Goal: Task Accomplishment & Management: Use online tool/utility

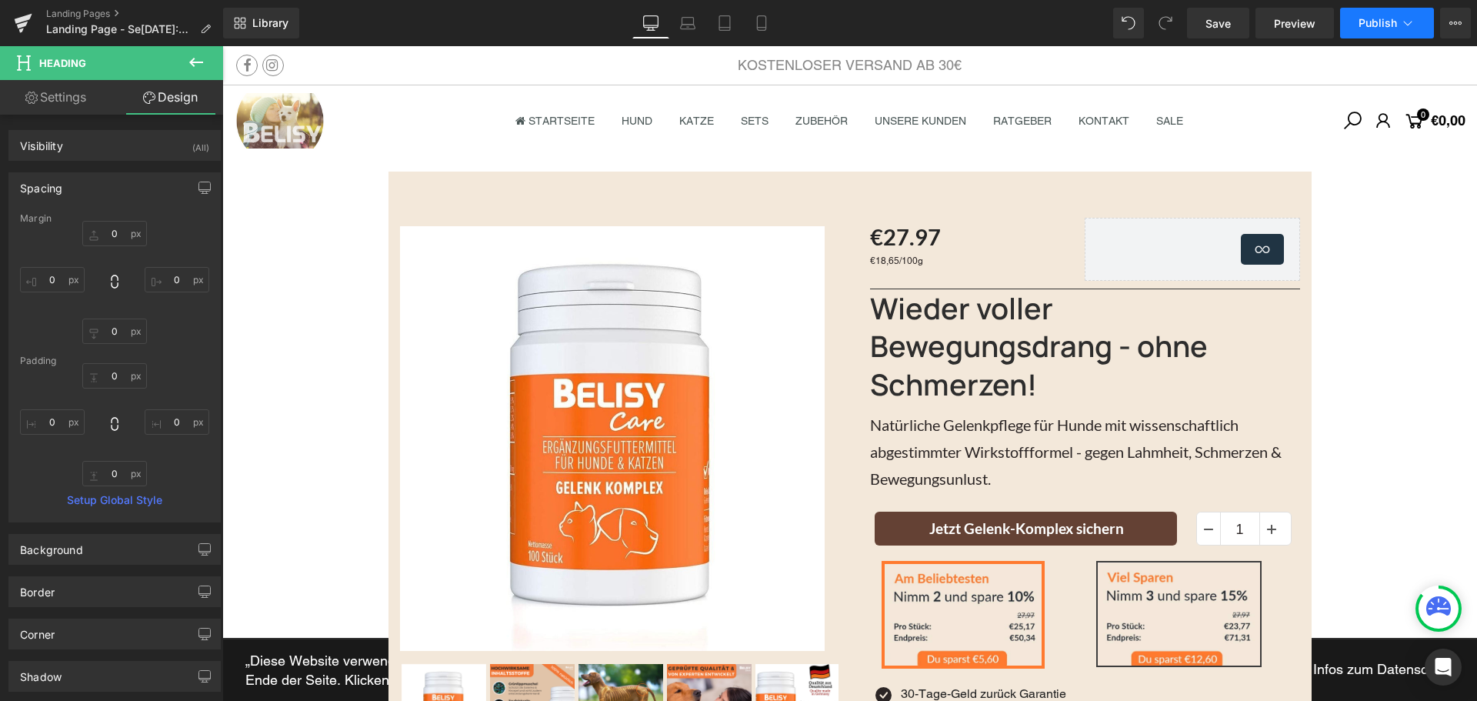
click at [1361, 20] on span "Publish" at bounding box center [1378, 23] width 38 height 12
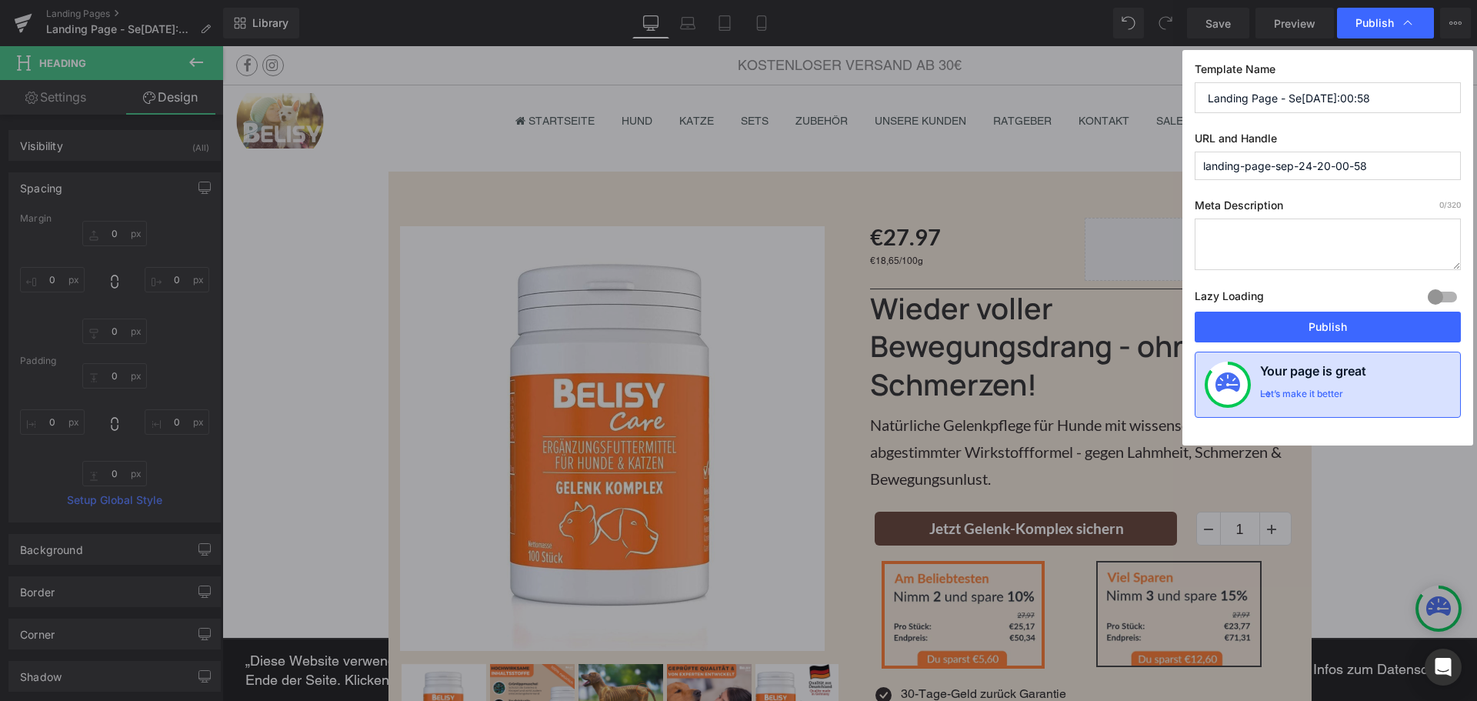
click at [1293, 382] on h4 "Your page is great" at bounding box center [1313, 375] width 106 height 26
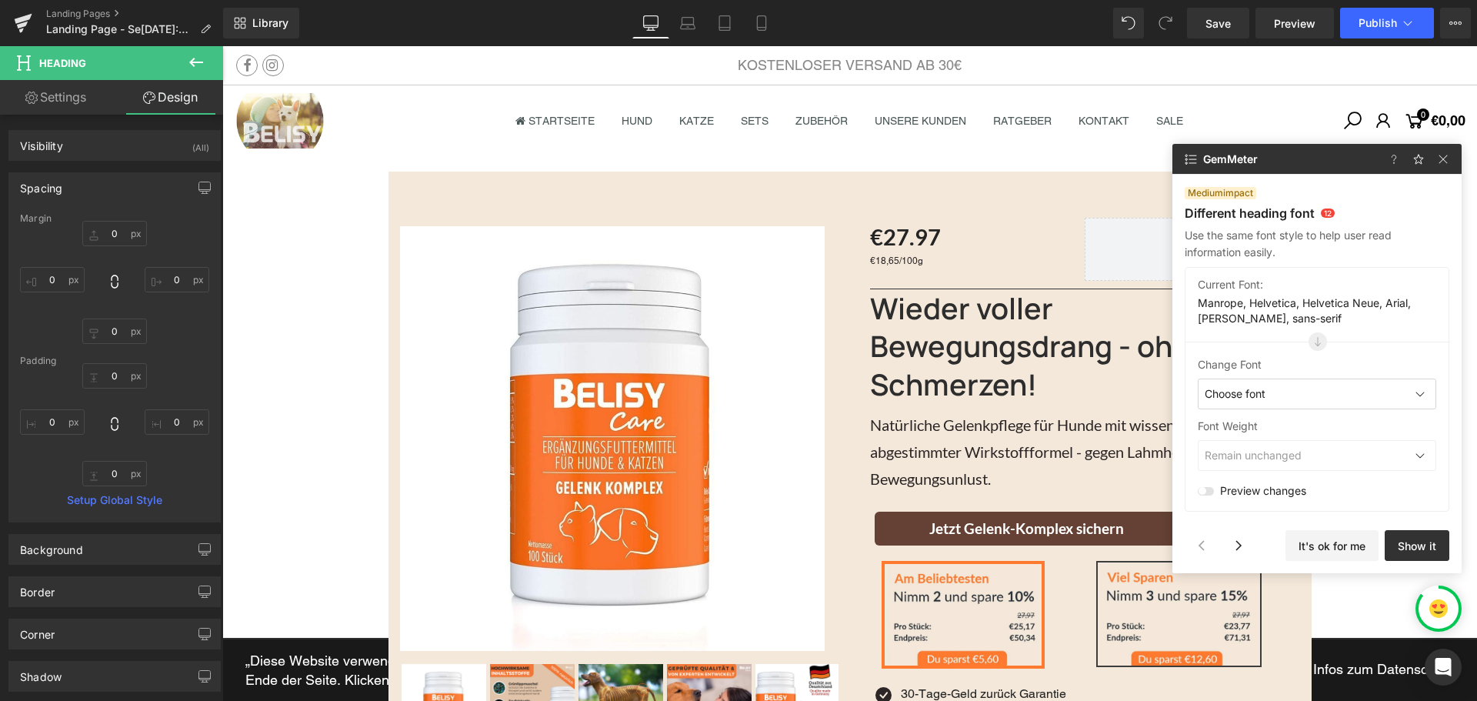
click at [1276, 379] on div "Choose font" at bounding box center [1317, 394] width 239 height 31
click at [1273, 362] on div "Change Font" at bounding box center [1317, 364] width 239 height 15
click at [1266, 395] on span "Choose font" at bounding box center [1235, 393] width 61 height 15
click at [1451, 154] on img at bounding box center [1443, 159] width 18 height 18
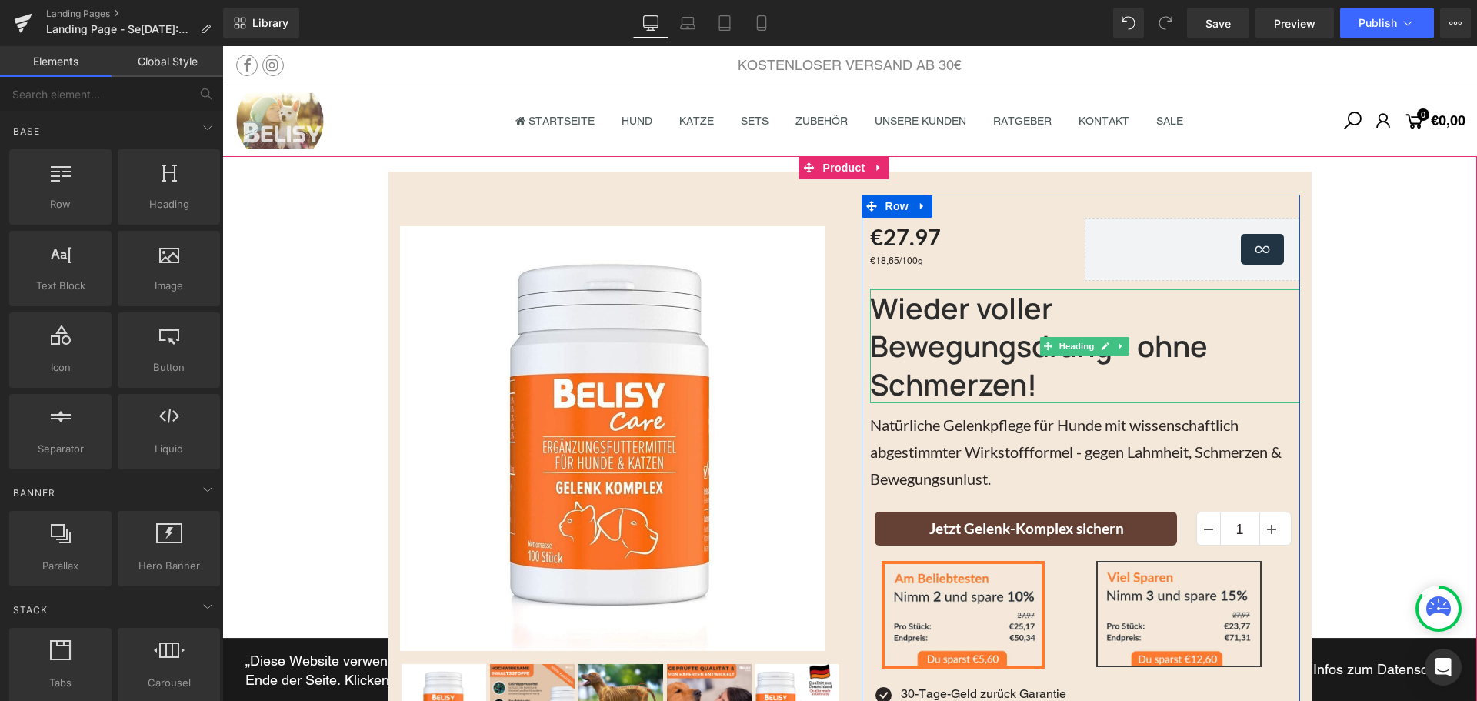
click at [949, 328] on h2 "Wieder voller Bewegungsdrang - ohne Schmerzen!" at bounding box center [1085, 346] width 430 height 114
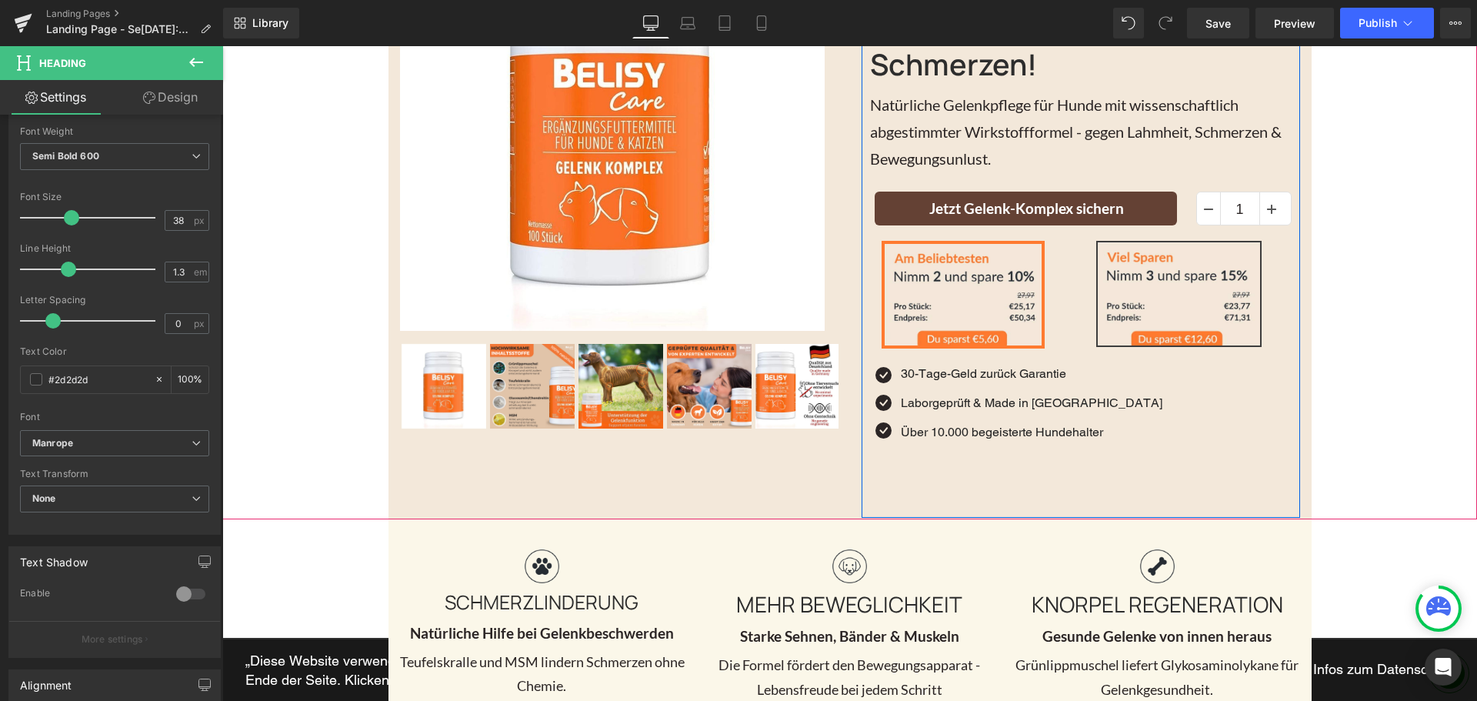
scroll to position [462, 0]
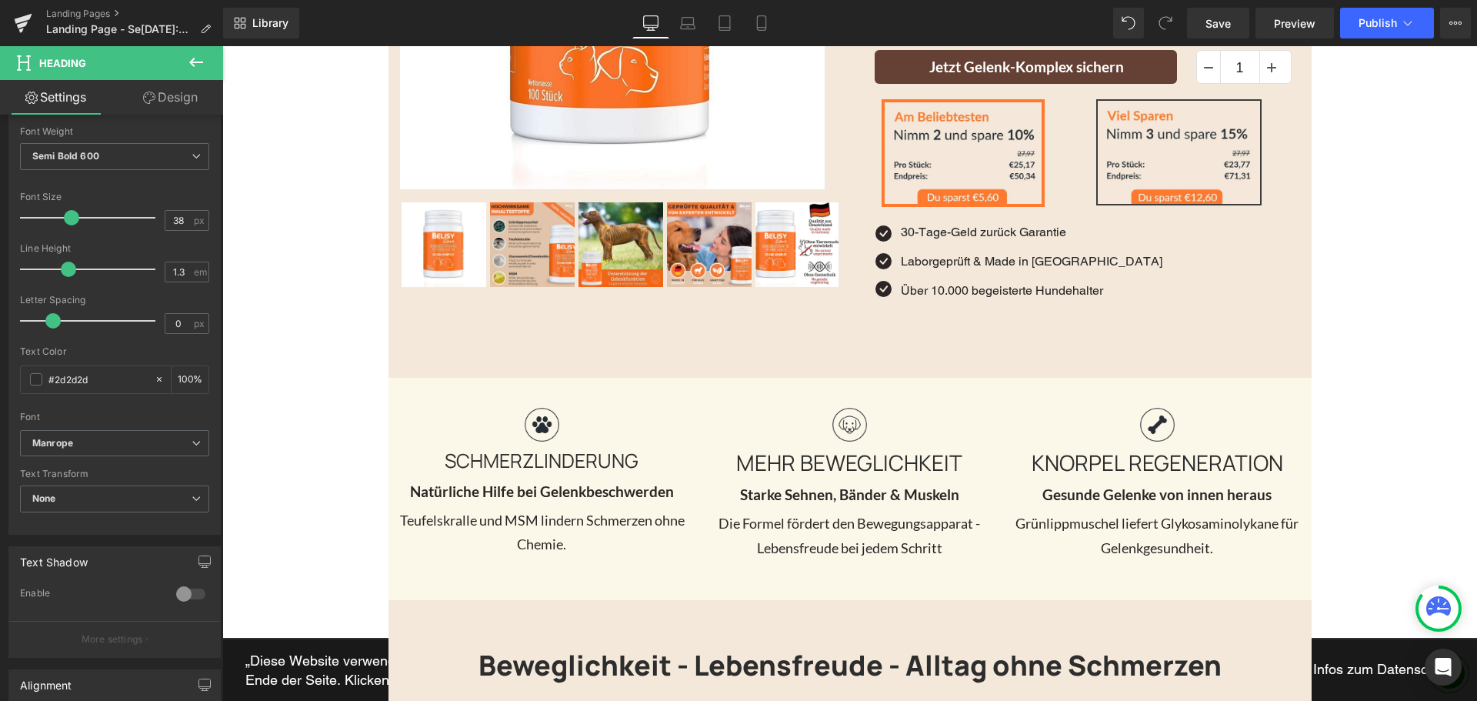
click at [878, 463] on div "MEHR BEWEGLICHKEIT Heading" at bounding box center [849, 462] width 285 height 40
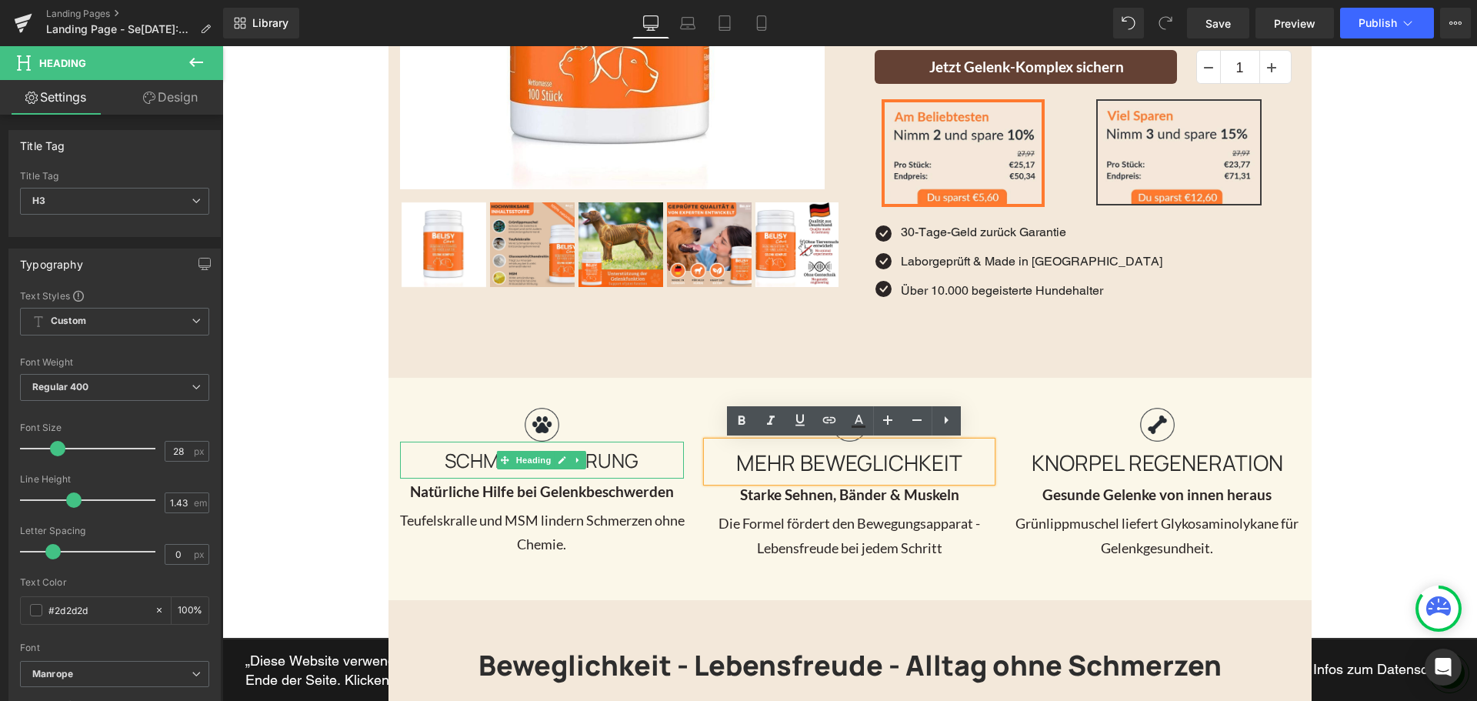
click at [607, 462] on h3 "Schmerzlinderung" at bounding box center [542, 461] width 285 height 28
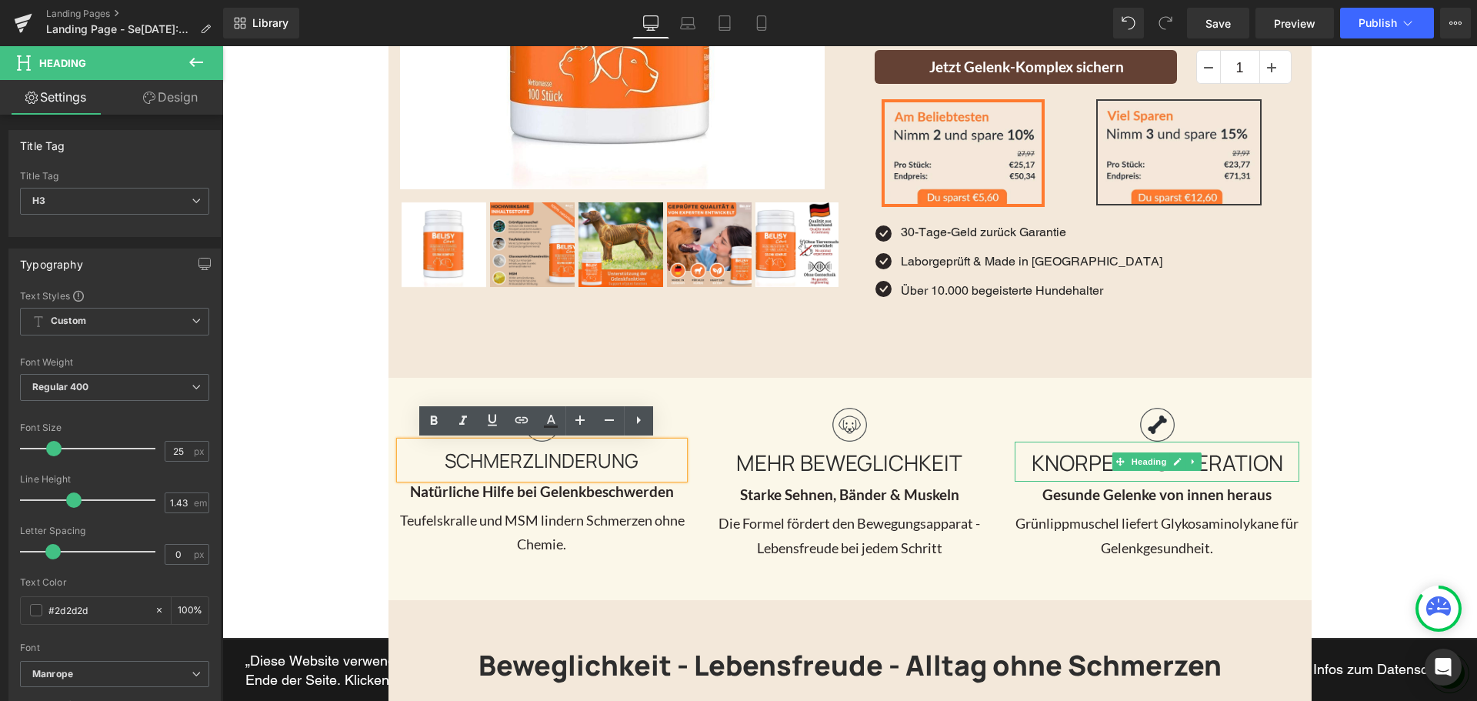
click at [1082, 455] on h3 "KNORPEL REGENERATION" at bounding box center [1157, 462] width 285 height 31
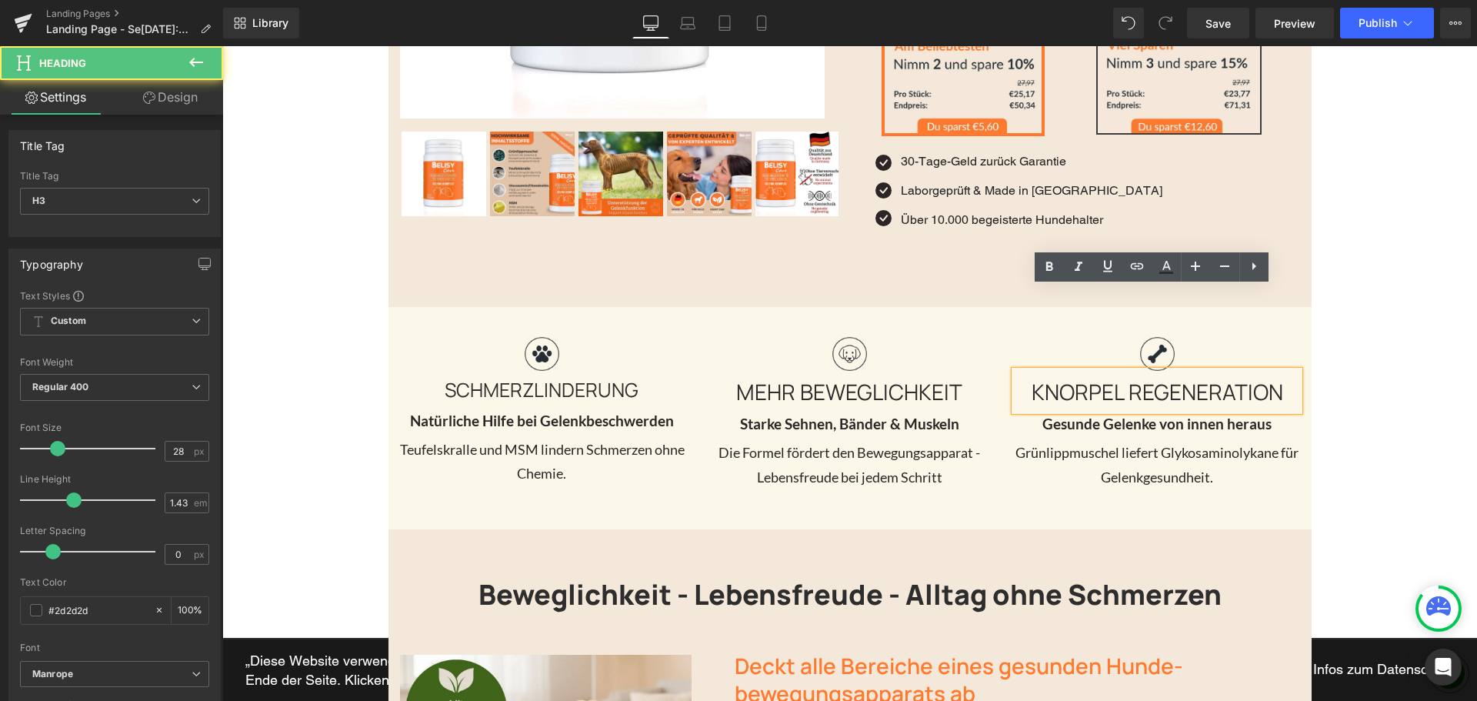
scroll to position [616, 0]
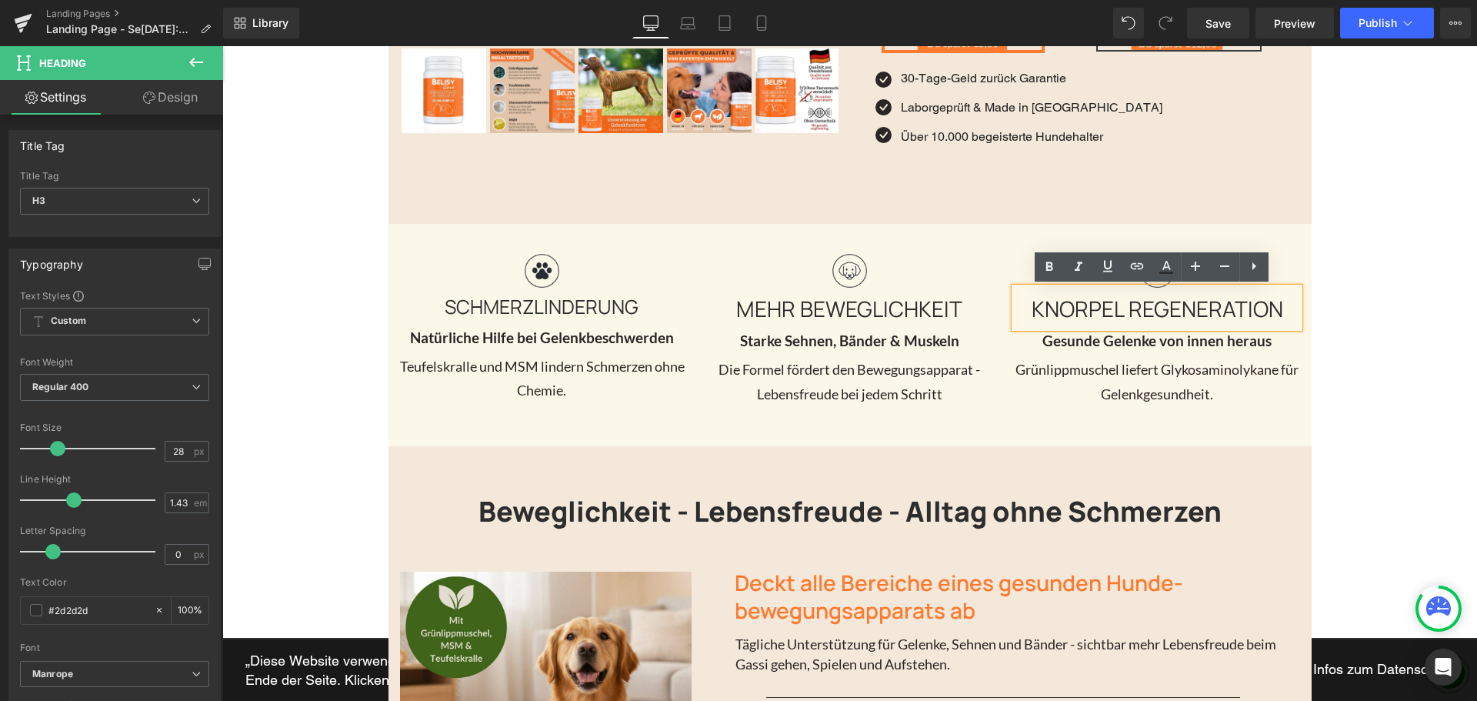
click at [726, 519] on h2 "Beweglichkeit - Lebensfreude - Alltag ohne Schmerzen" at bounding box center [850, 511] width 900 height 39
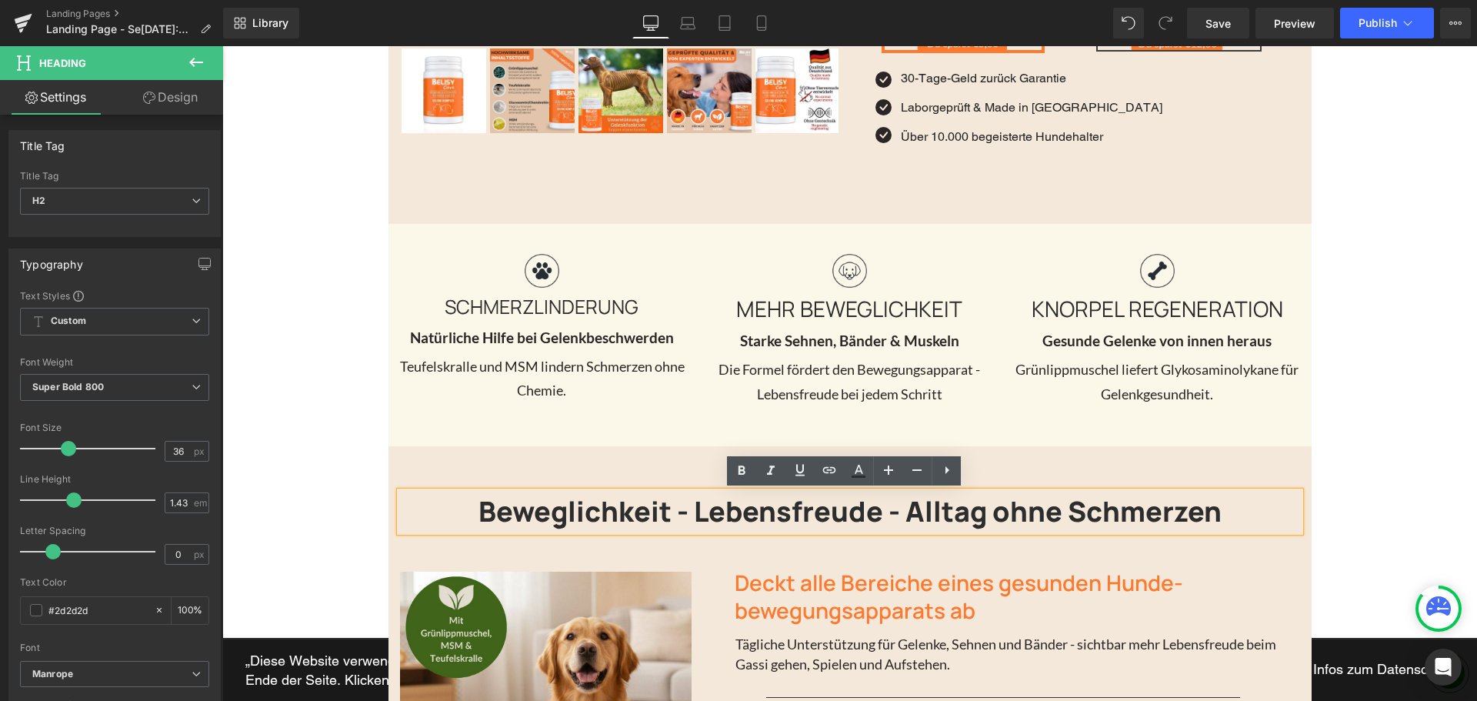
click at [735, 506] on h2 "Beweglichkeit - Lebensfreude - Alltag ohne Schmerzen" at bounding box center [850, 511] width 900 height 39
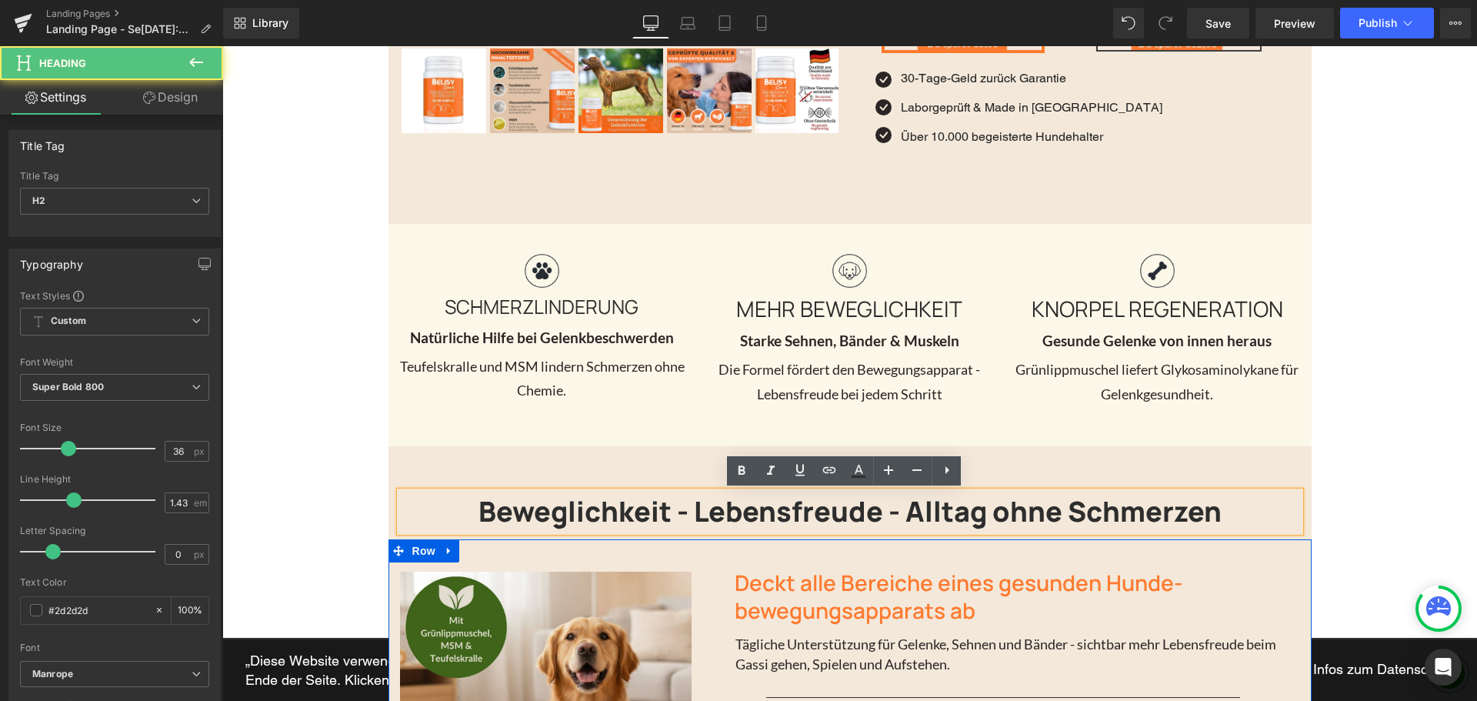
click at [799, 578] on h3 "Deckt alle Bereiche eines gesunden Hunde-bewegungsapparats ab" at bounding box center [1003, 597] width 537 height 56
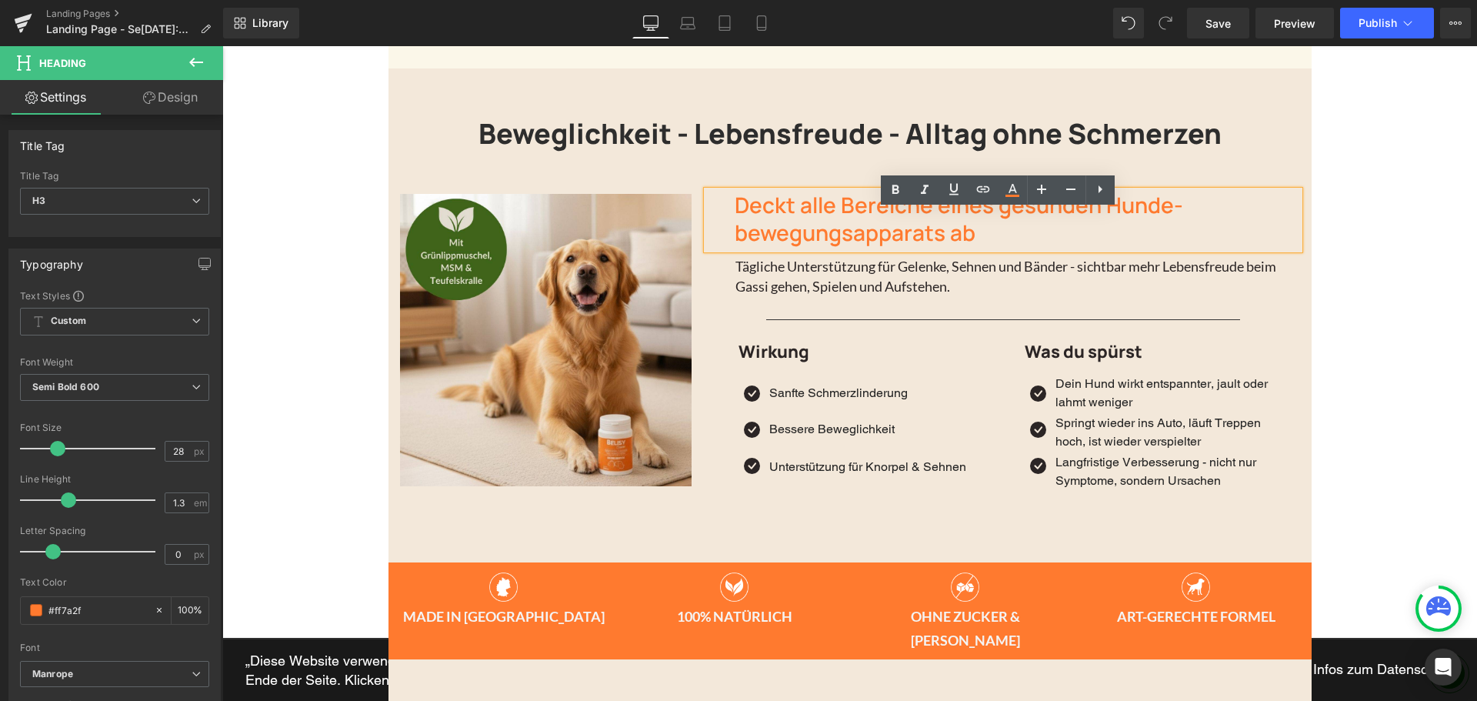
scroll to position [1077, 0]
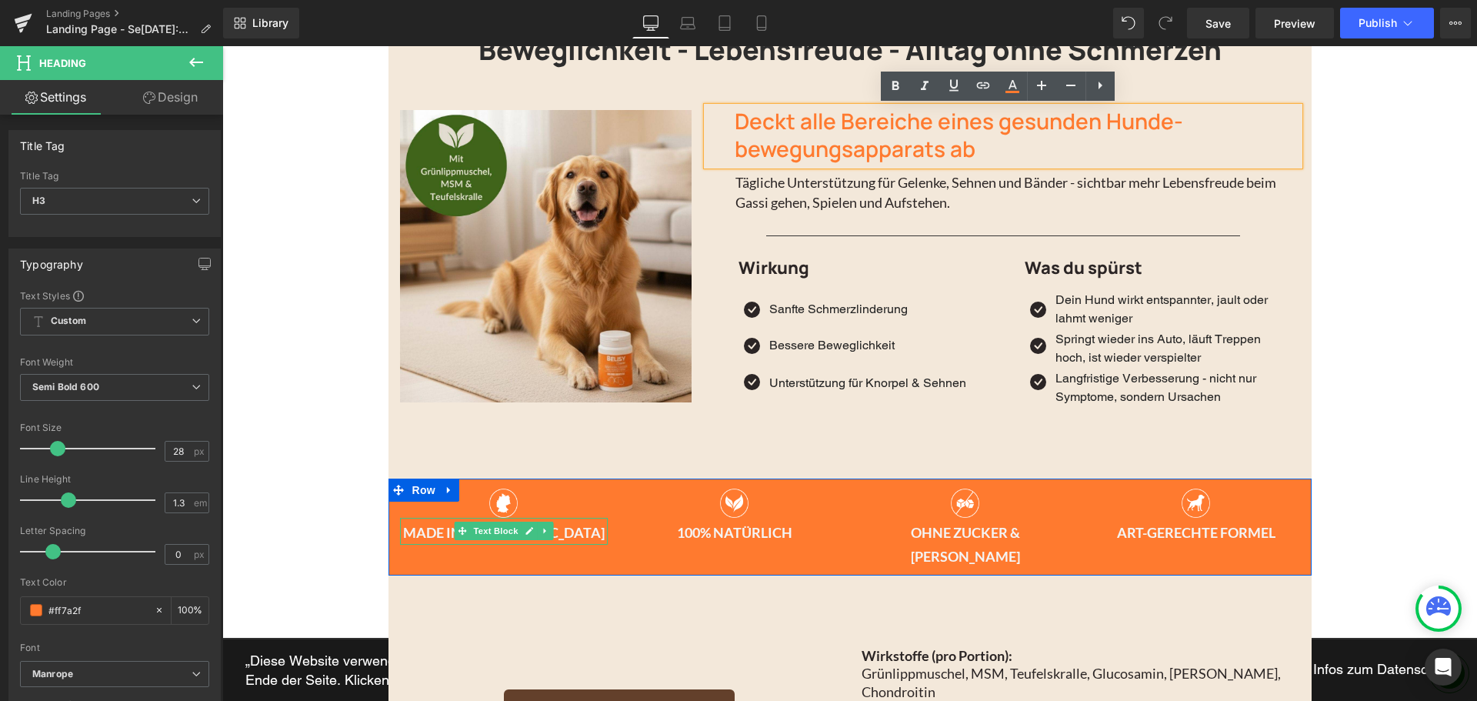
click at [530, 532] on link at bounding box center [529, 531] width 16 height 18
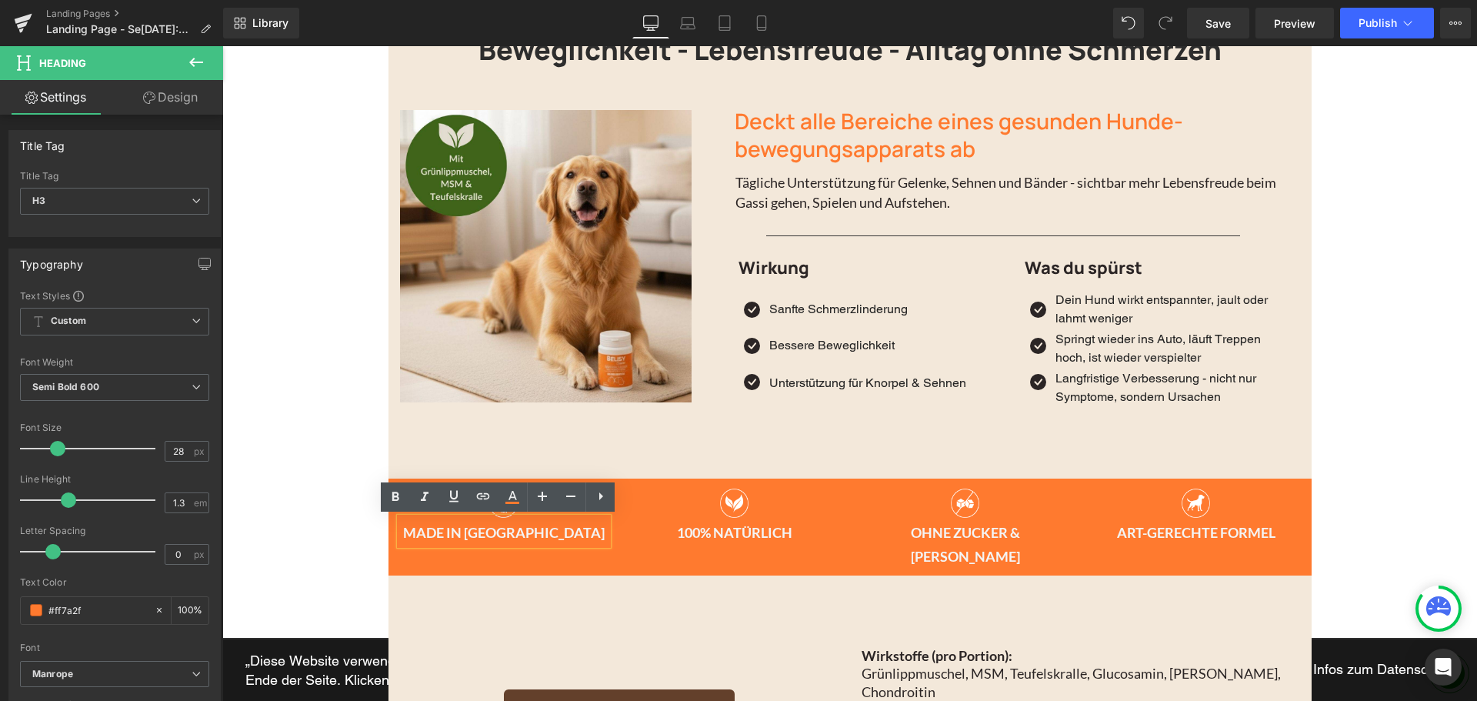
click at [530, 532] on p "MADE IN [GEOGRAPHIC_DATA]" at bounding box center [504, 533] width 208 height 25
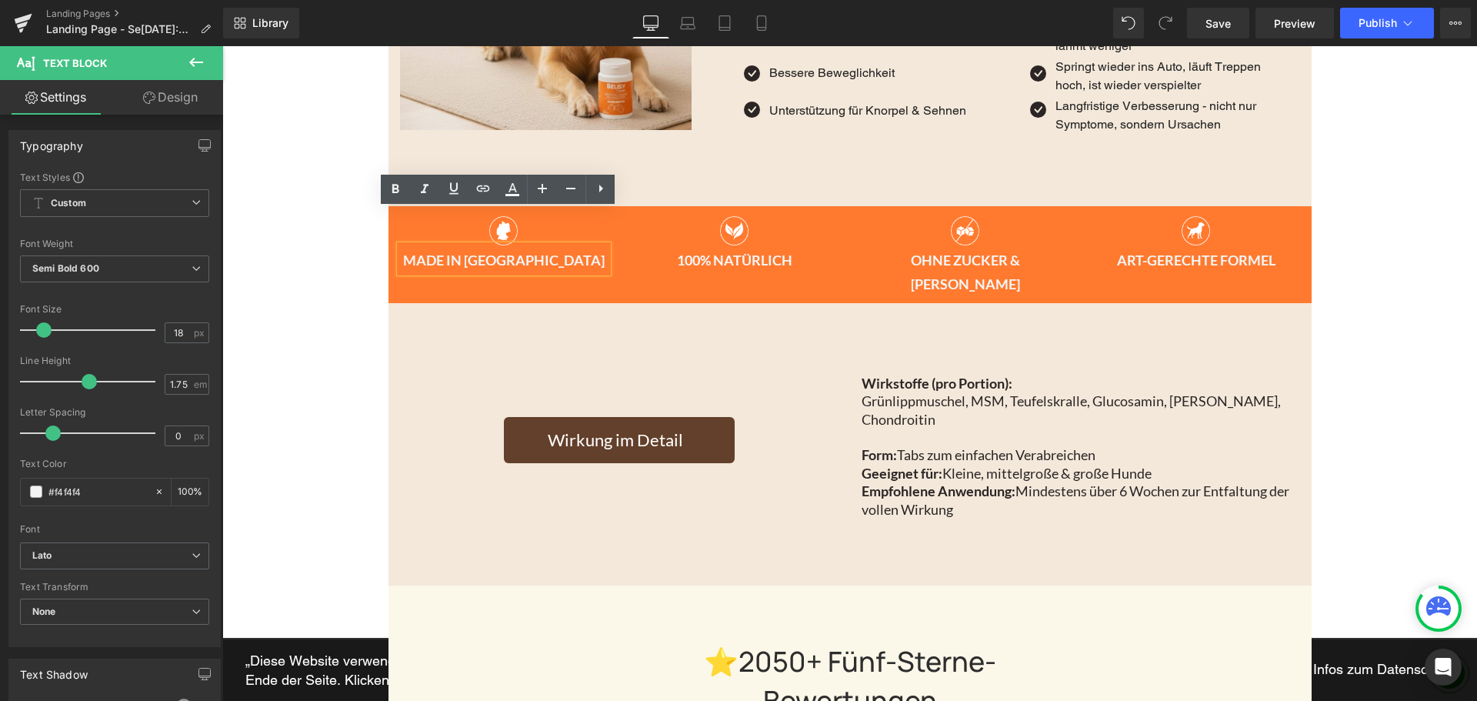
scroll to position [1385, 0]
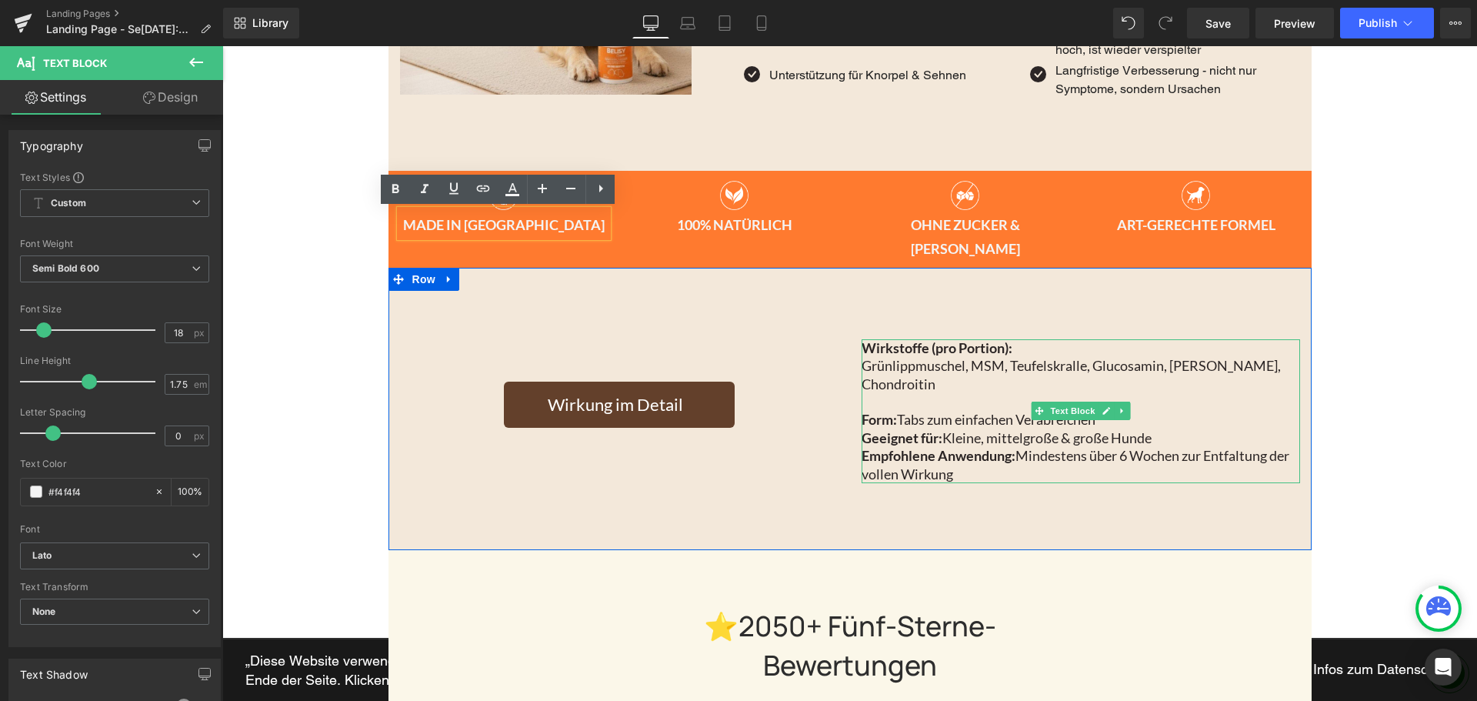
click at [966, 339] on strong "Wirkstoffe (pro Portion):" at bounding box center [937, 347] width 151 height 17
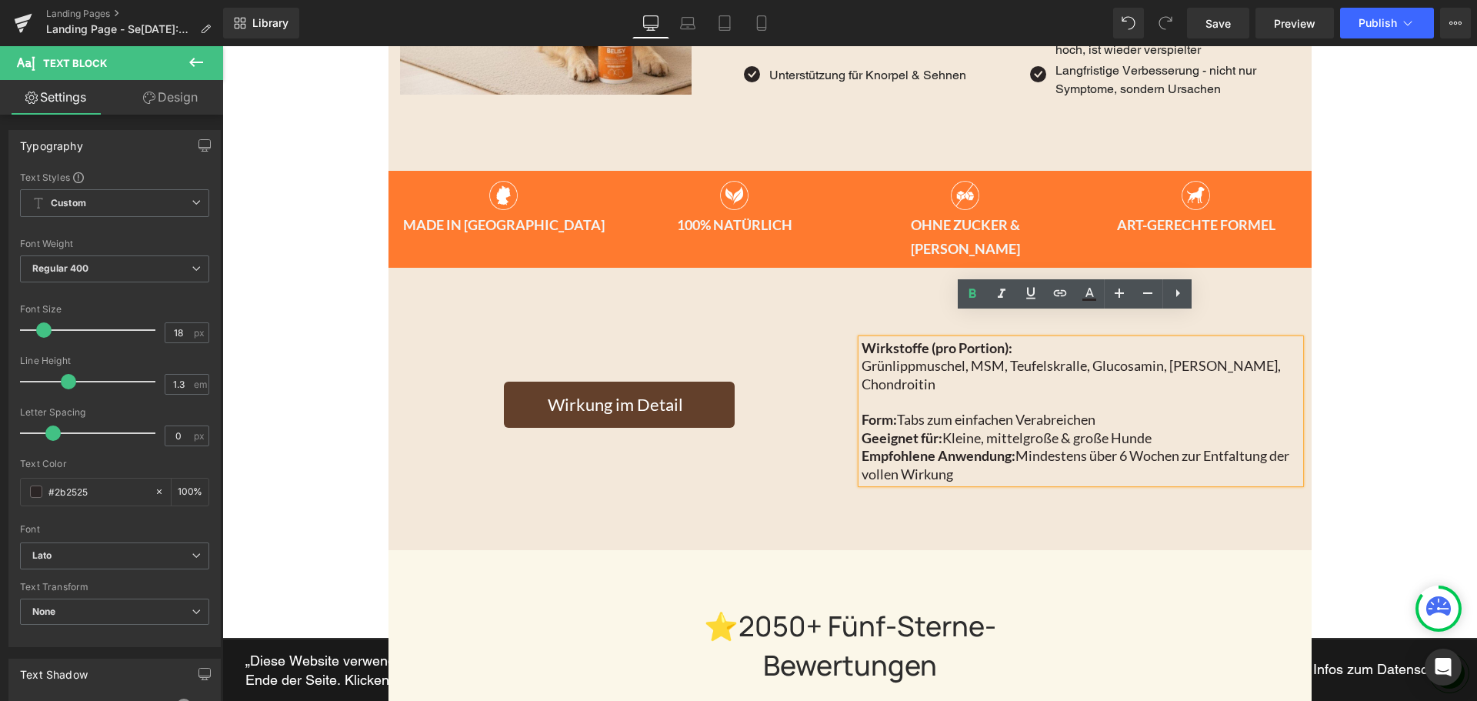
click at [915, 411] on p "Form: Tabs zum einfachen Verabreichen Geeignet für: Kleine, mittelgroße & große…" at bounding box center [1081, 447] width 439 height 72
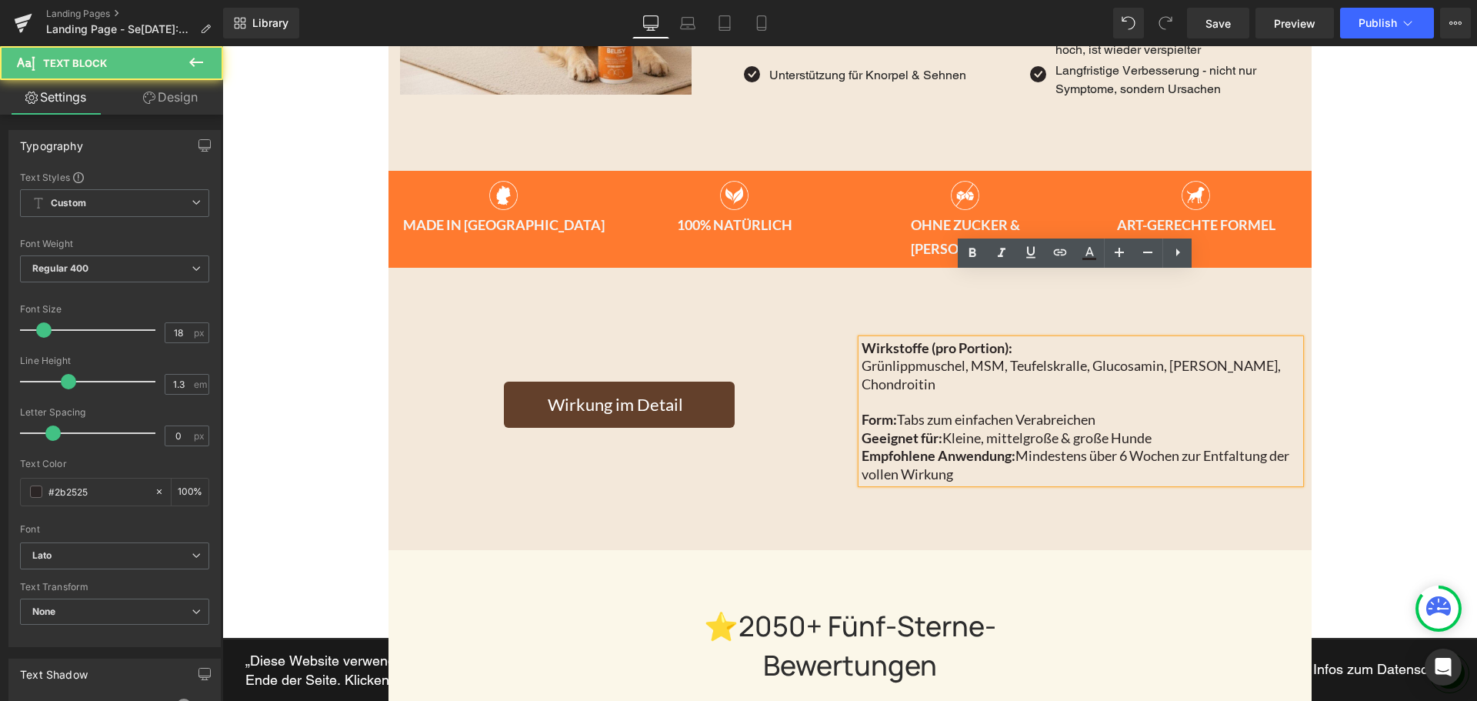
scroll to position [1616, 0]
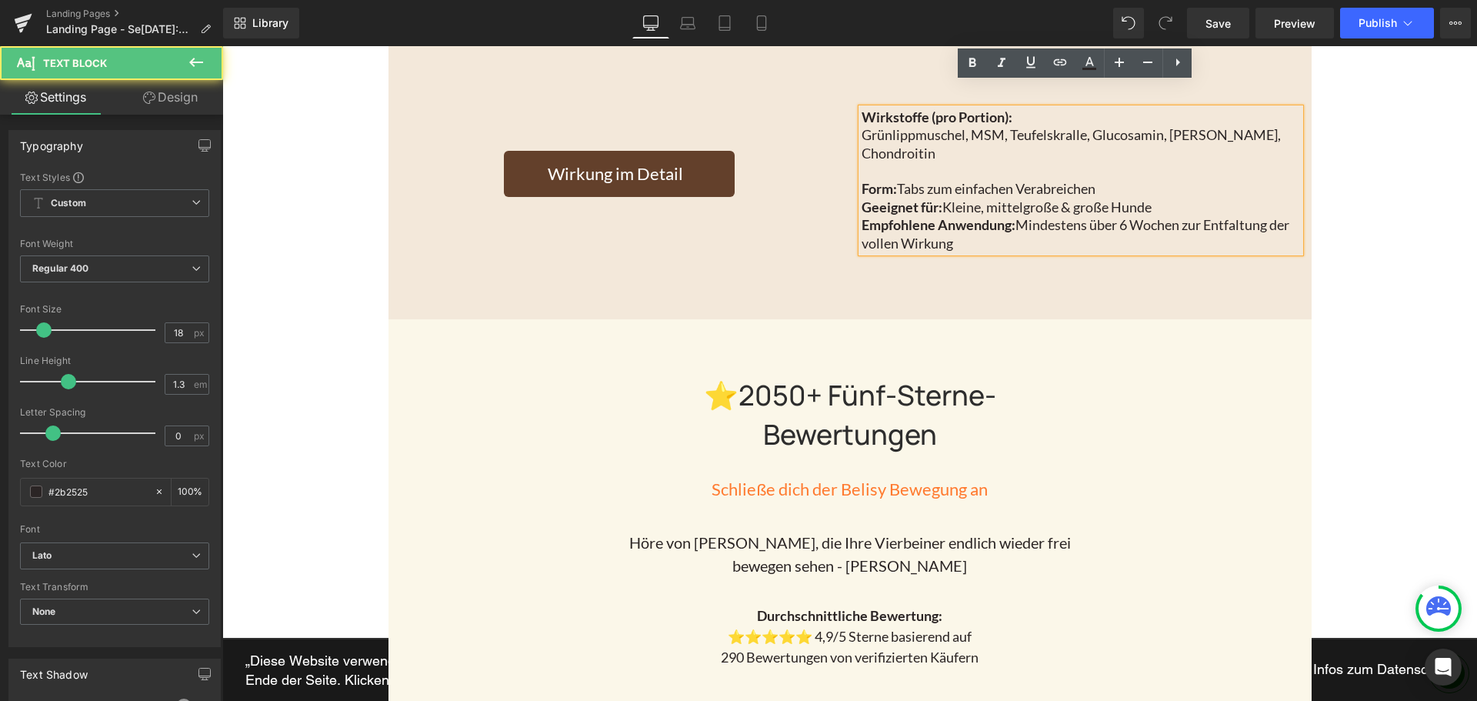
click at [886, 391] on div "⭐2050+ Fünf-Sterne- Bewertungen Heading" at bounding box center [850, 414] width 900 height 79
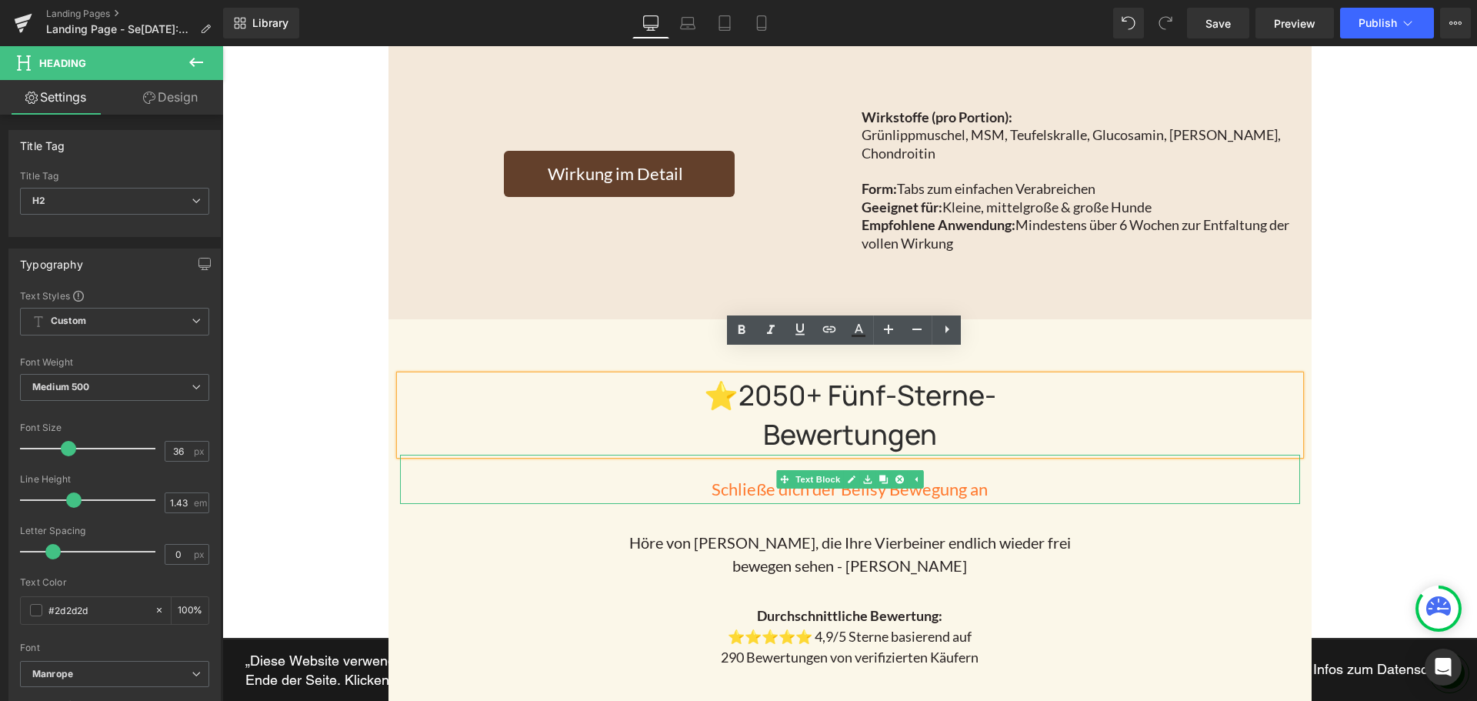
click at [870, 475] on p "Schließe dich der Belisy Bewegung an" at bounding box center [850, 490] width 900 height 30
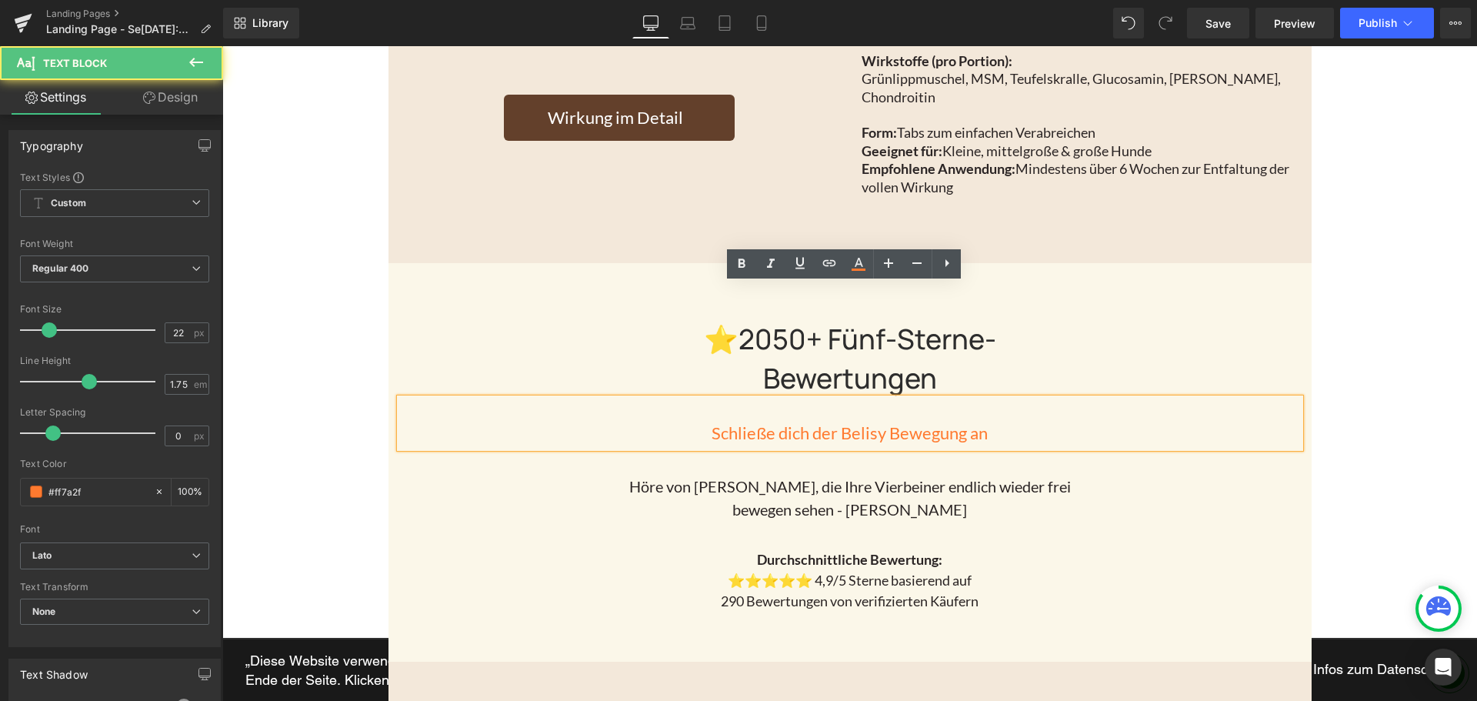
scroll to position [1770, 0]
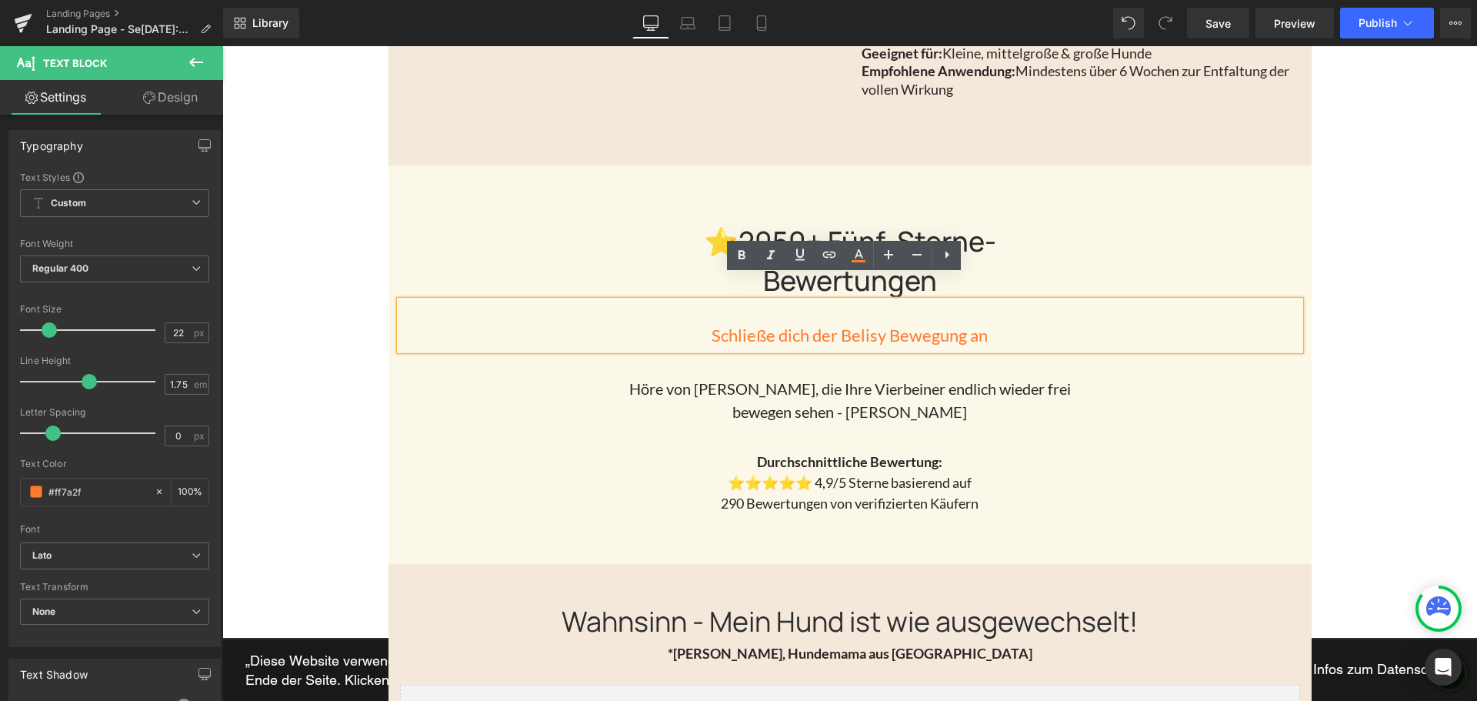
click at [864, 443] on div "Durchschnittliche Bewertung: ⭐⭐⭐⭐⭐ 4,9/5 Sterne basierend auf 290 Bewertungen v…" at bounding box center [850, 468] width 900 height 91
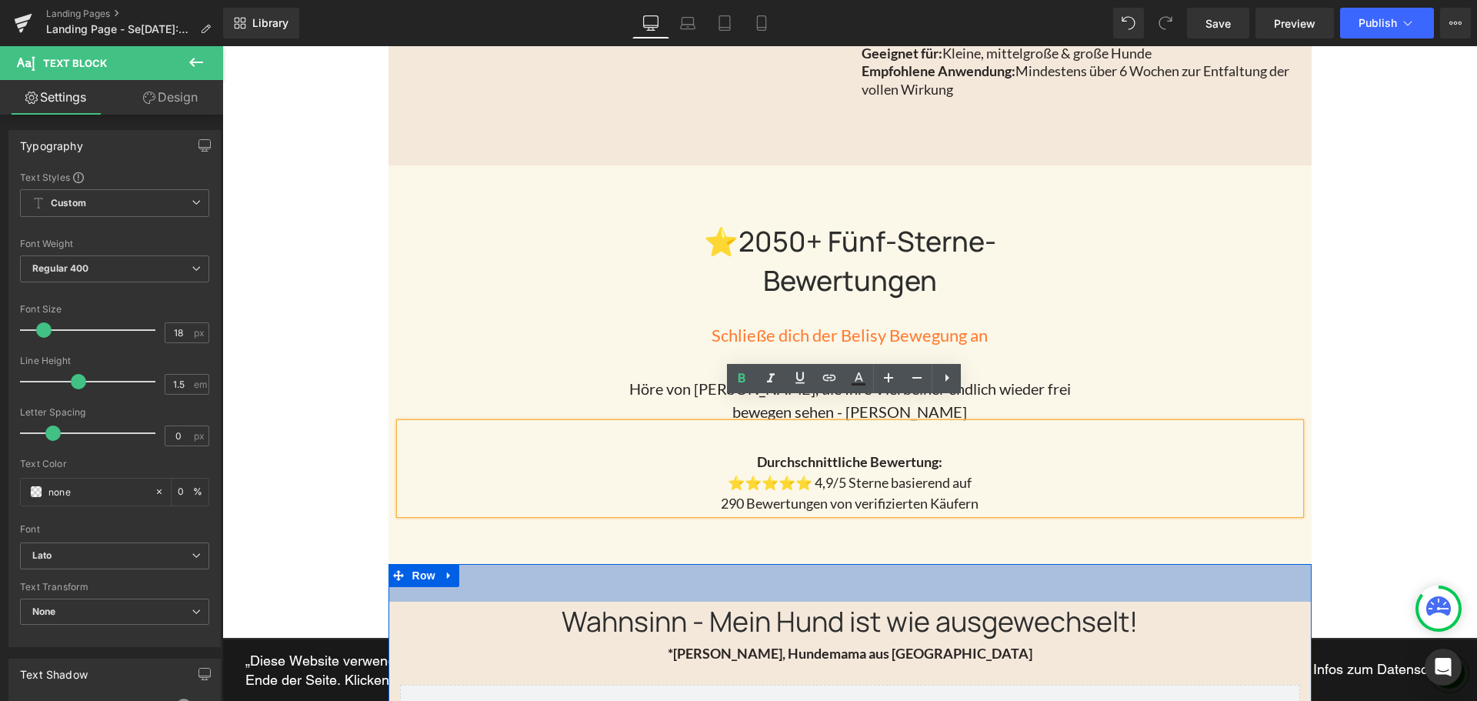
click at [792, 602] on h2 "Wahnsinn - Mein Hund ist wie ausgewechselt!" at bounding box center [850, 621] width 900 height 39
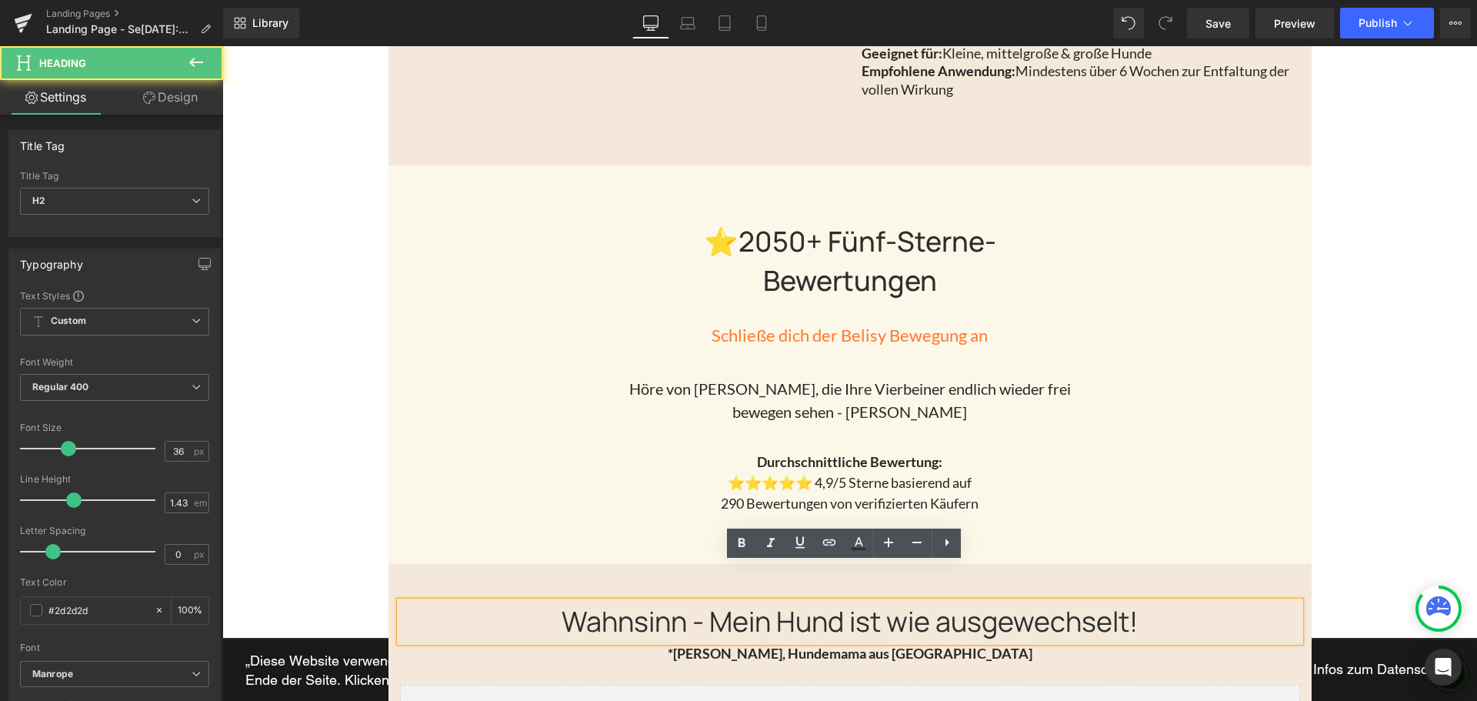
scroll to position [2000, 0]
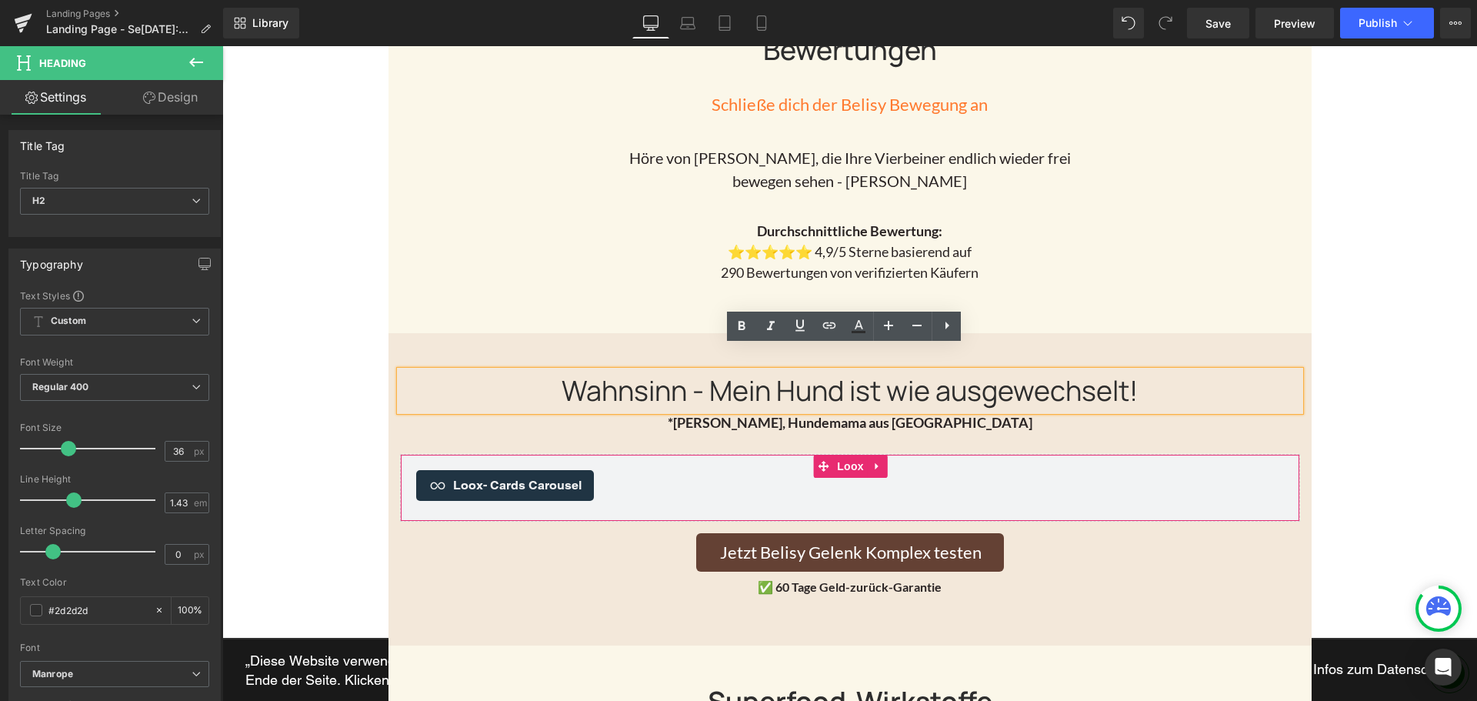
click at [858, 470] on div "Loox - Cards Carousel" at bounding box center [850, 485] width 868 height 31
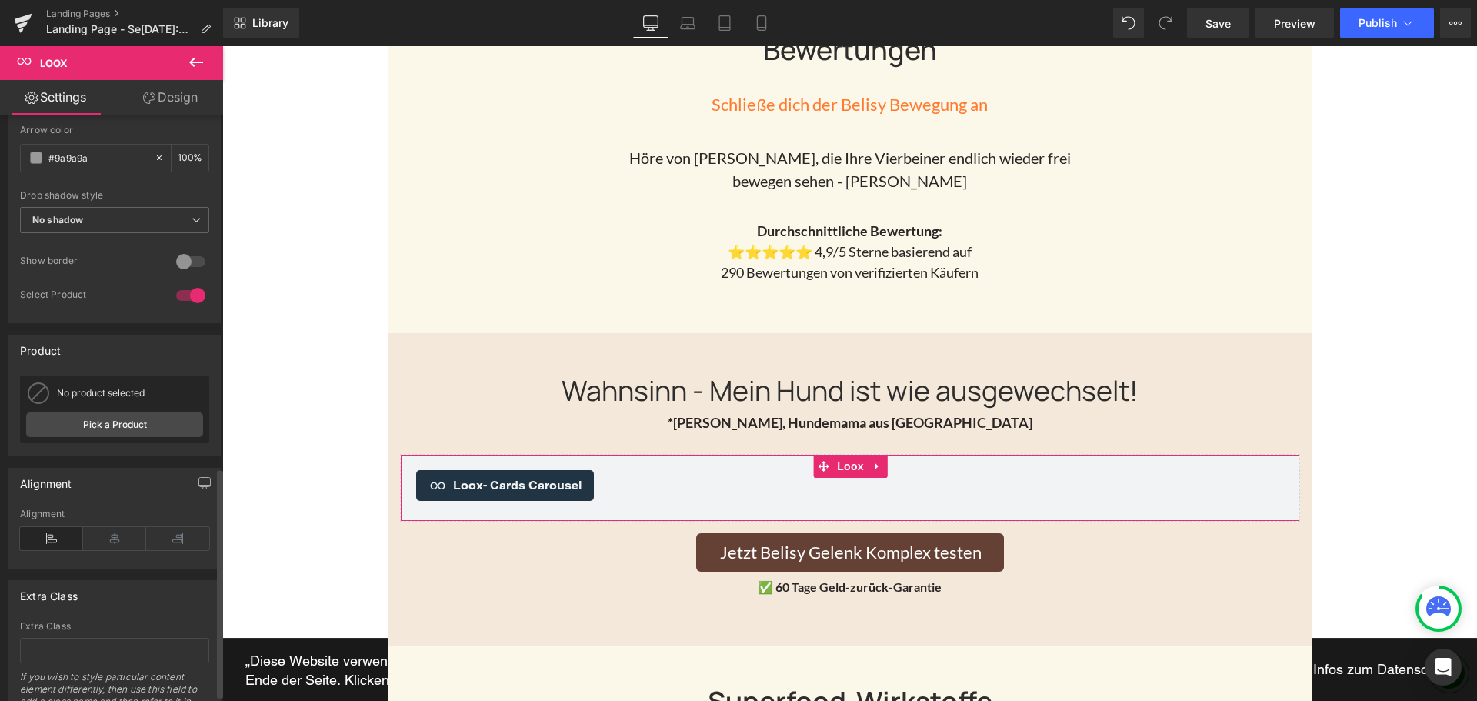
scroll to position [919, 0]
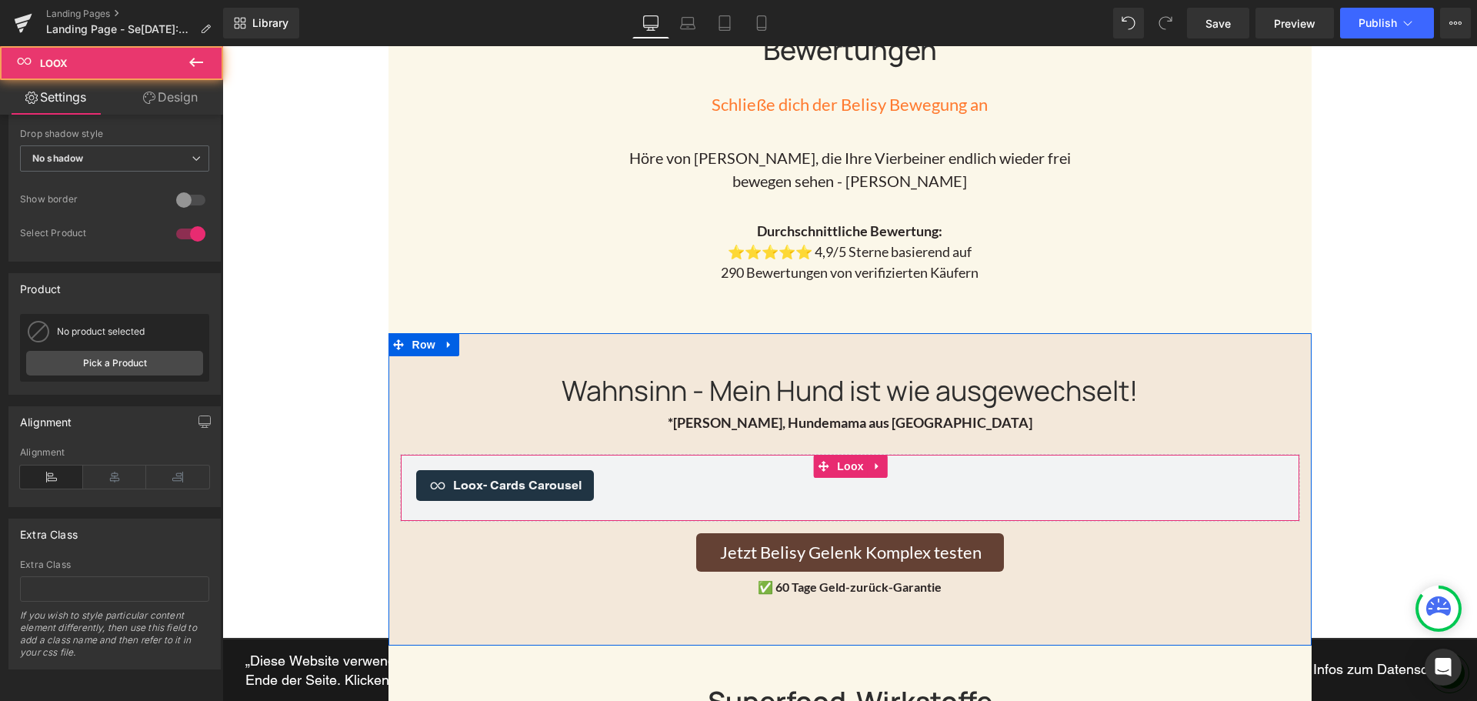
click at [629, 470] on div "Loox - Cards Carousel" at bounding box center [850, 485] width 868 height 31
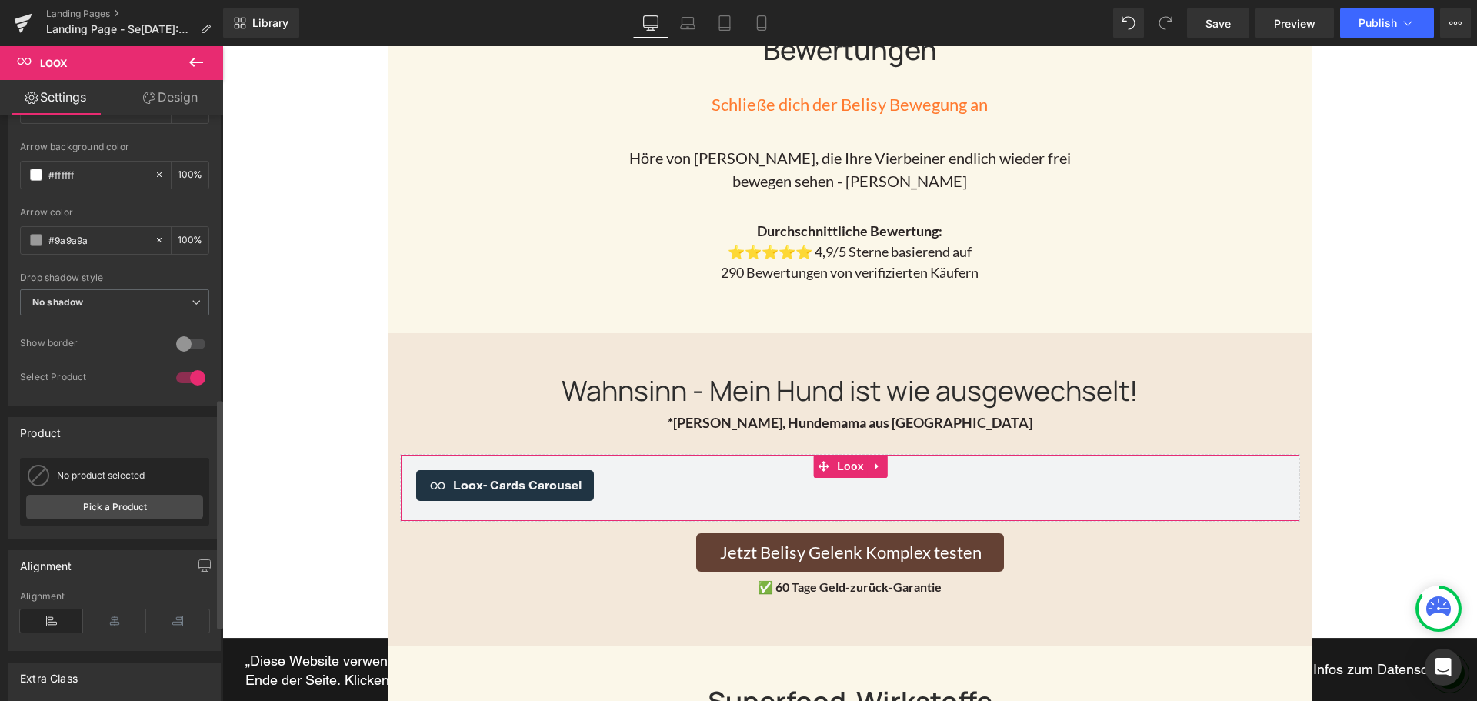
scroll to position [769, 0]
click at [108, 509] on link "Pick a Product" at bounding box center [114, 501] width 177 height 25
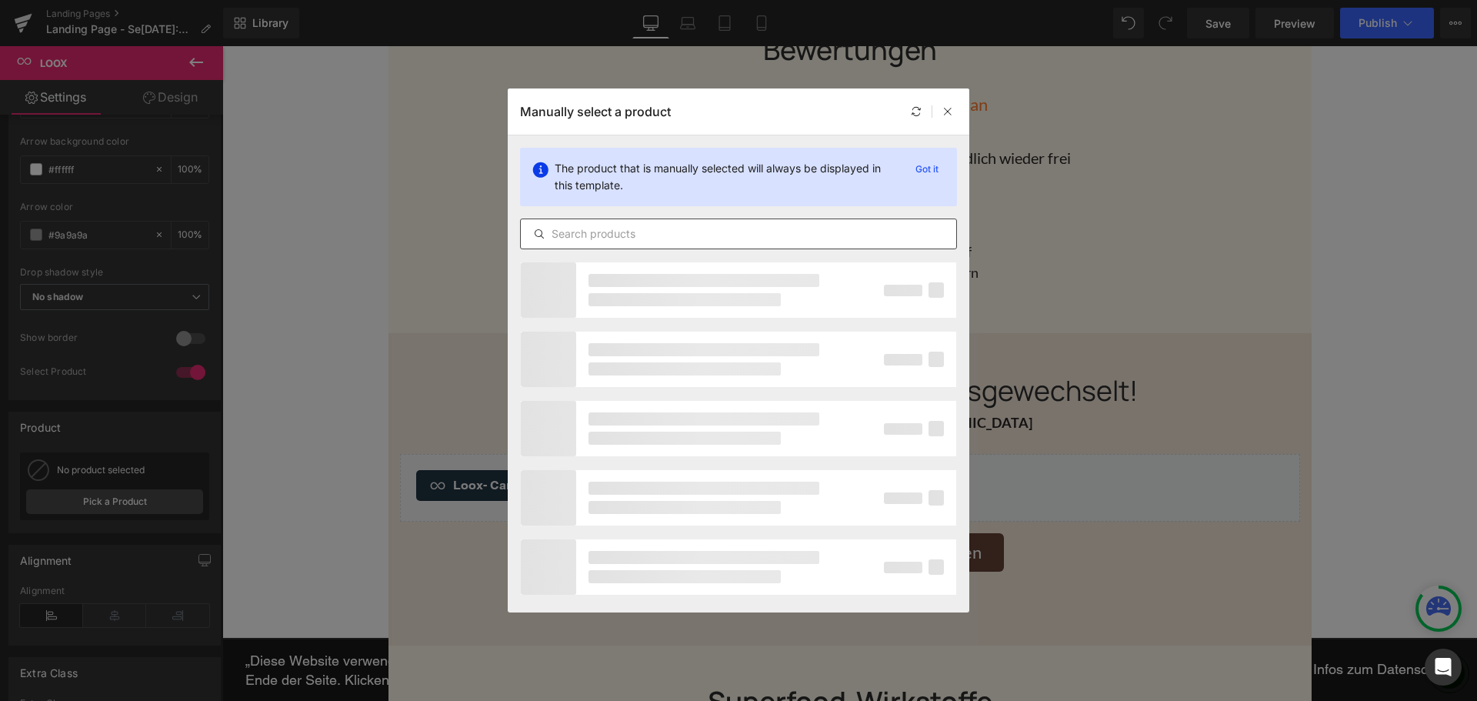
click at [635, 233] on input "text" at bounding box center [738, 234] width 435 height 18
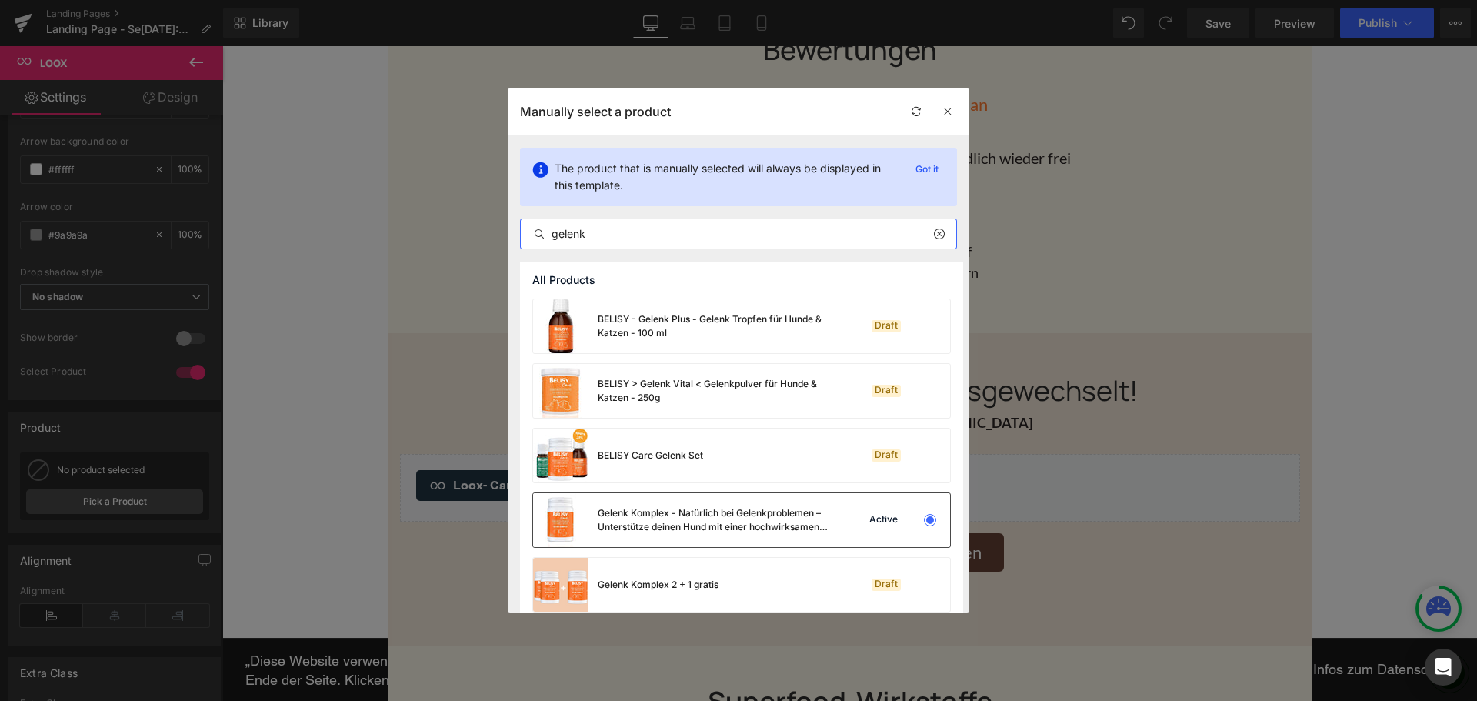
type input "gelenk"
click at [679, 515] on div "Gelenk Komplex - Natürlich bei Gelenkproblemen – Unterstütze deinen Hund mit ei…" at bounding box center [713, 520] width 231 height 28
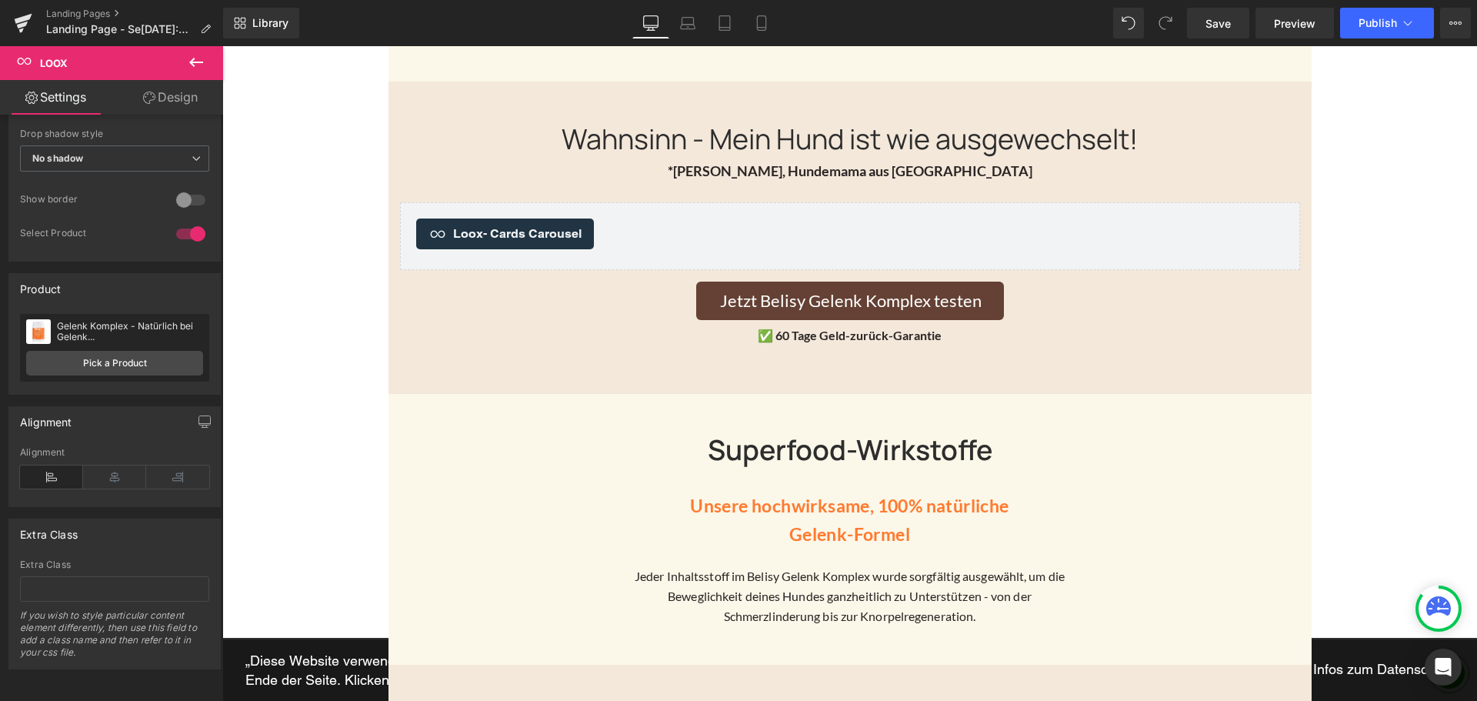
scroll to position [2385, 0]
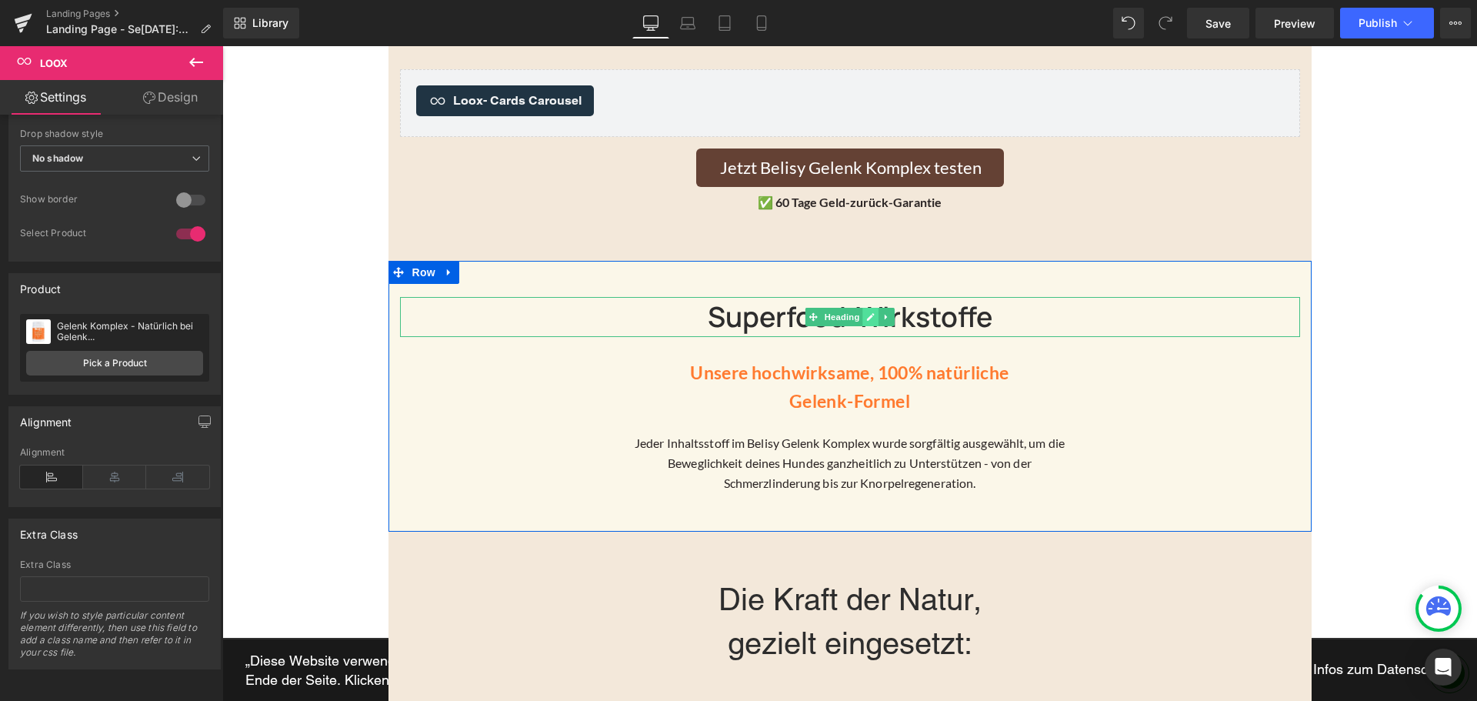
click at [862, 308] on link at bounding box center [870, 317] width 16 height 18
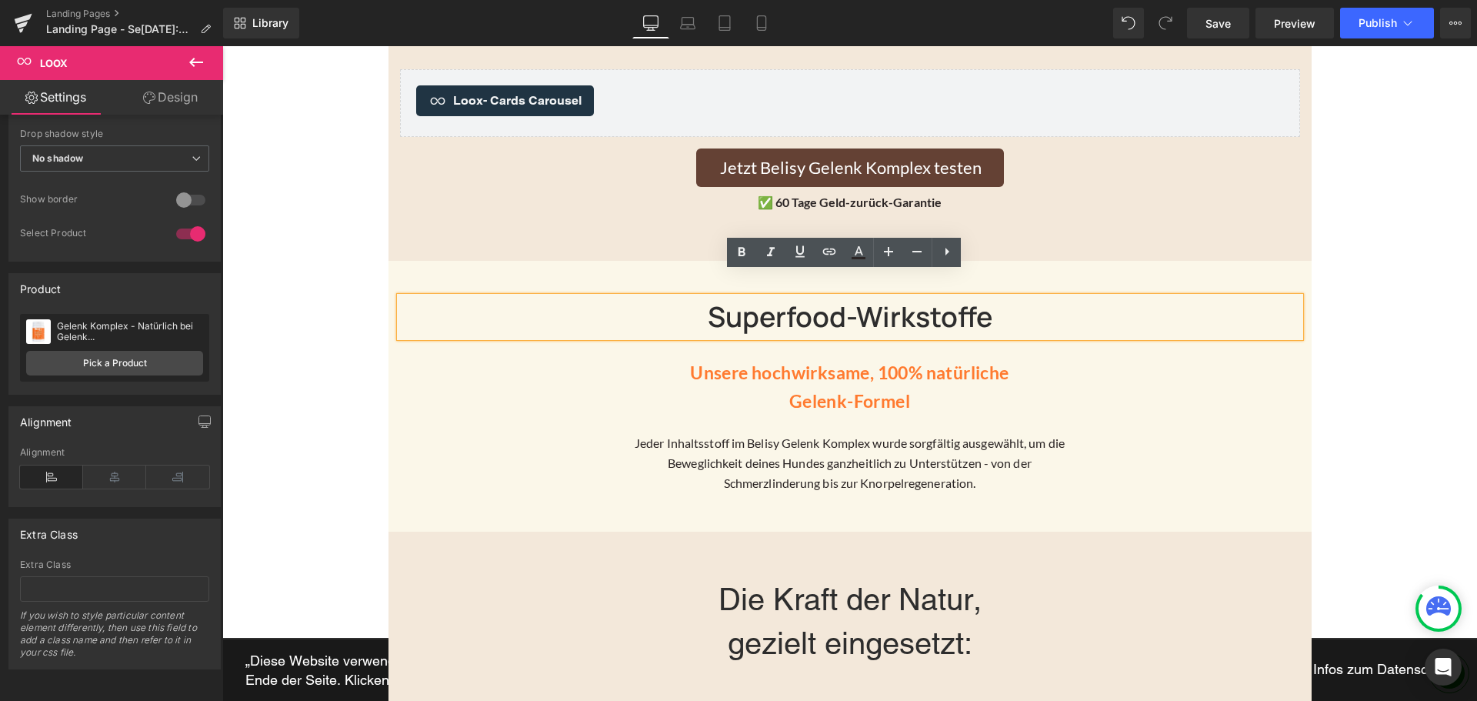
click at [821, 297] on h2 "Superfood-Wirkstoffe" at bounding box center [850, 316] width 900 height 39
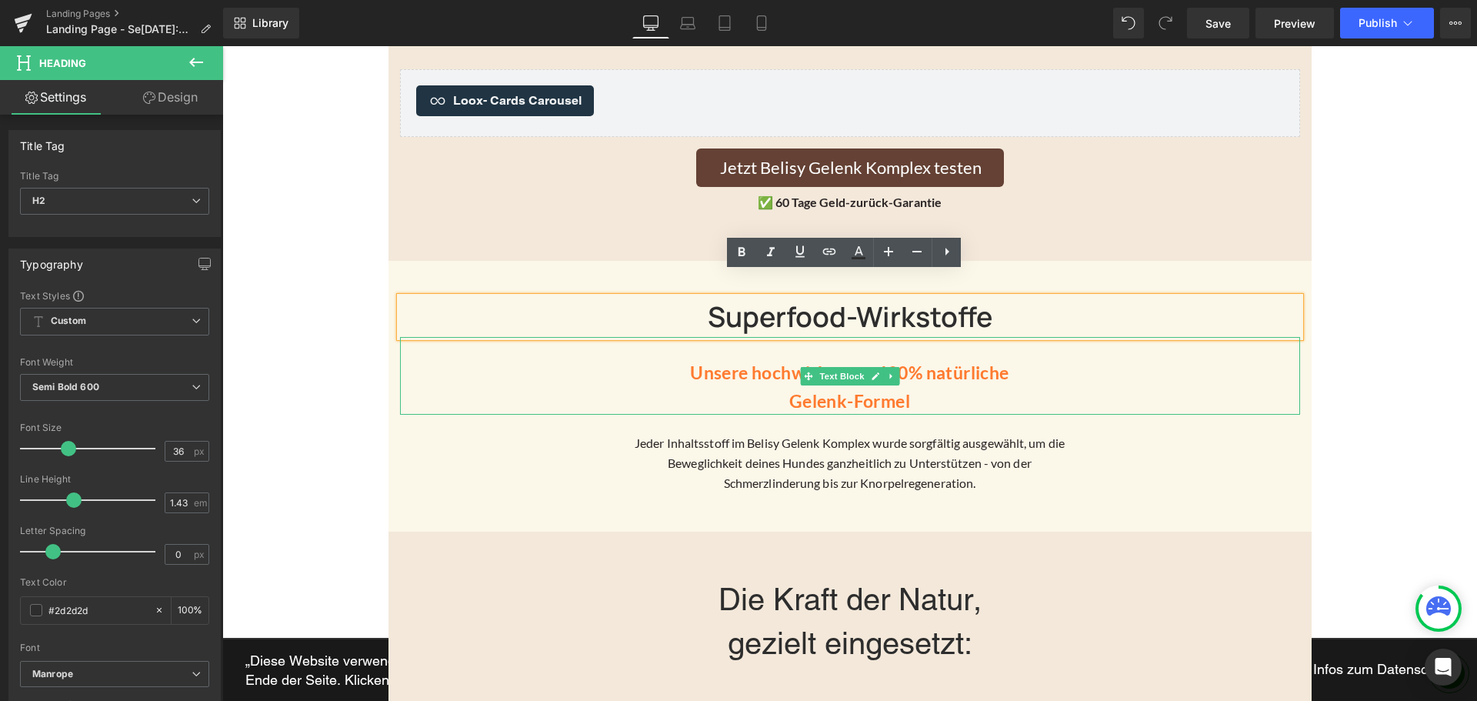
click at [800, 367] on span at bounding box center [808, 376] width 16 height 18
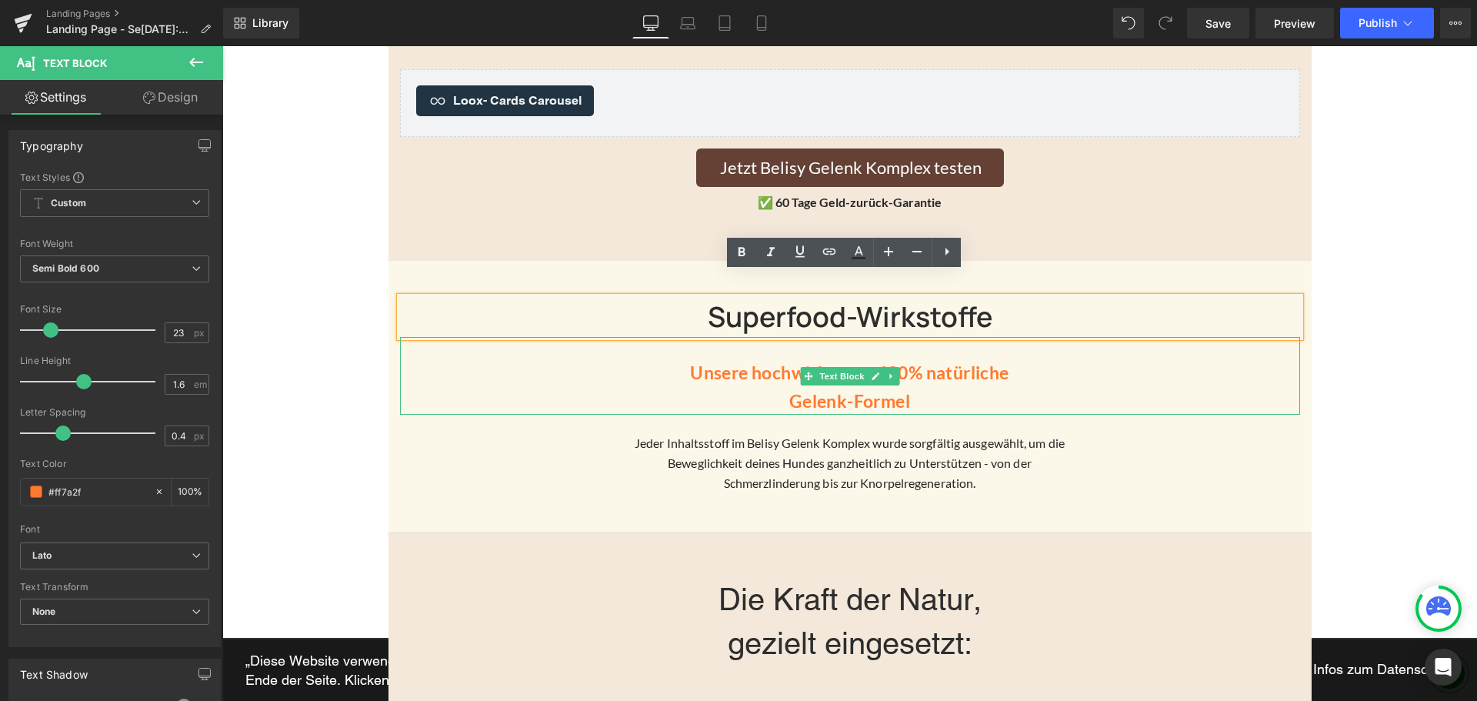
click at [801, 387] on p "Gelenk-Formel" at bounding box center [850, 401] width 900 height 28
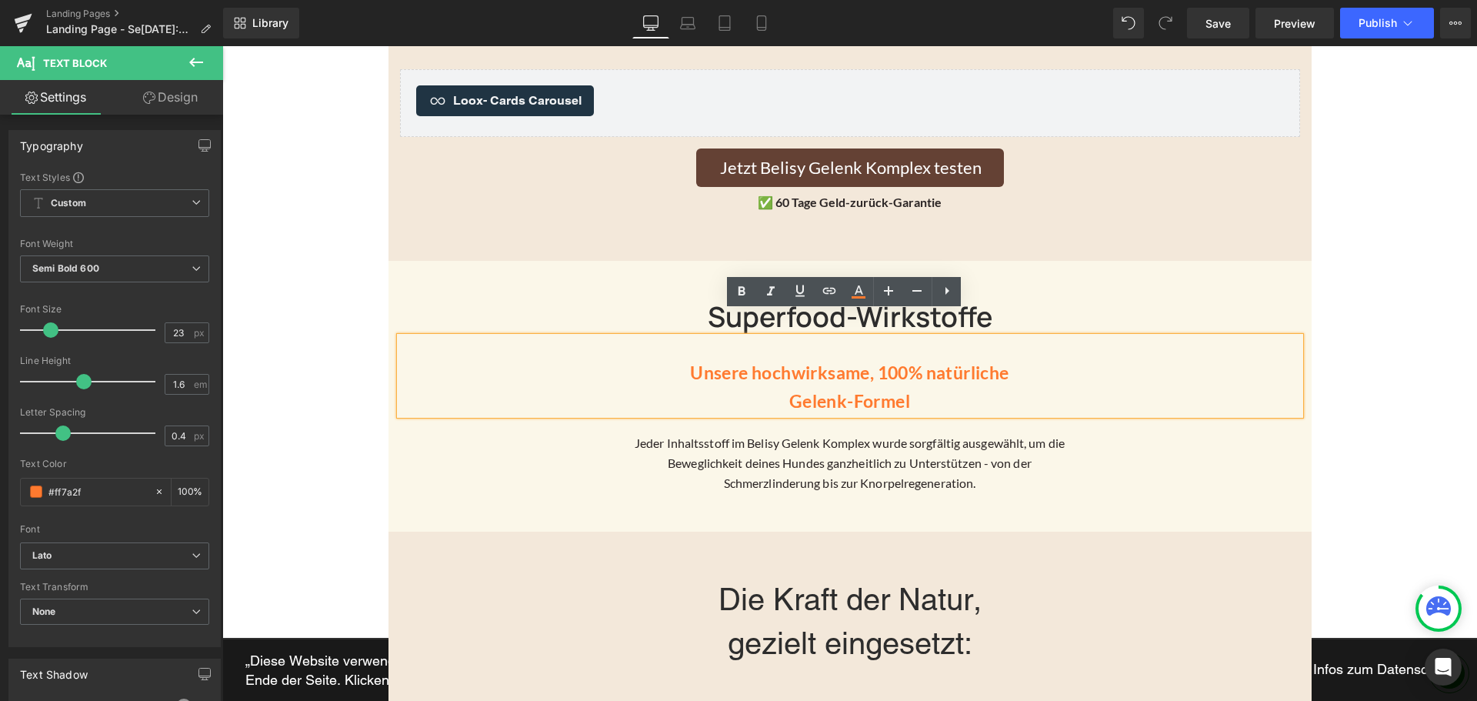
click at [759, 359] on p "Unsere hochwirksame, 100% natürliche" at bounding box center [850, 373] width 900 height 28
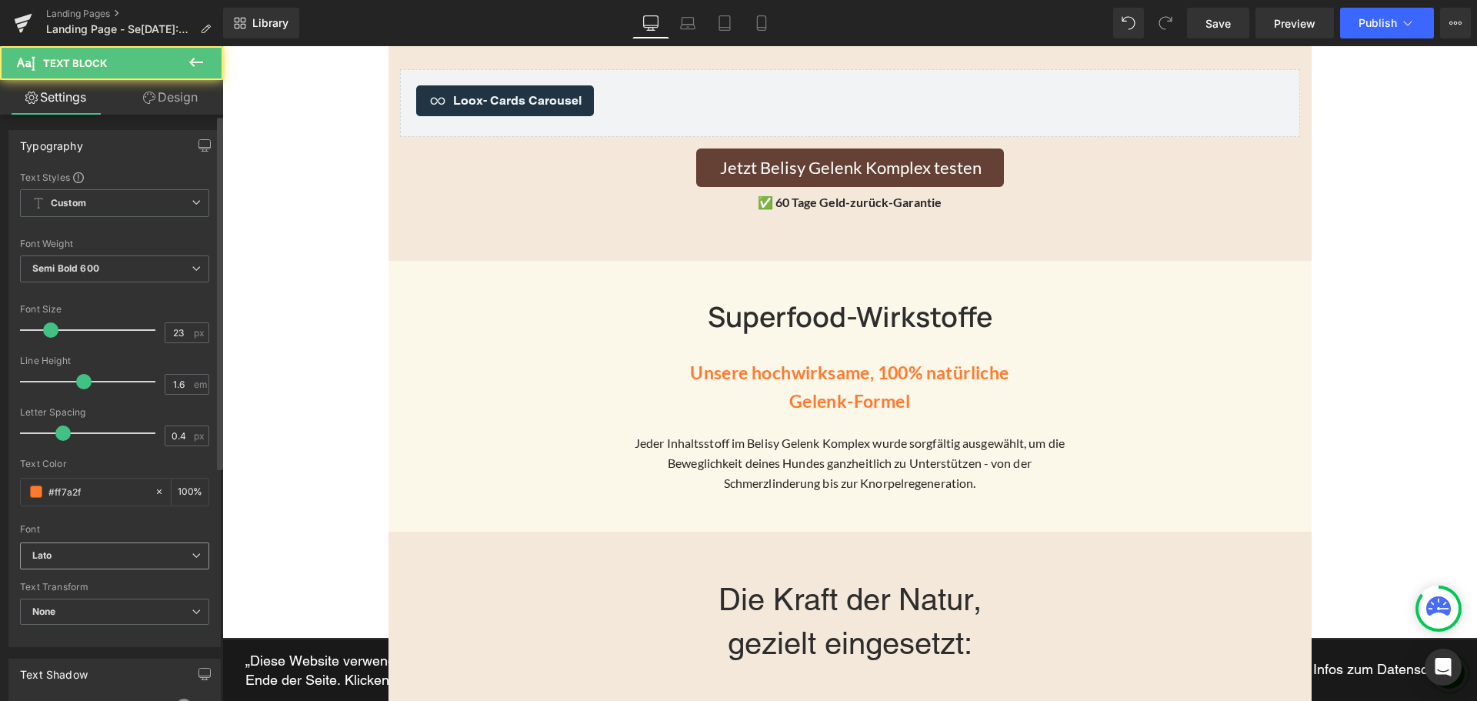
click at [142, 555] on b "Lato" at bounding box center [111, 555] width 159 height 13
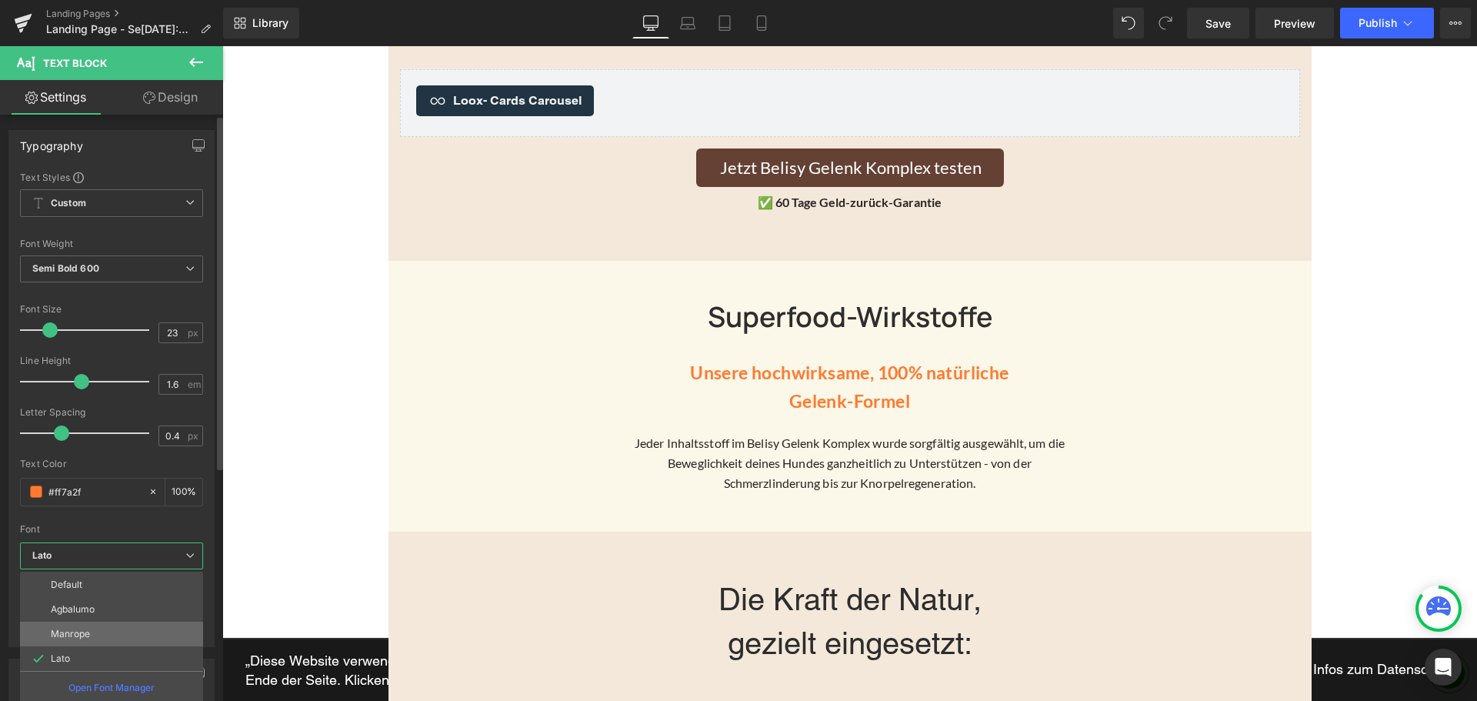
click at [105, 624] on li "Manrope" at bounding box center [111, 634] width 183 height 25
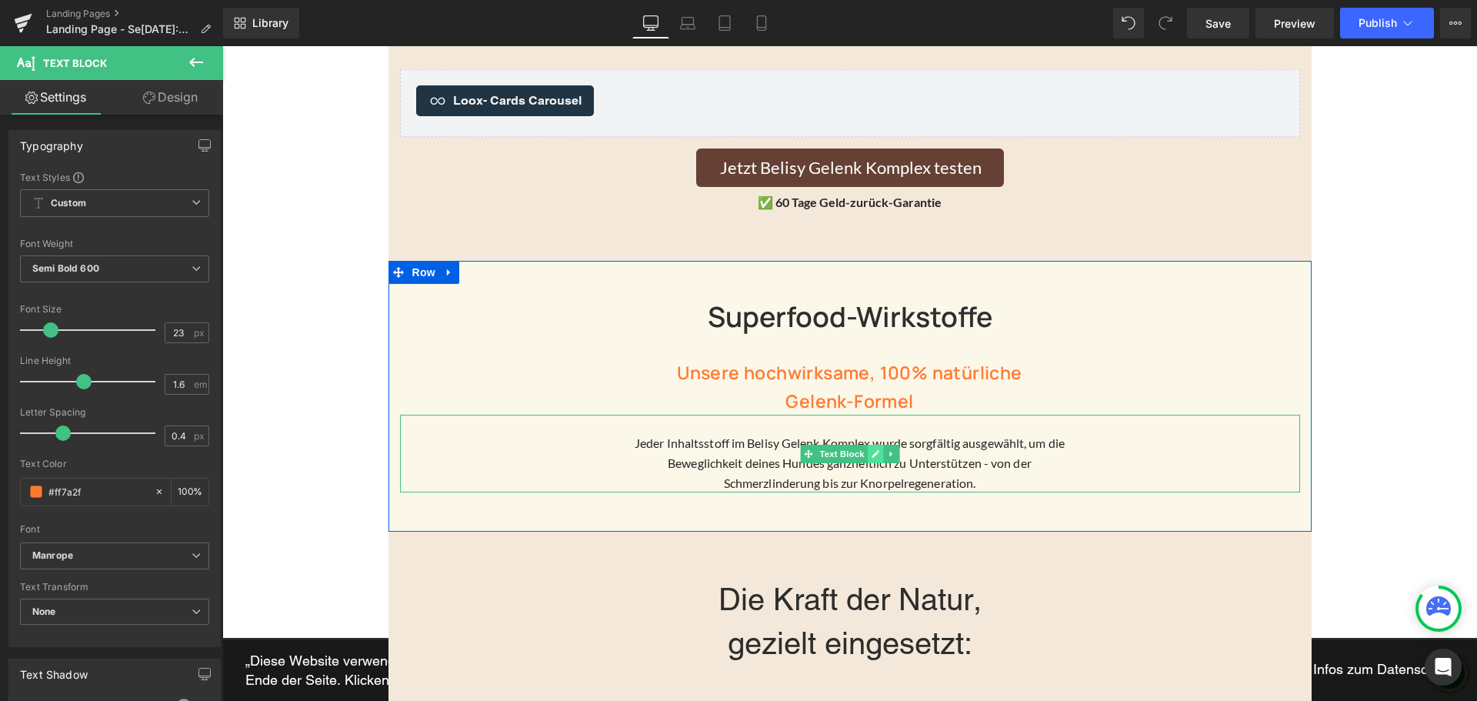
click at [867, 445] on link at bounding box center [875, 454] width 16 height 18
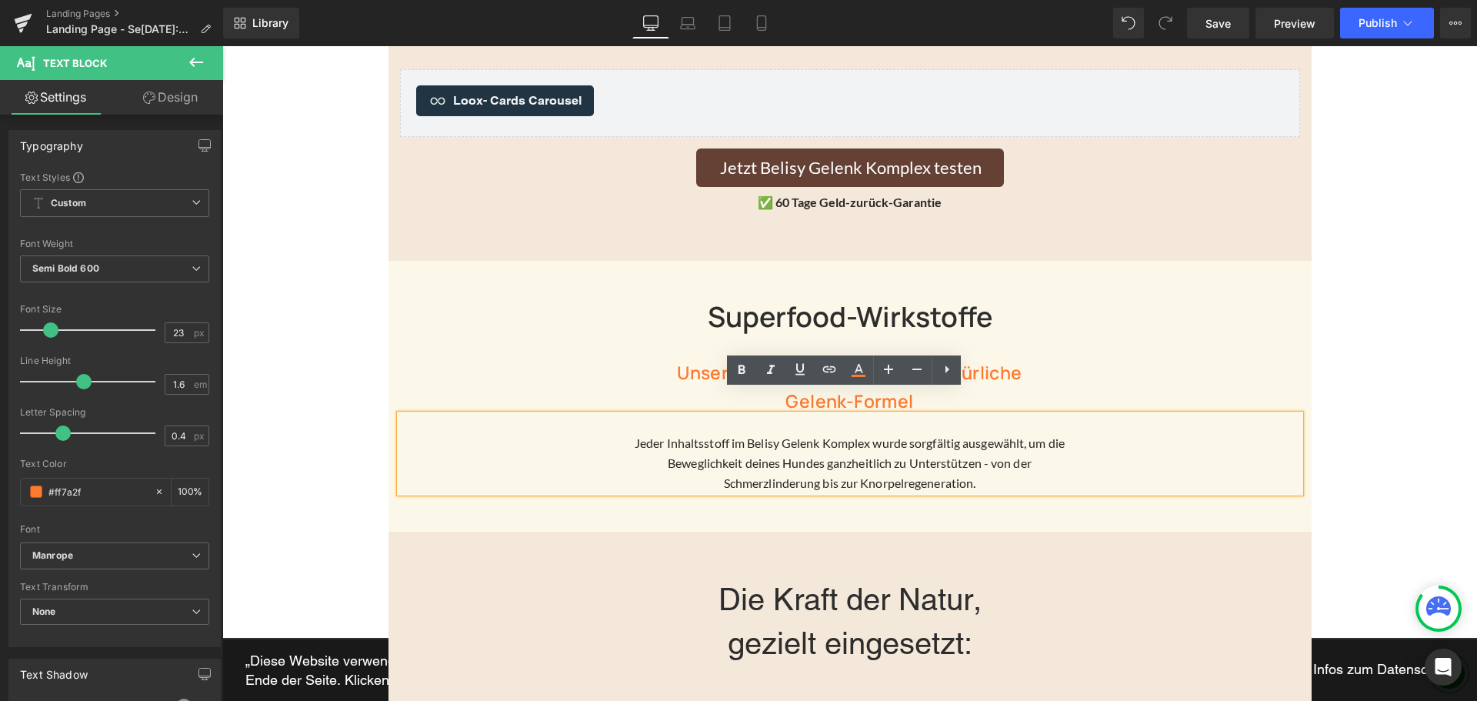
click at [832, 473] on p "Schmerzlinderung bis zur Knorpelregeneration." at bounding box center [850, 483] width 900 height 20
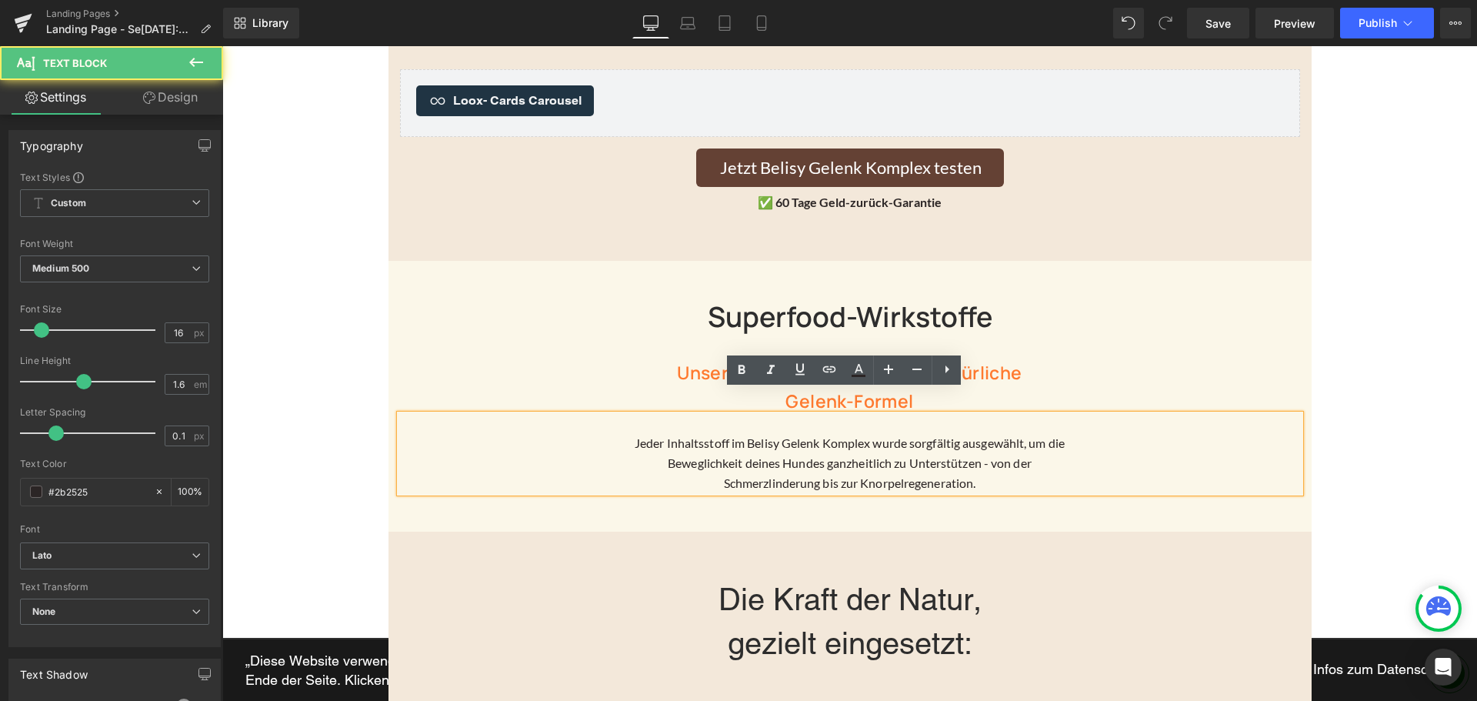
click at [829, 453] on p "Beweglichkeit deines Hundes ganzheitlich zu Unterstützen - von der" at bounding box center [850, 463] width 900 height 20
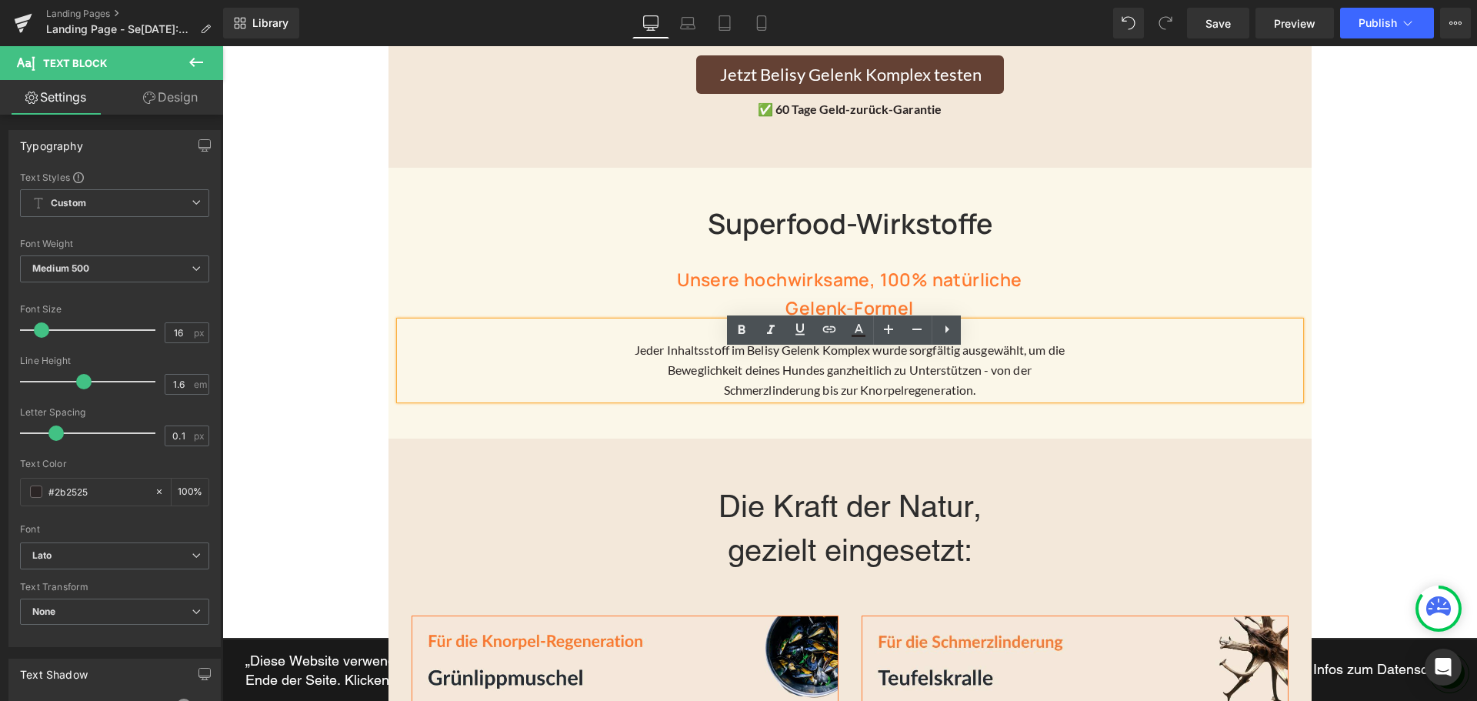
scroll to position [2616, 0]
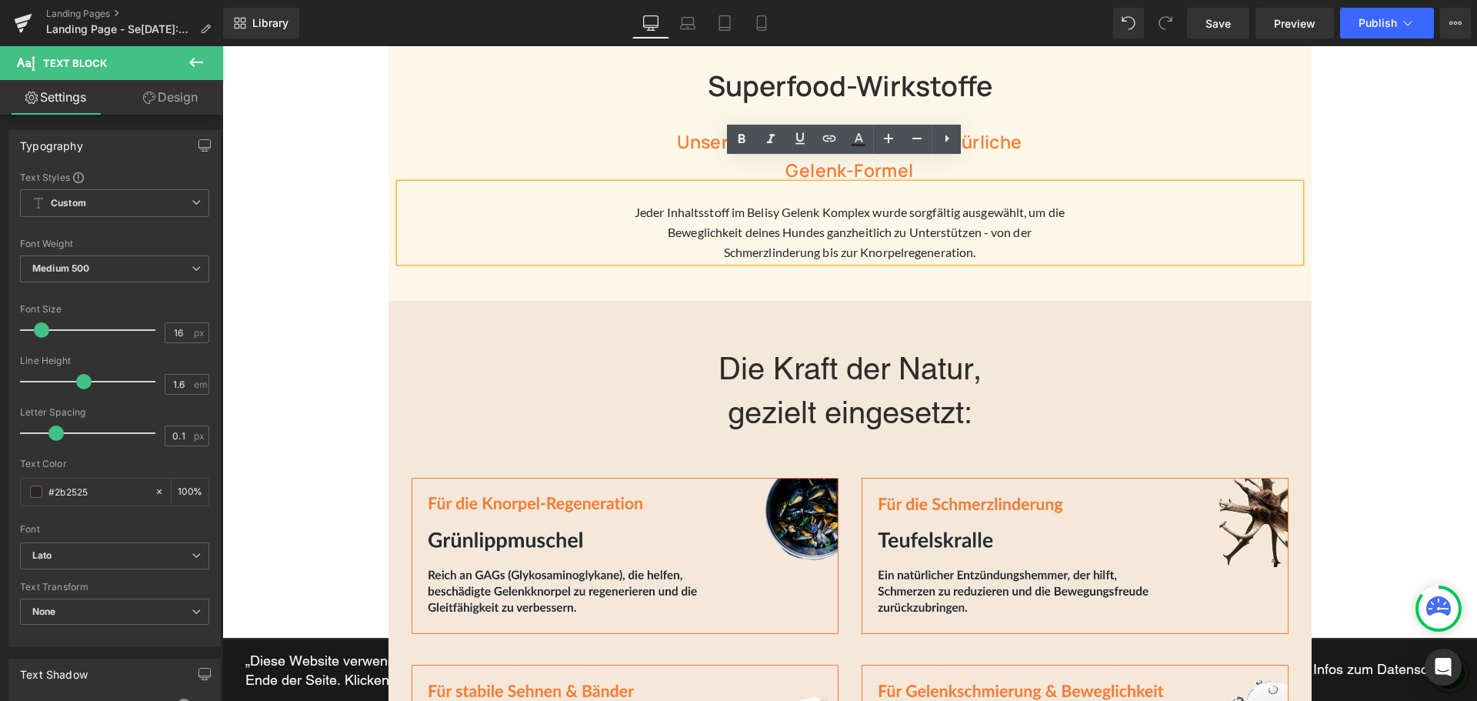
click at [875, 362] on div "Die Kraft der Natur, gezielt eingesetzt: Heading" at bounding box center [850, 391] width 900 height 88
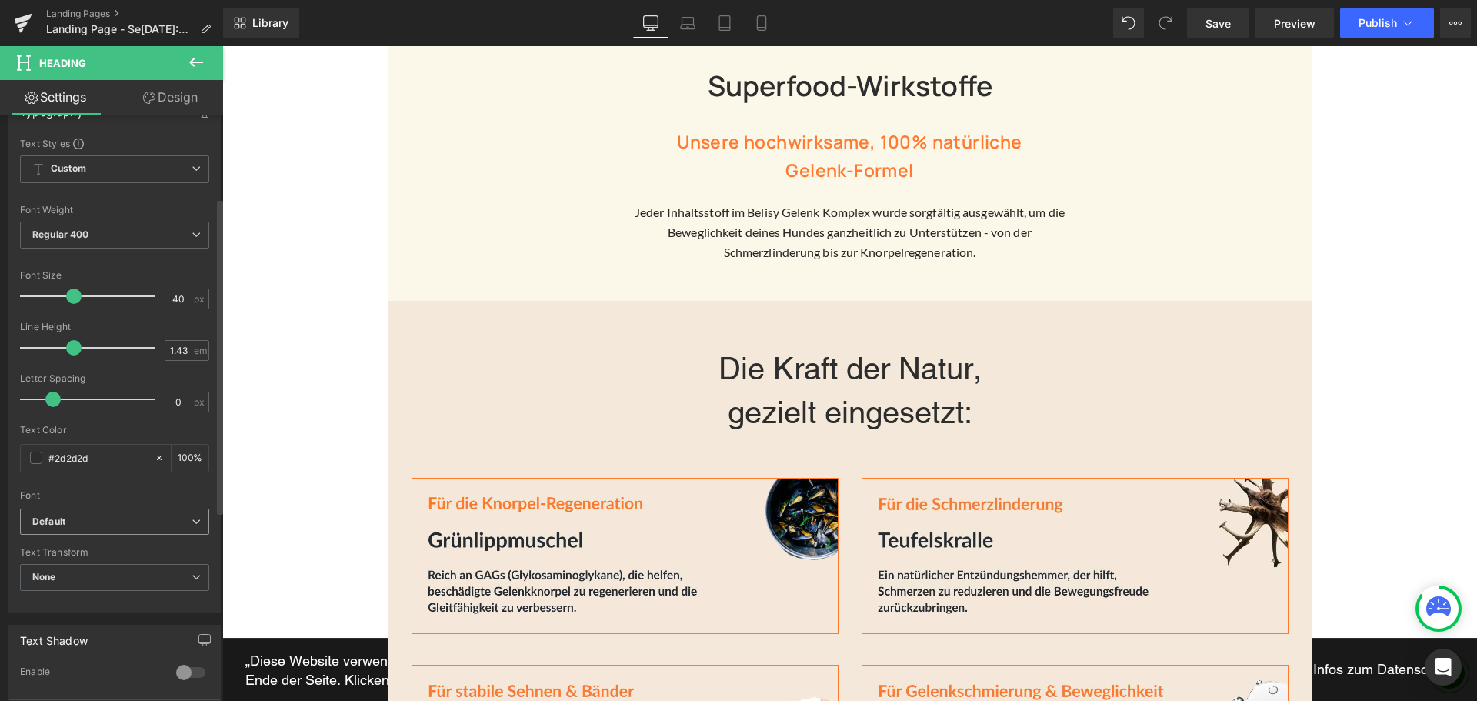
scroll to position [154, 0]
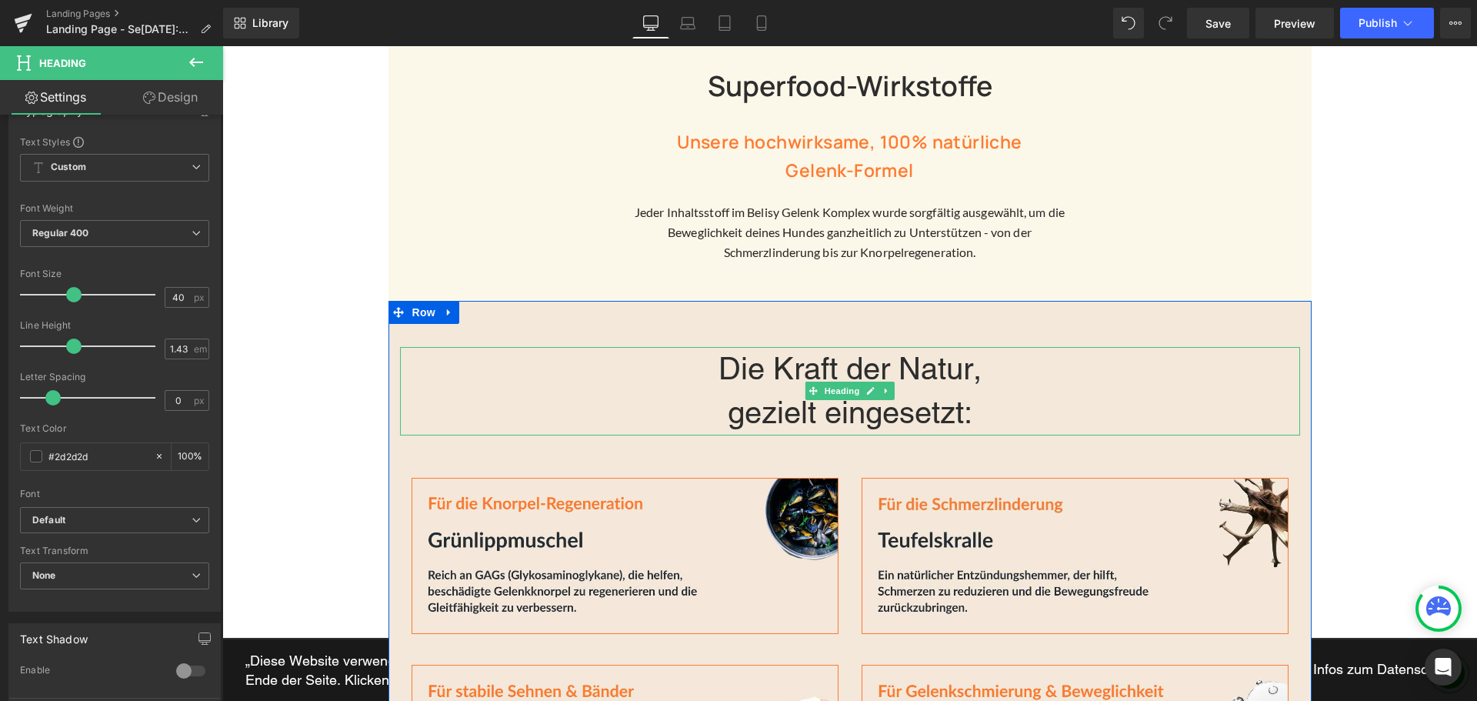
click at [830, 347] on h2 "Die Kraft der Natur, gezielt eingesetzt:" at bounding box center [850, 391] width 900 height 88
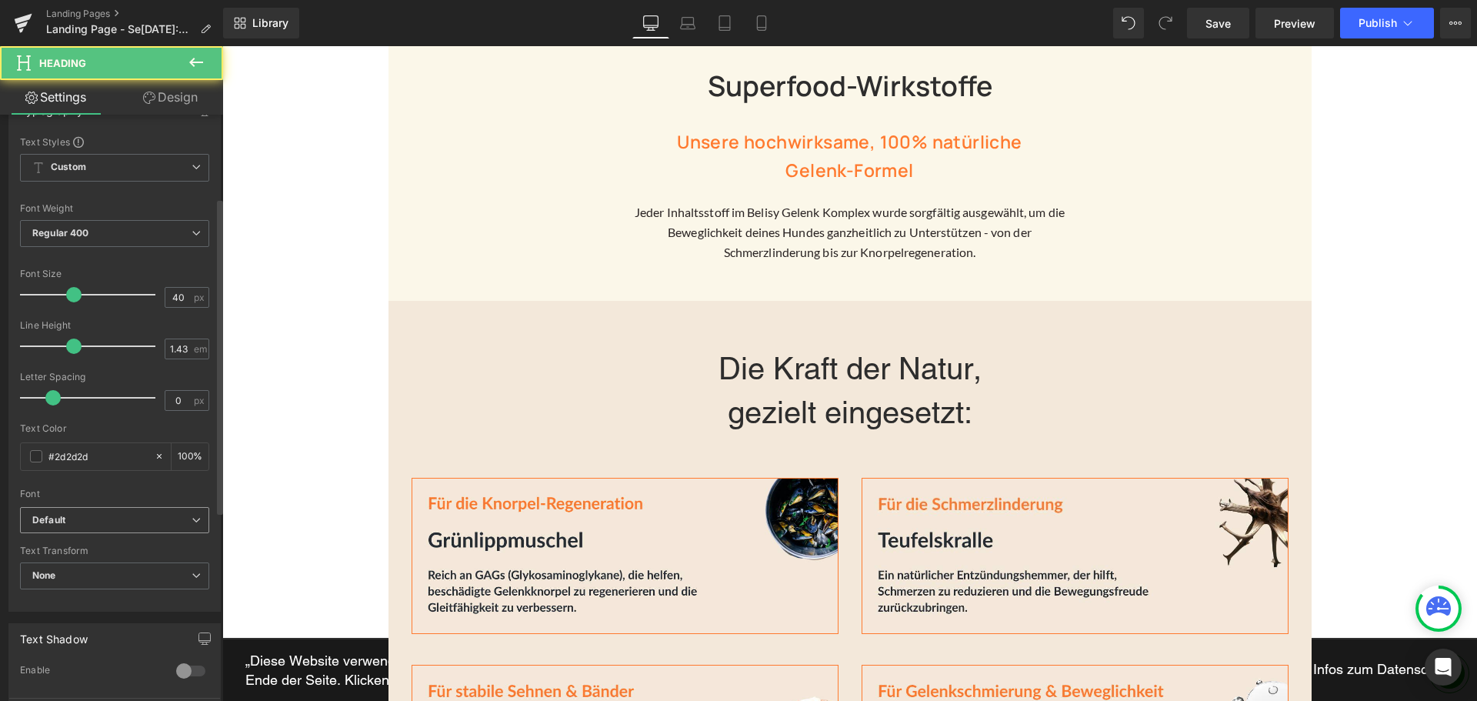
click at [58, 519] on icon "Default" at bounding box center [48, 520] width 33 height 13
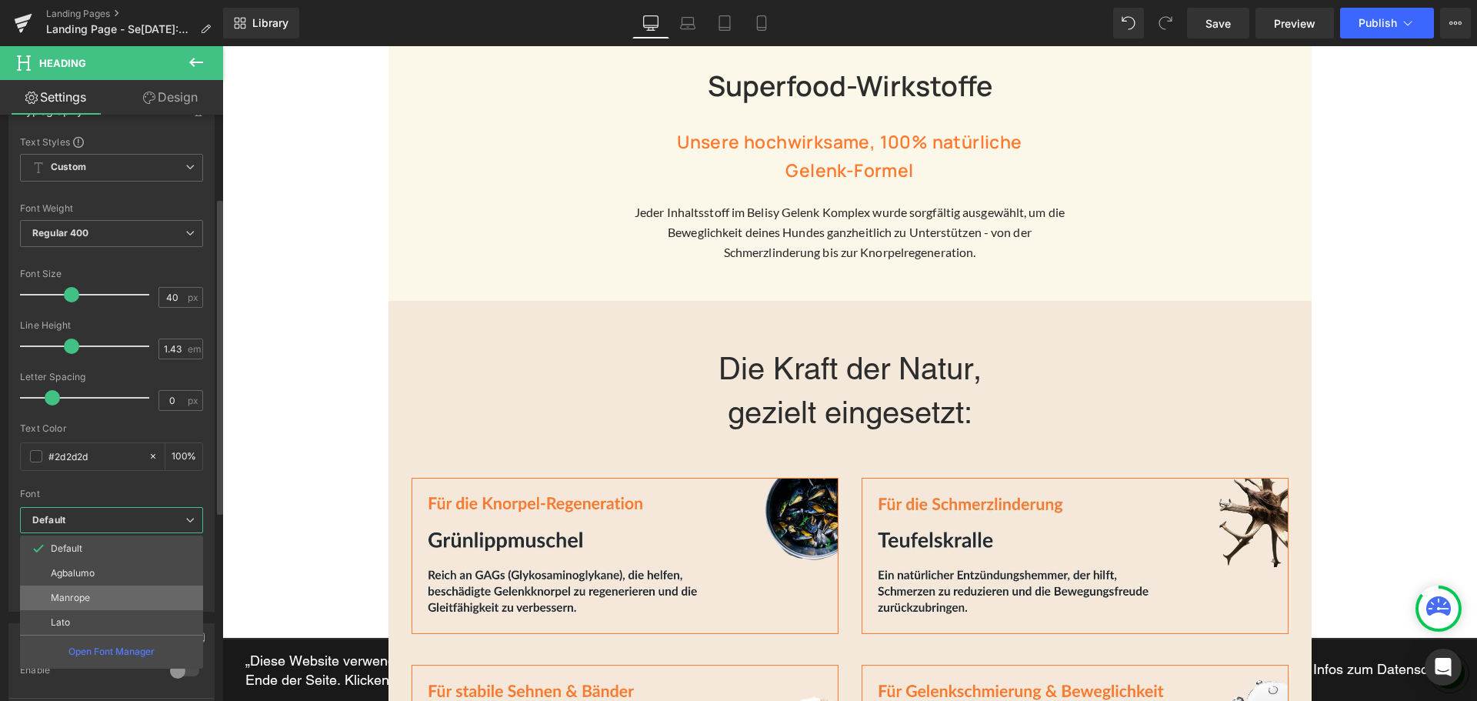
click at [65, 587] on li "Manrope" at bounding box center [111, 598] width 183 height 25
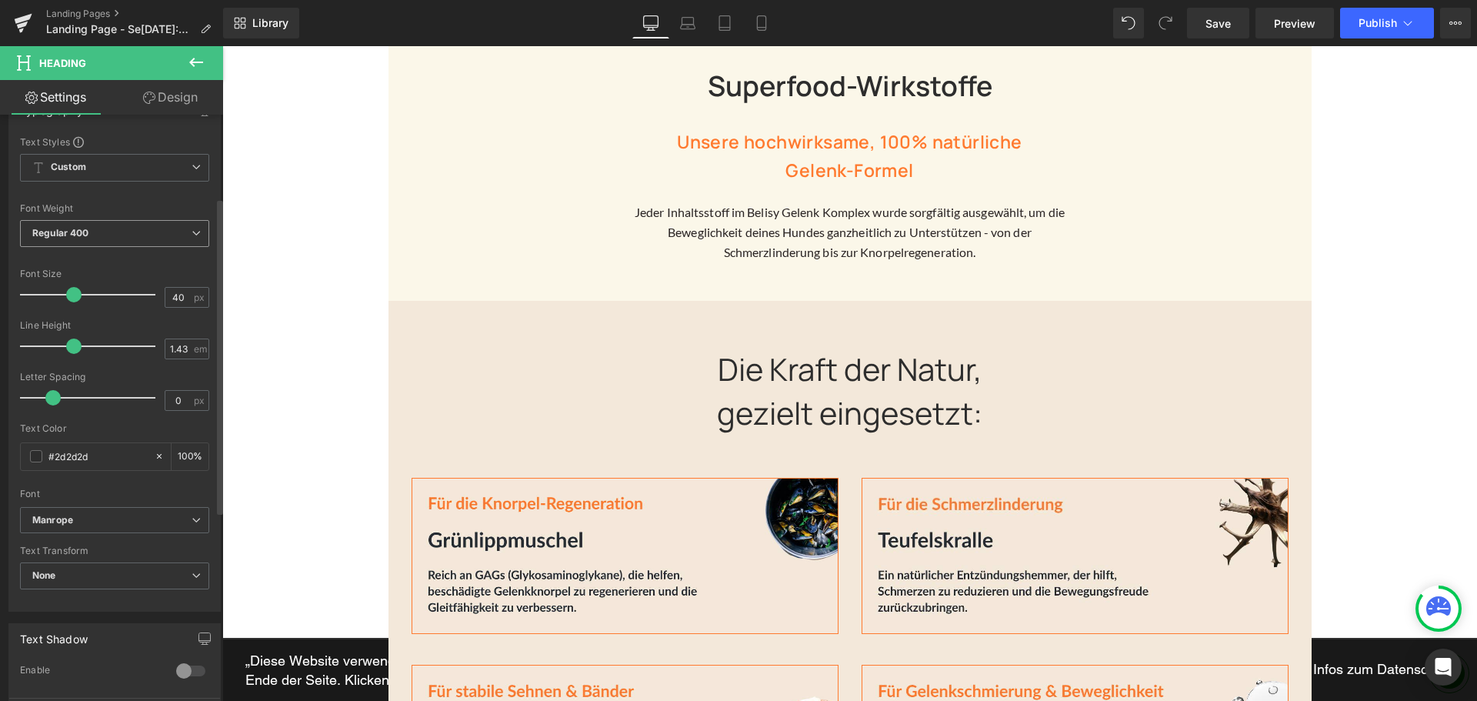
click at [113, 225] on span "Regular 400" at bounding box center [114, 233] width 189 height 27
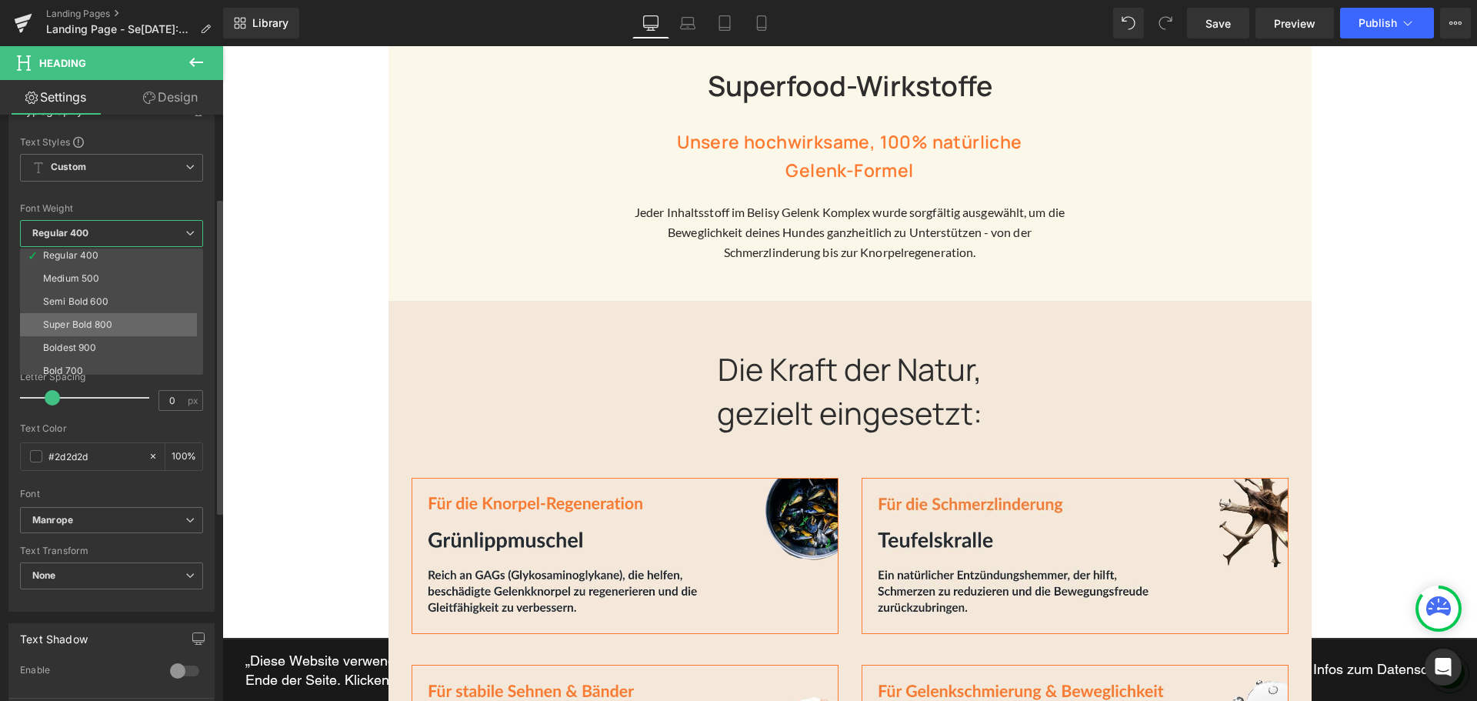
scroll to position [77, 0]
click at [92, 291] on li "Semi Bold 600" at bounding box center [115, 298] width 190 height 23
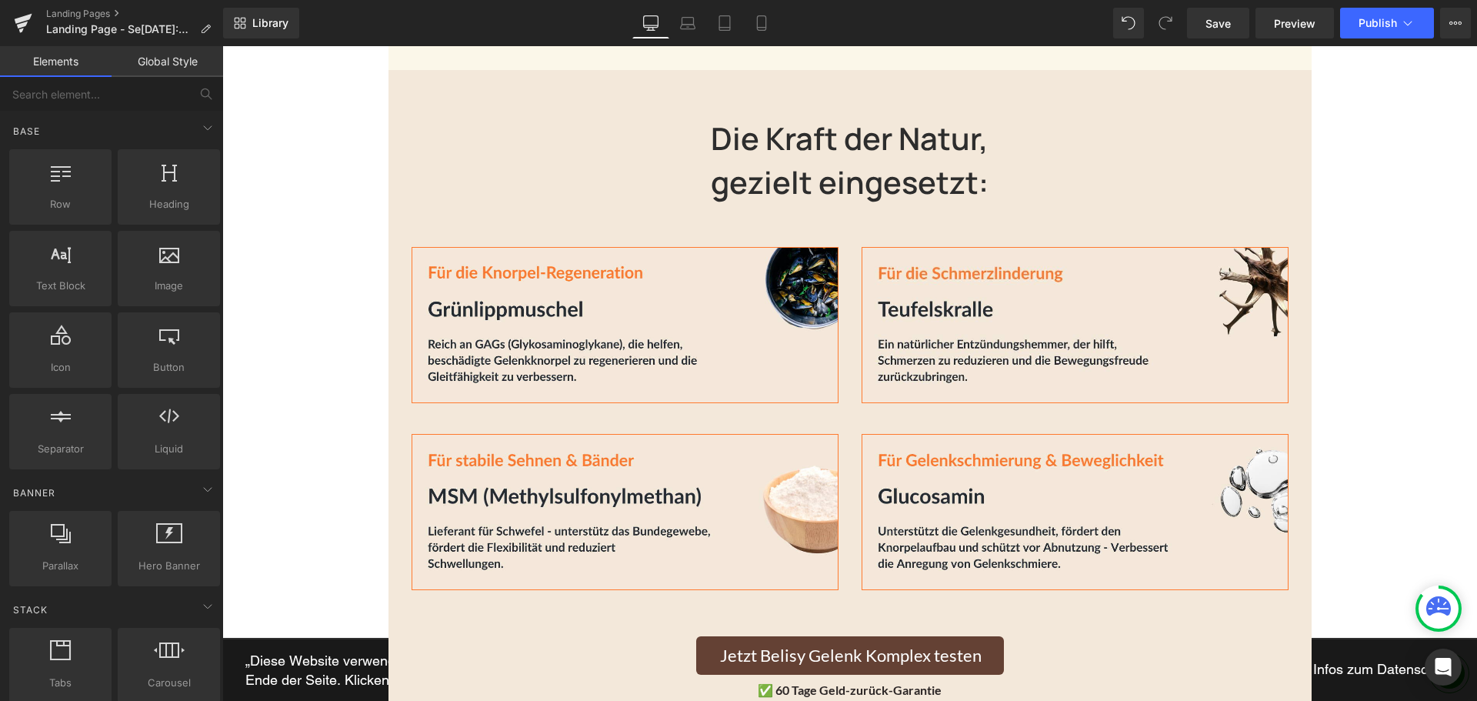
scroll to position [3078, 0]
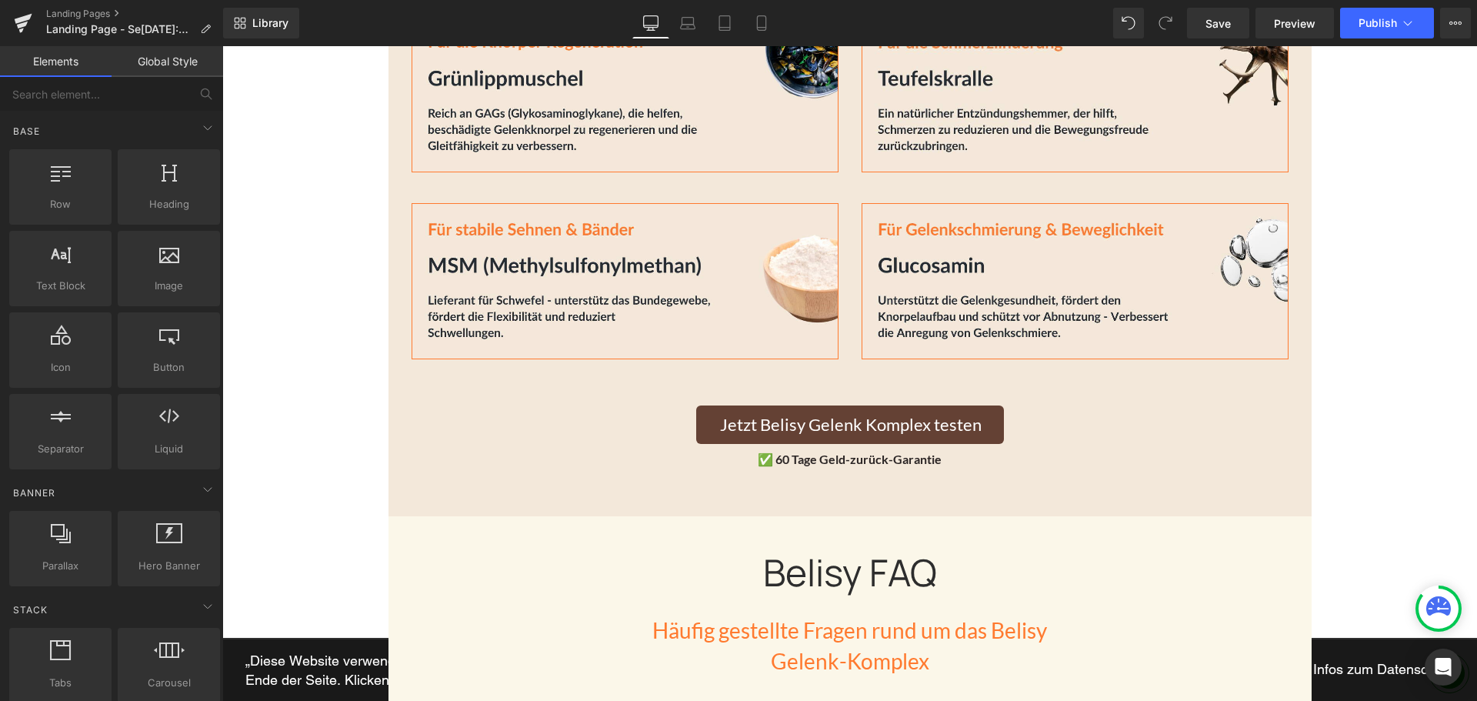
click at [796, 444] on div "✅ 60 Tage Geld-zurück-Garantie Text Block" at bounding box center [850, 457] width 885 height 26
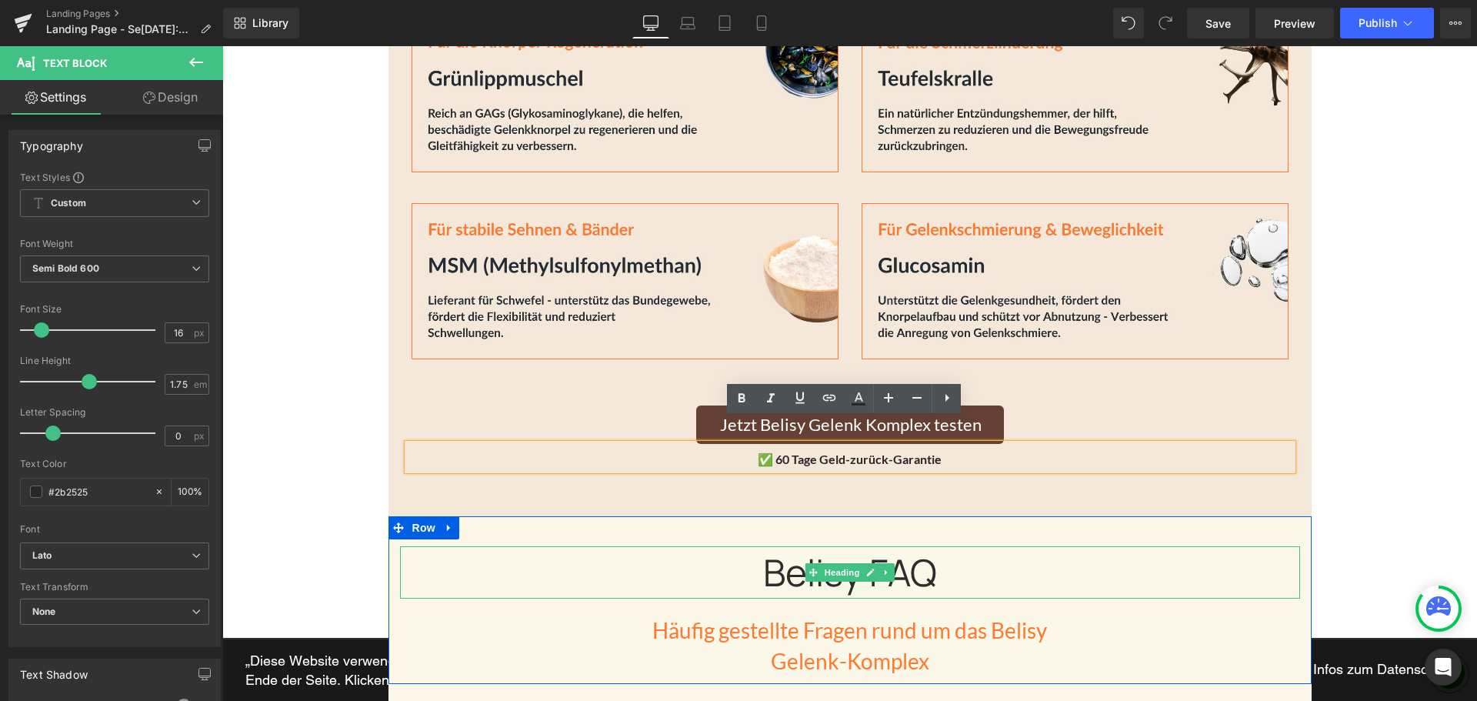
click at [778, 552] on h2 "Belisy FAQ" at bounding box center [850, 572] width 900 height 53
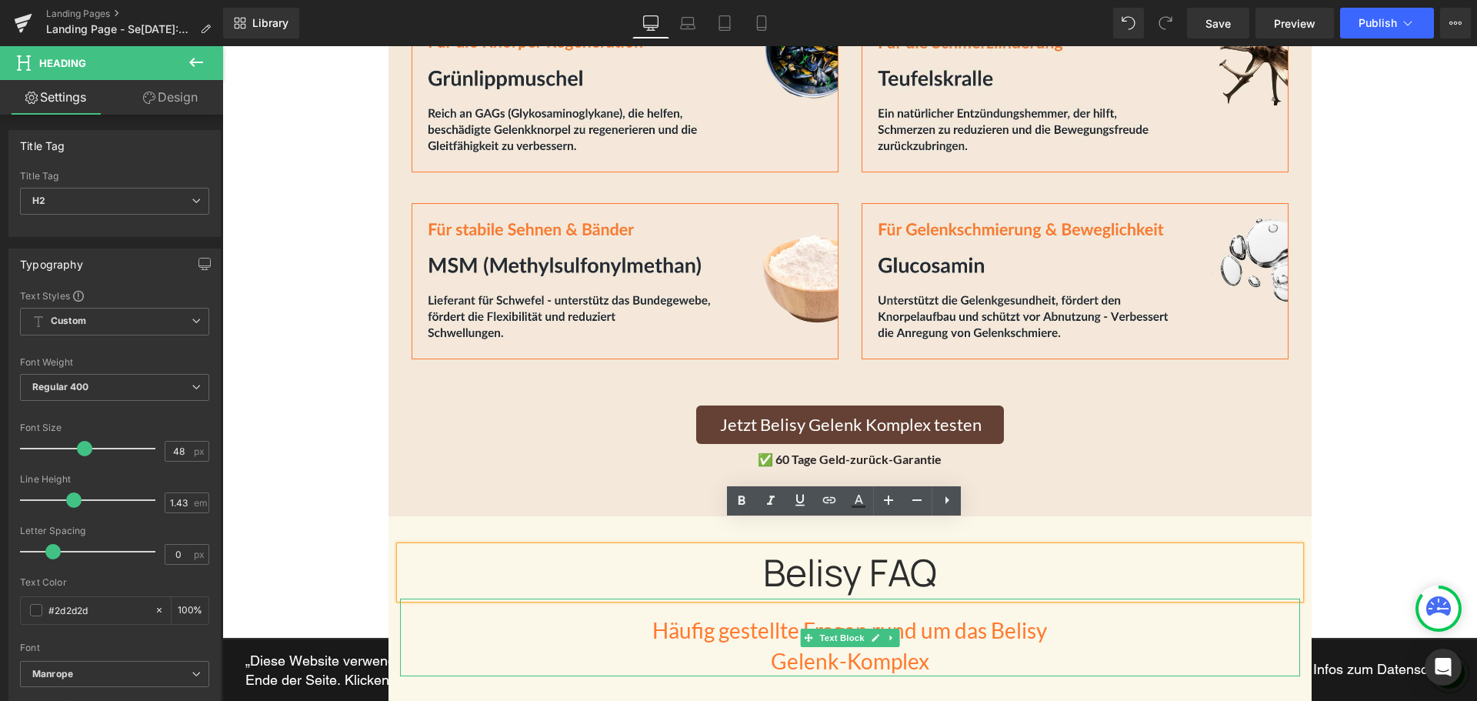
click at [711, 616] on p "Häufig gestellte Fragen rund um das Belisy Gelenk-Komplex" at bounding box center [850, 646] width 900 height 60
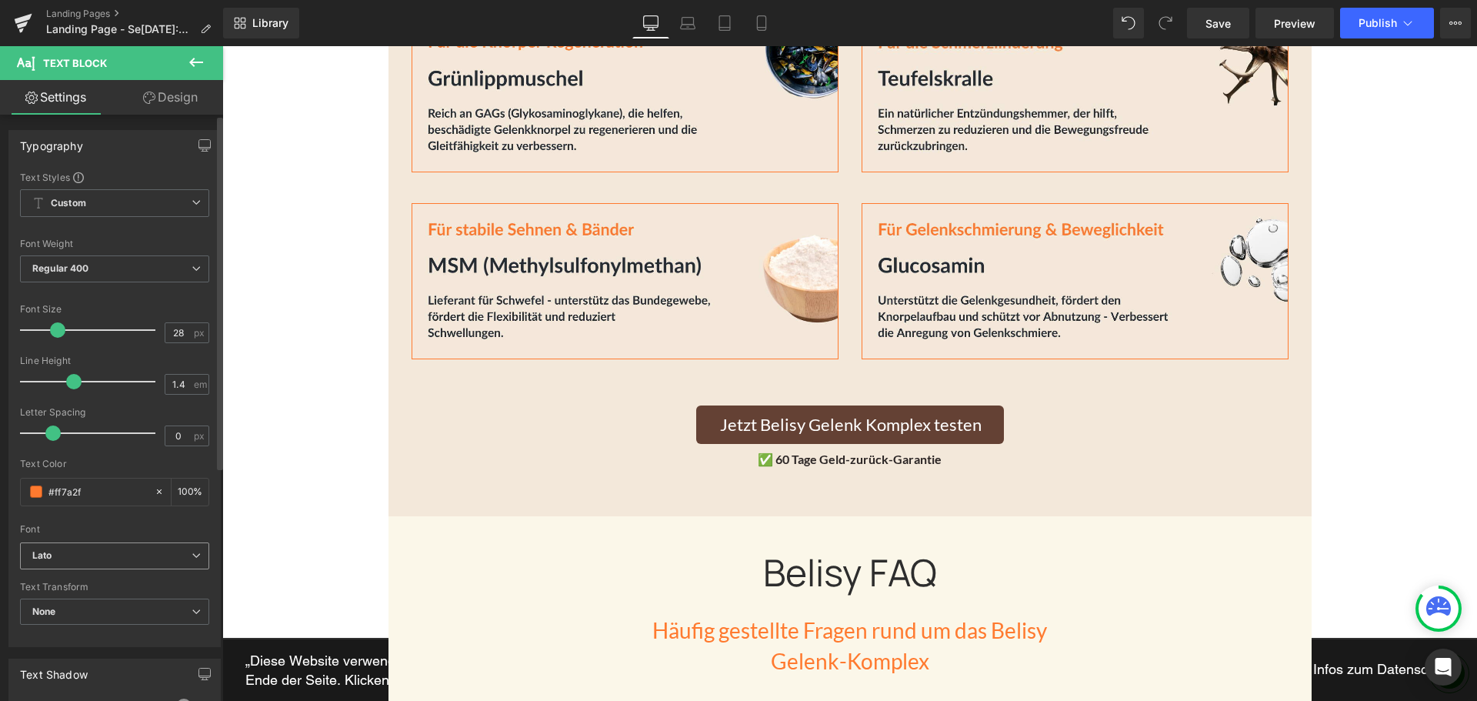
click at [102, 564] on span "Lato" at bounding box center [114, 555] width 189 height 27
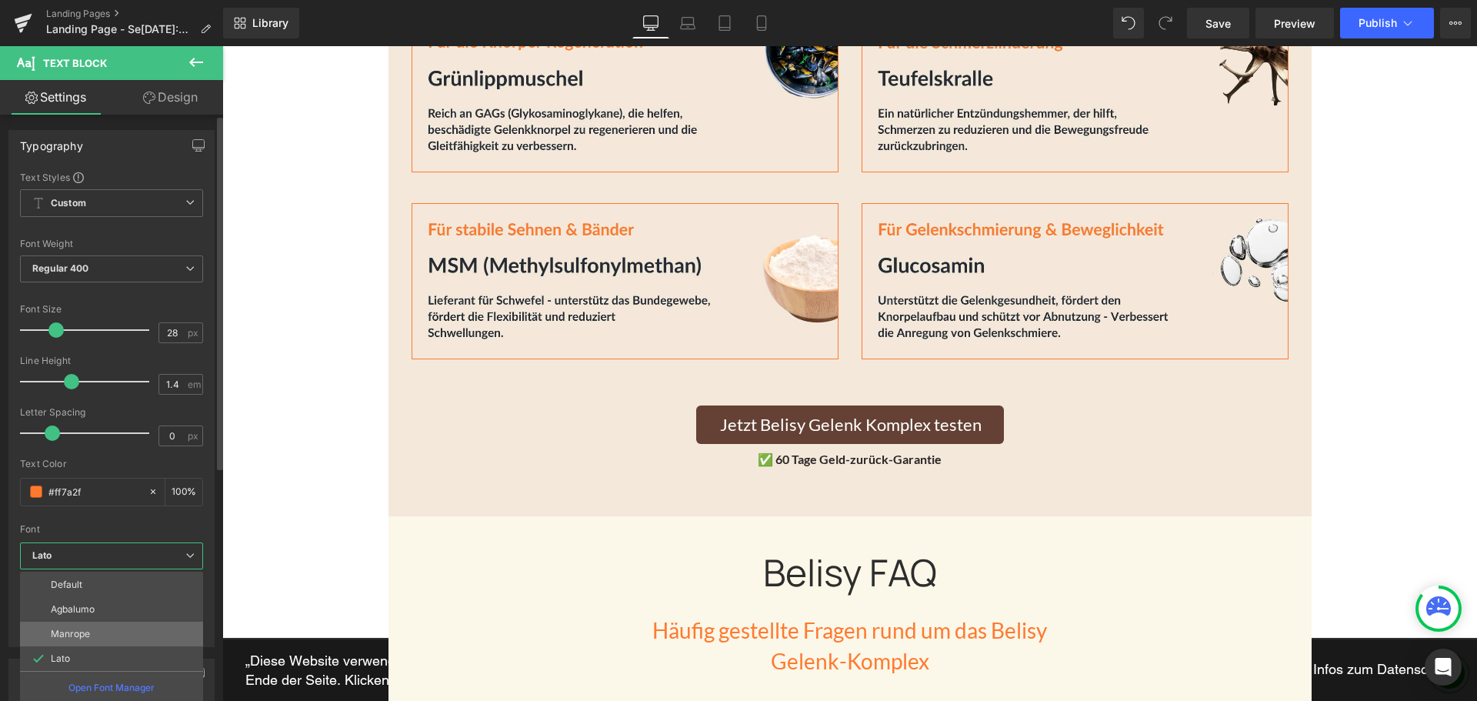
click at [87, 623] on li "Manrope" at bounding box center [111, 634] width 183 height 25
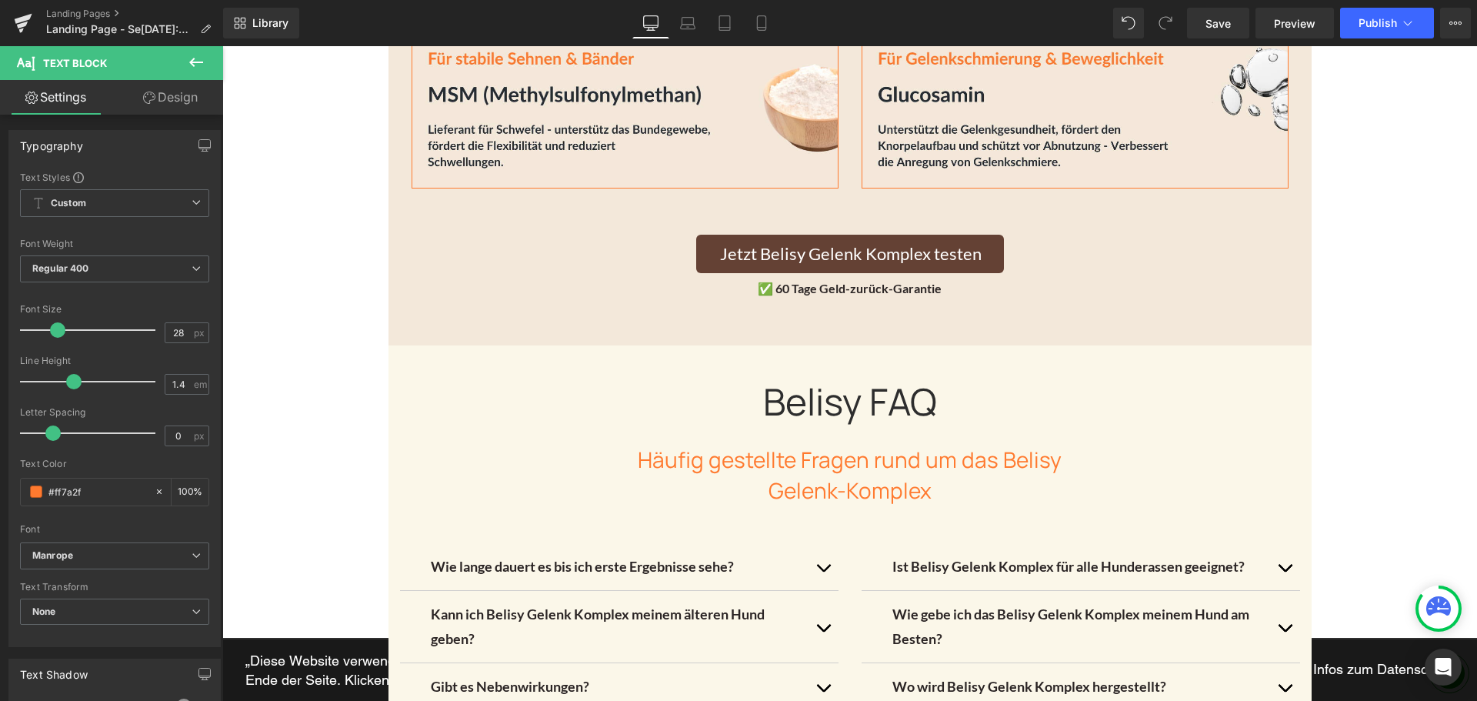
scroll to position [3385, 0]
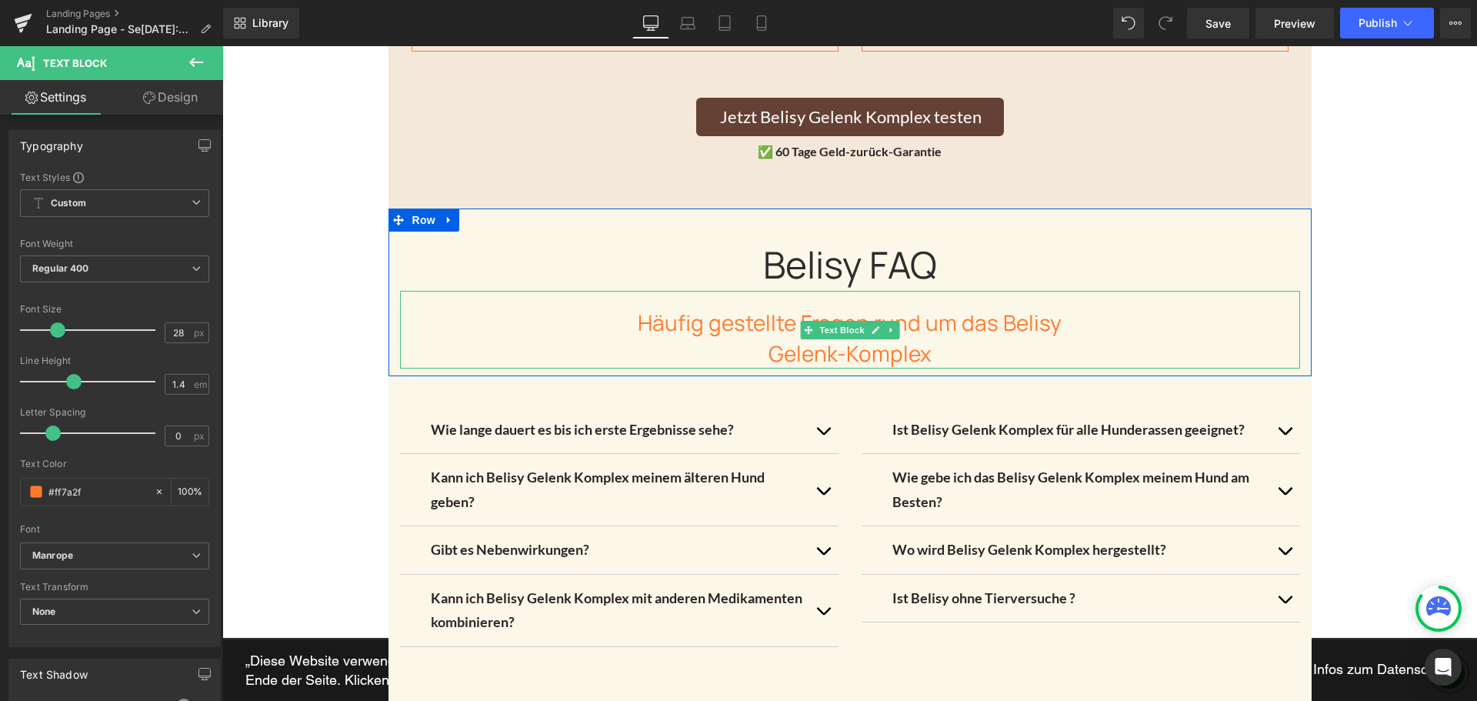
click at [803, 332] on p "Häufig gestellte Fragen rund um das Belisy Gelenk-Komplex" at bounding box center [850, 338] width 900 height 60
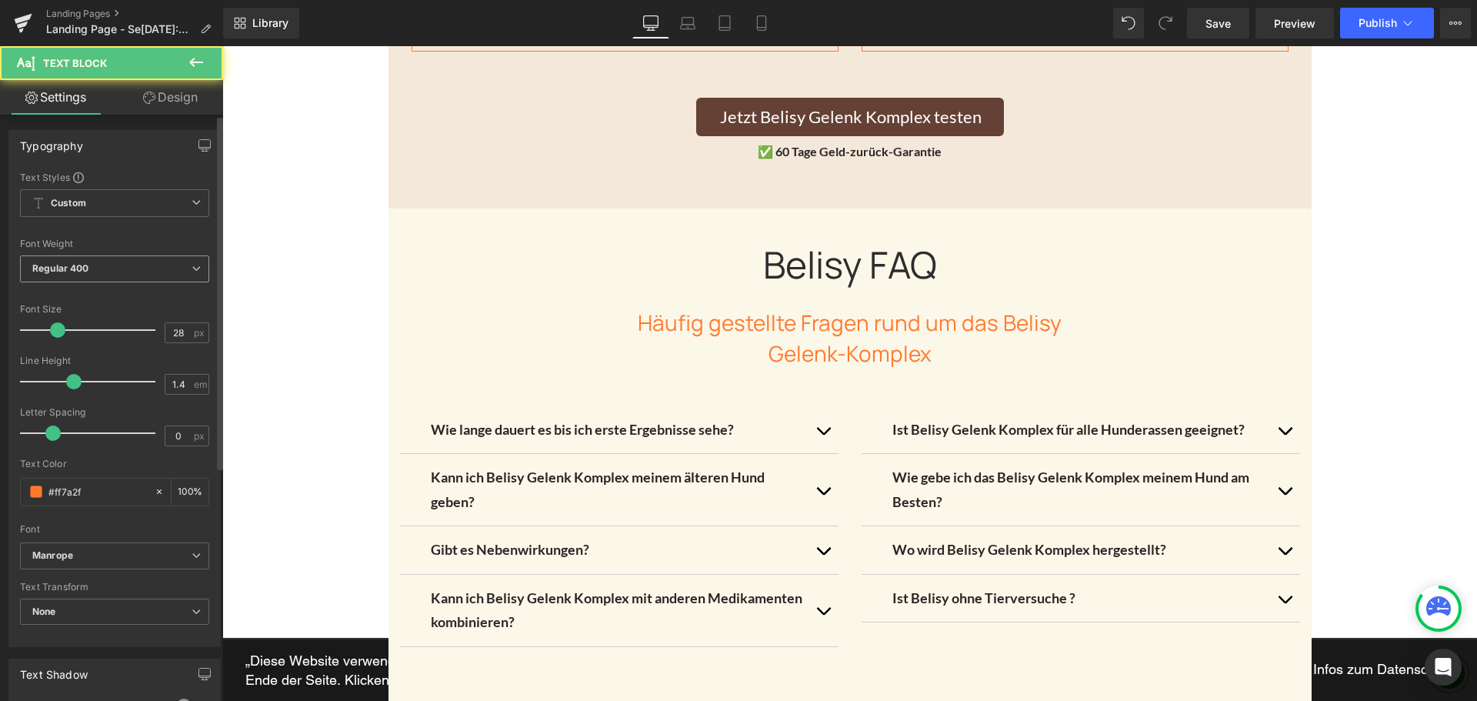
click at [82, 280] on span "Regular 400" at bounding box center [114, 268] width 189 height 27
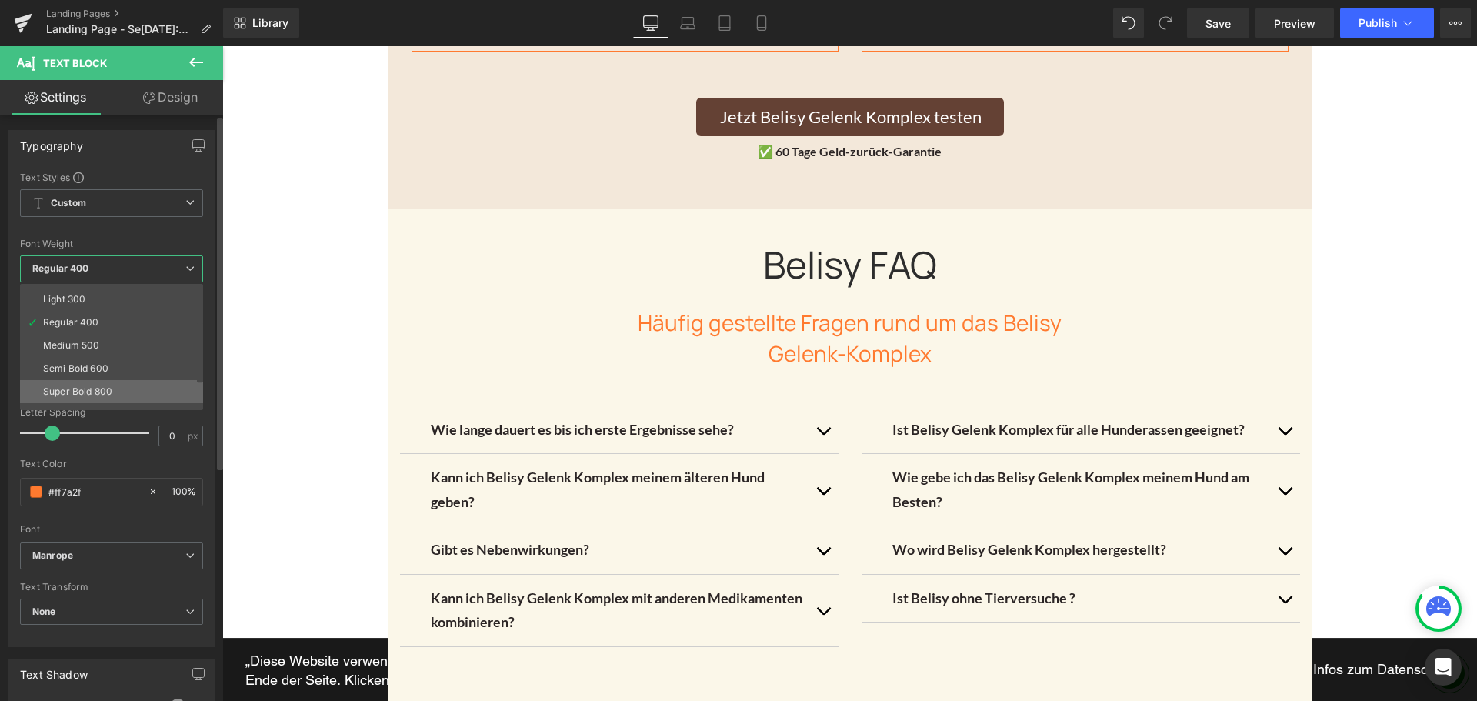
scroll to position [77, 0]
click at [84, 337] on div "Semi Bold 600" at bounding box center [75, 334] width 65 height 11
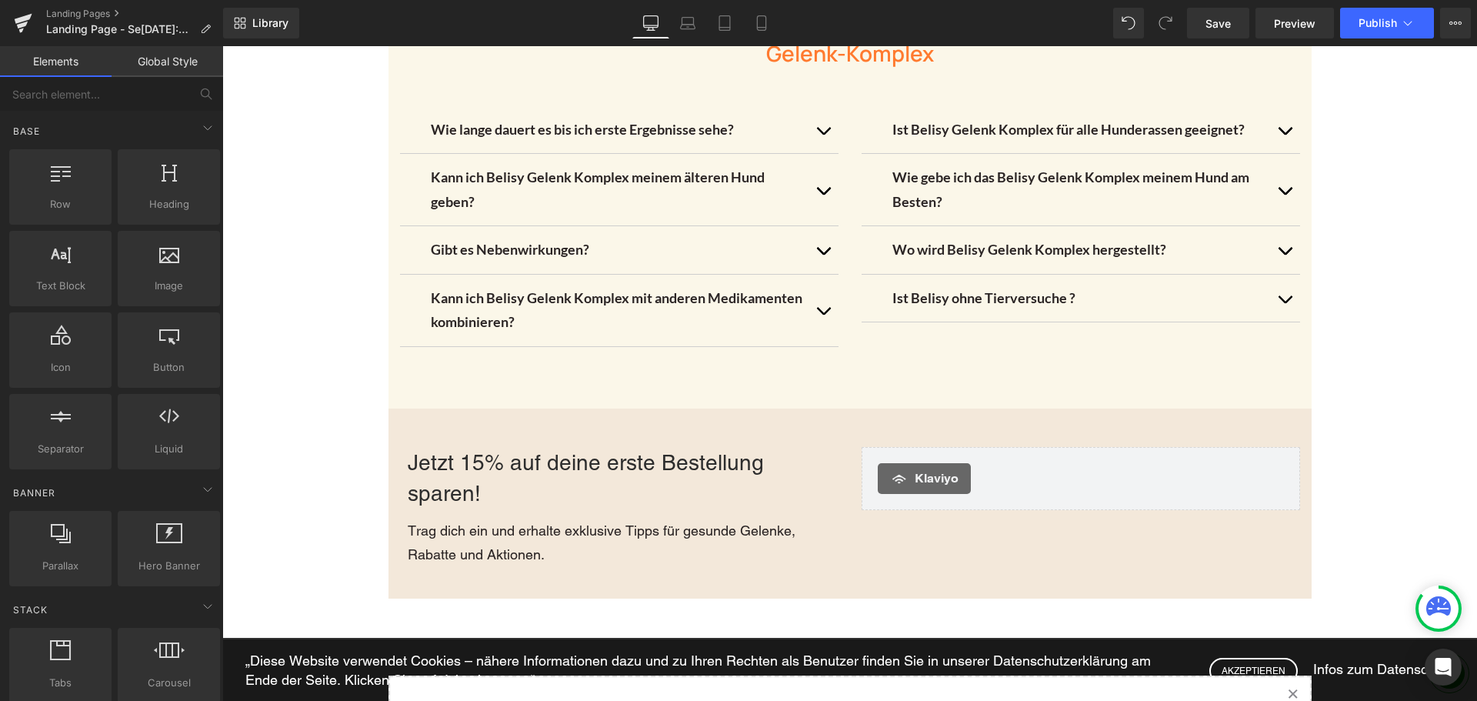
scroll to position [3770, 0]
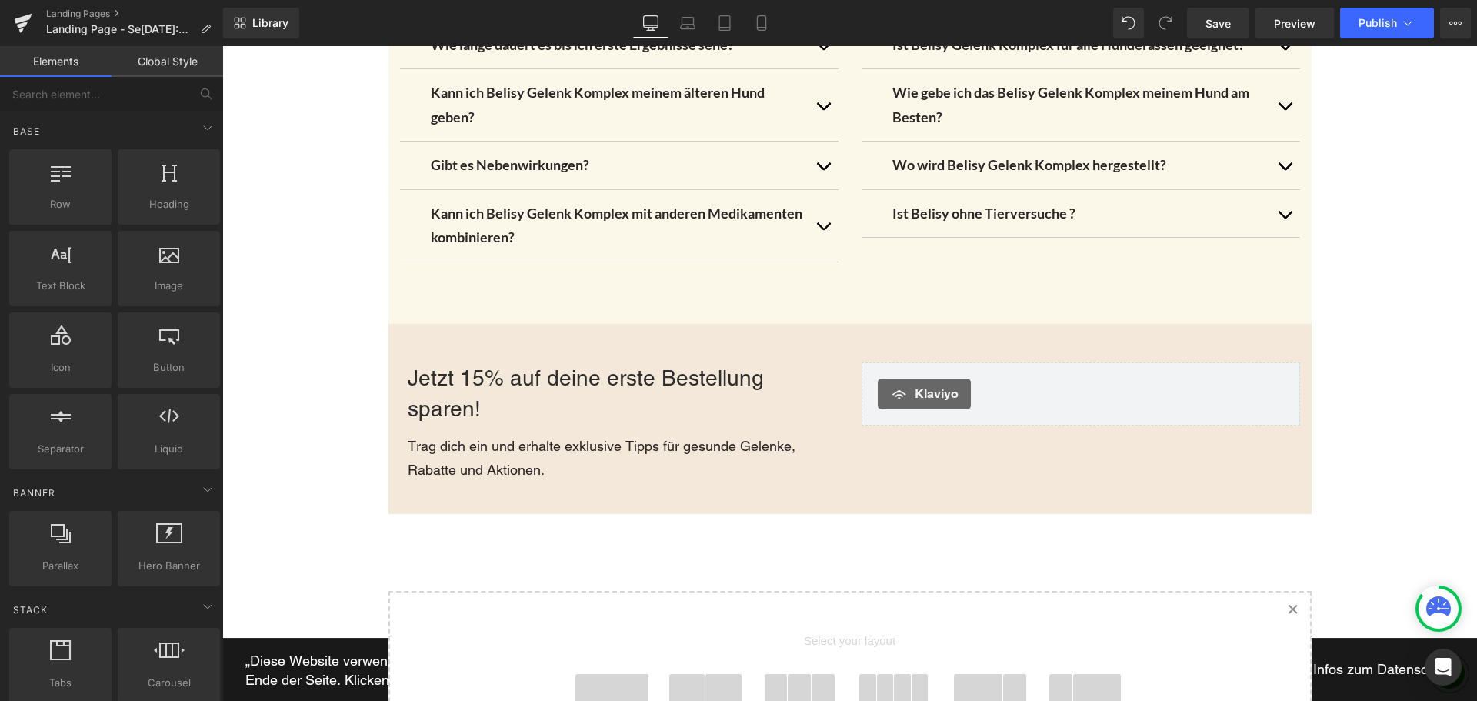
click at [699, 362] on h3 "Jetzt 15% auf deine erste Bestellung sparen!" at bounding box center [623, 393] width 431 height 62
click at [674, 362] on h3 "Jetzt 15% auf deine erste Bestellung sparen!" at bounding box center [623, 393] width 431 height 62
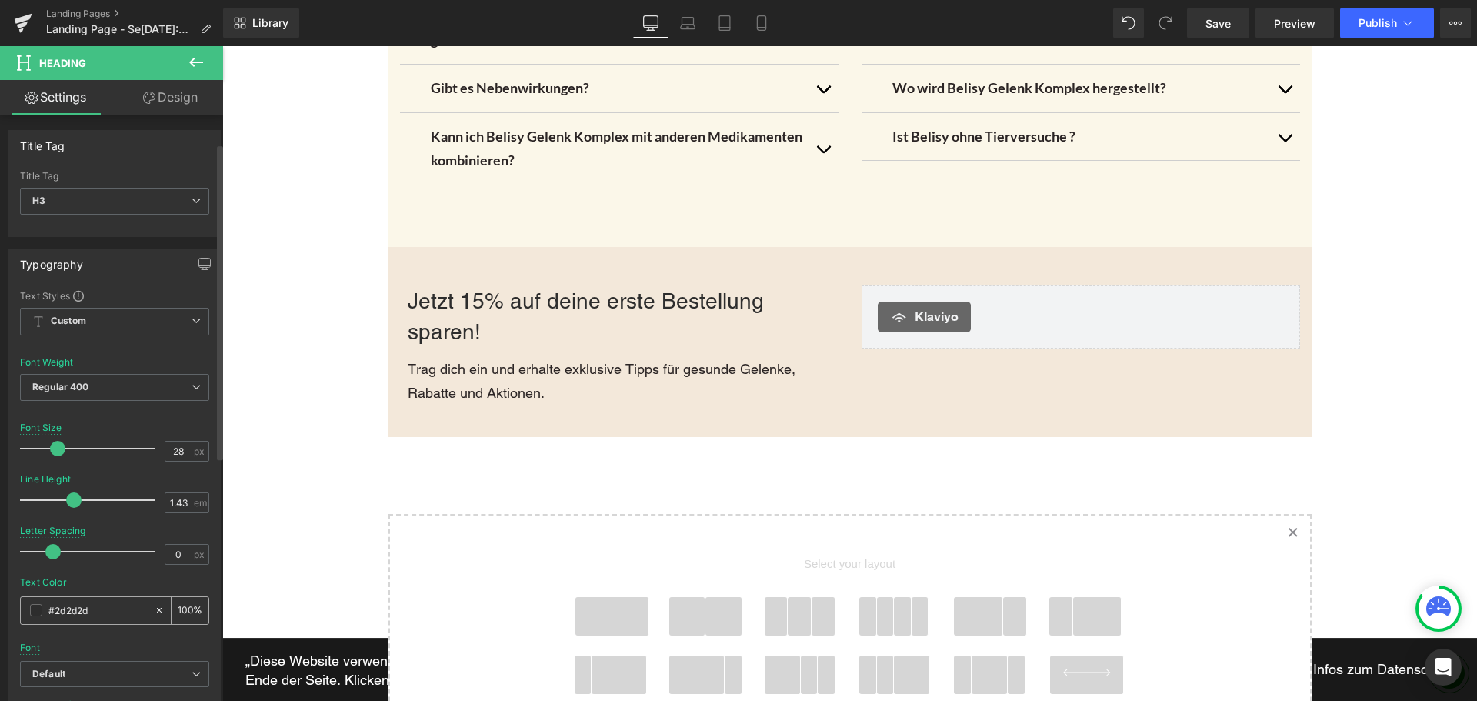
scroll to position [77, 0]
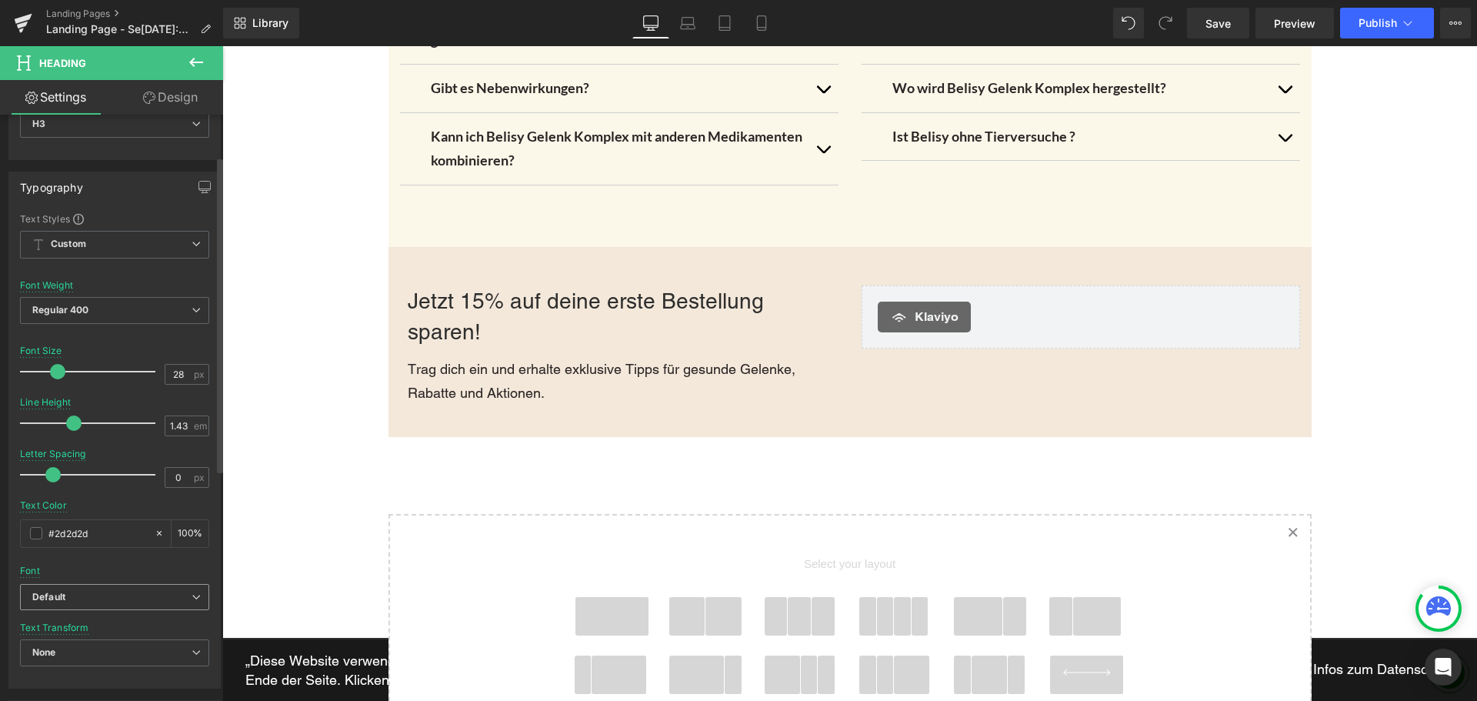
click at [115, 591] on b "Default" at bounding box center [111, 597] width 159 height 13
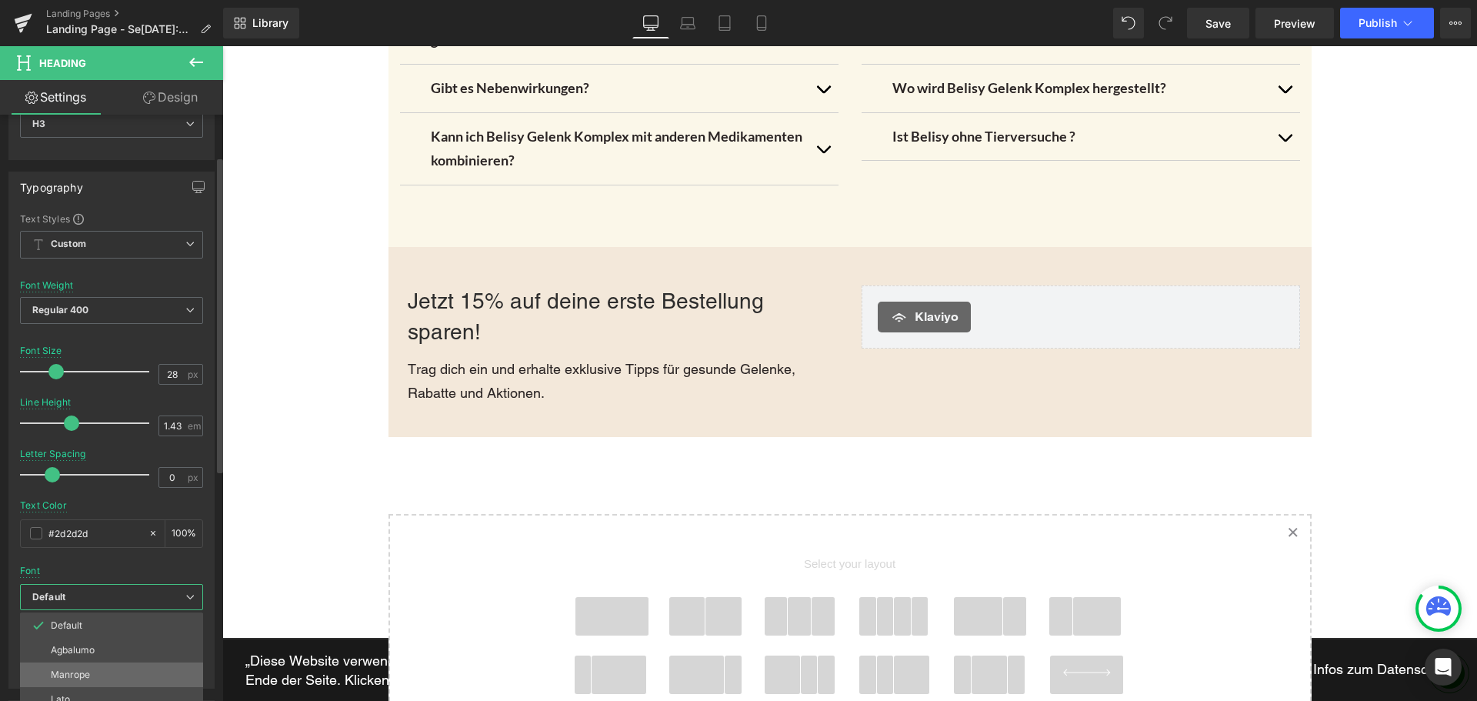
click at [92, 675] on li "Manrope" at bounding box center [111, 674] width 183 height 25
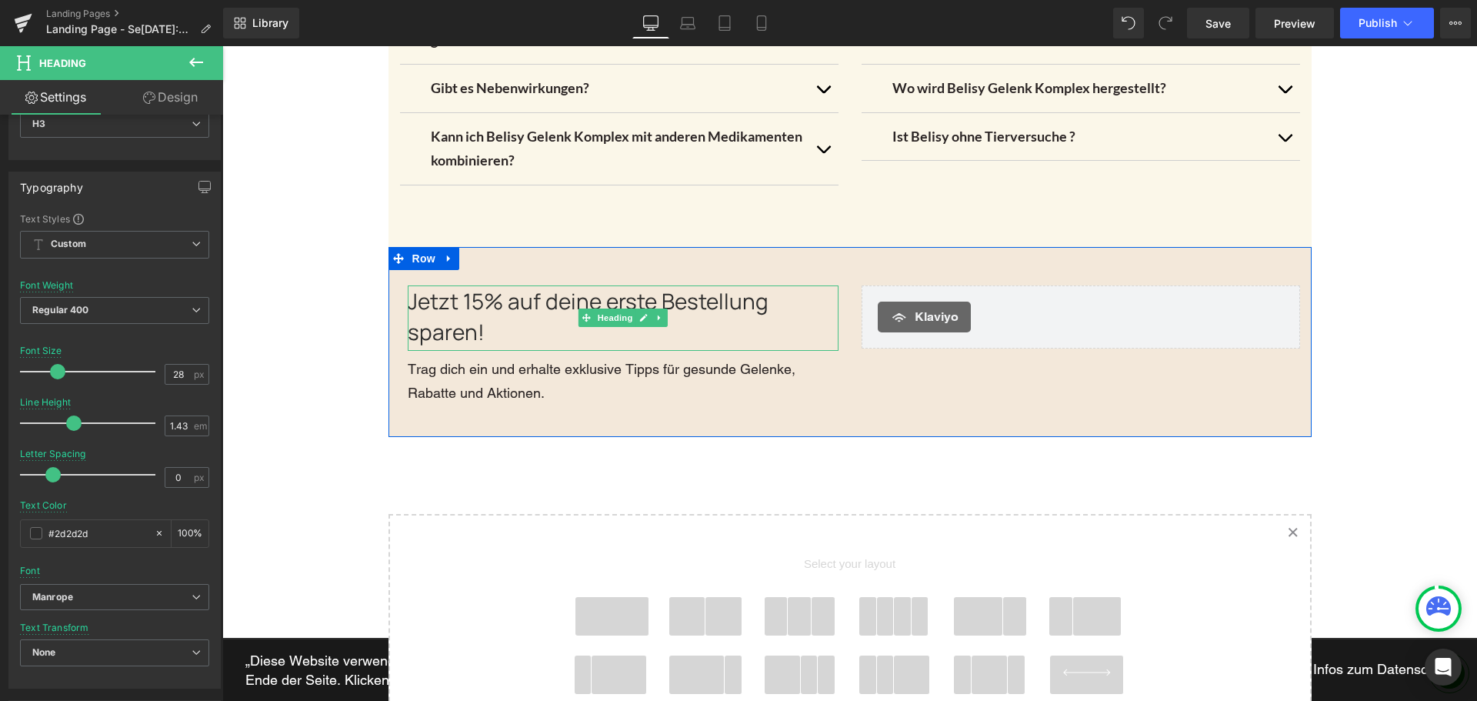
click at [422, 301] on h3 "Jetzt 15% auf deine erste Bestellung sparen!" at bounding box center [623, 316] width 431 height 62
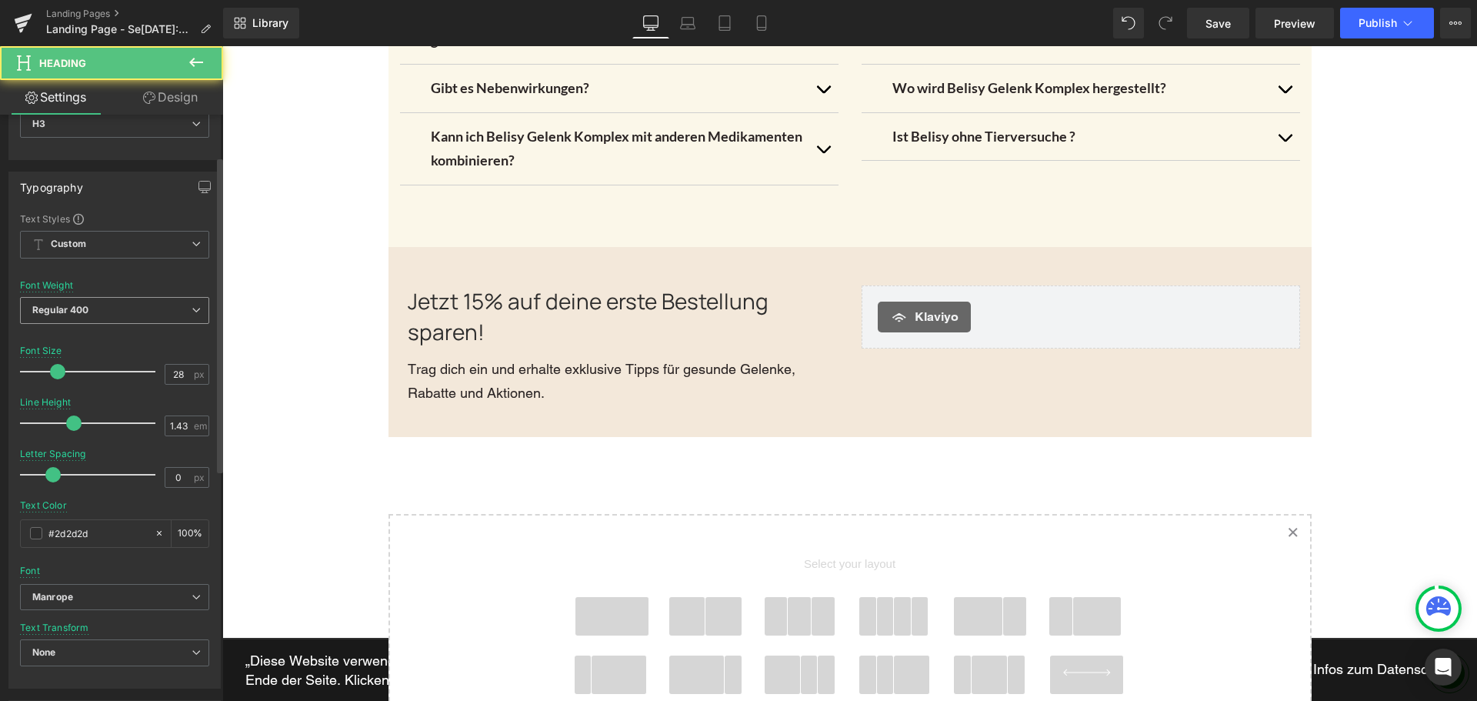
click at [100, 307] on span "Regular 400" at bounding box center [114, 310] width 189 height 27
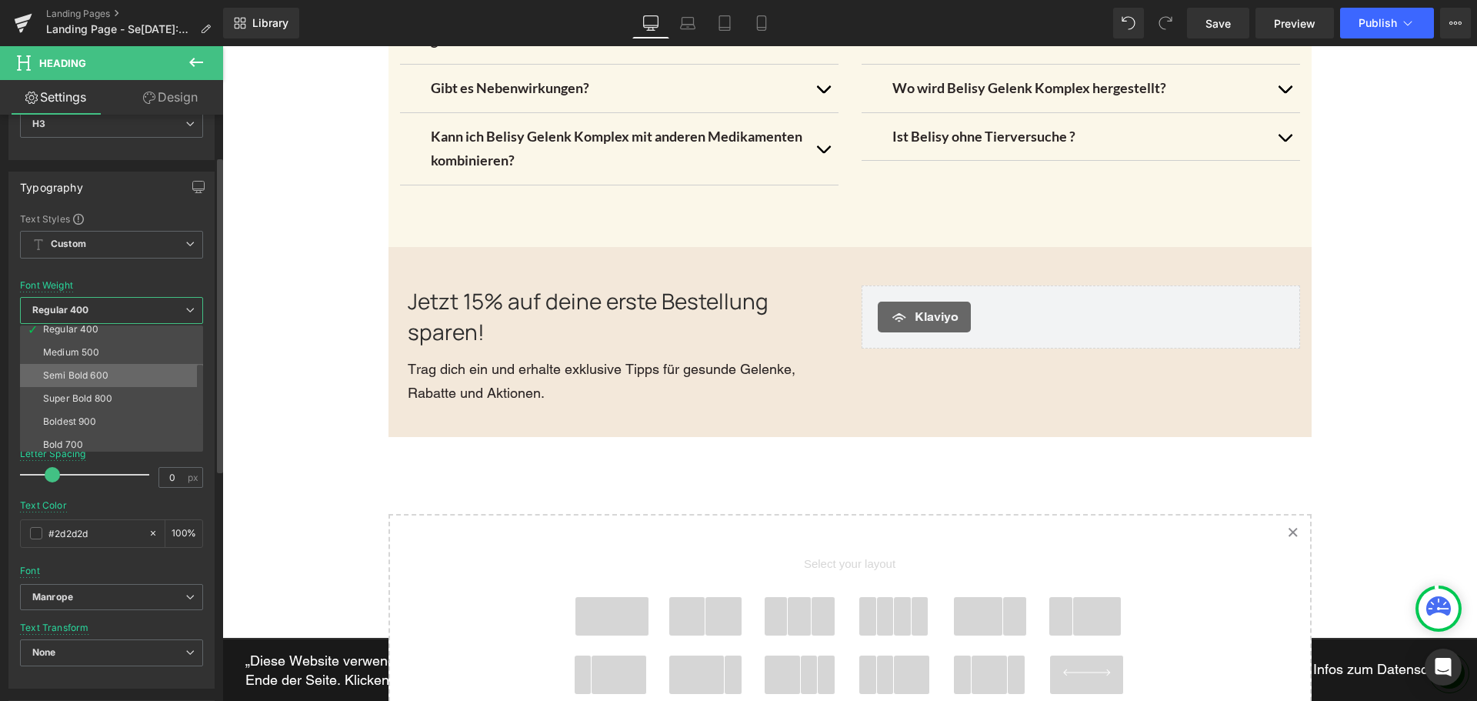
click at [95, 376] on div "Semi Bold 600" at bounding box center [75, 375] width 65 height 11
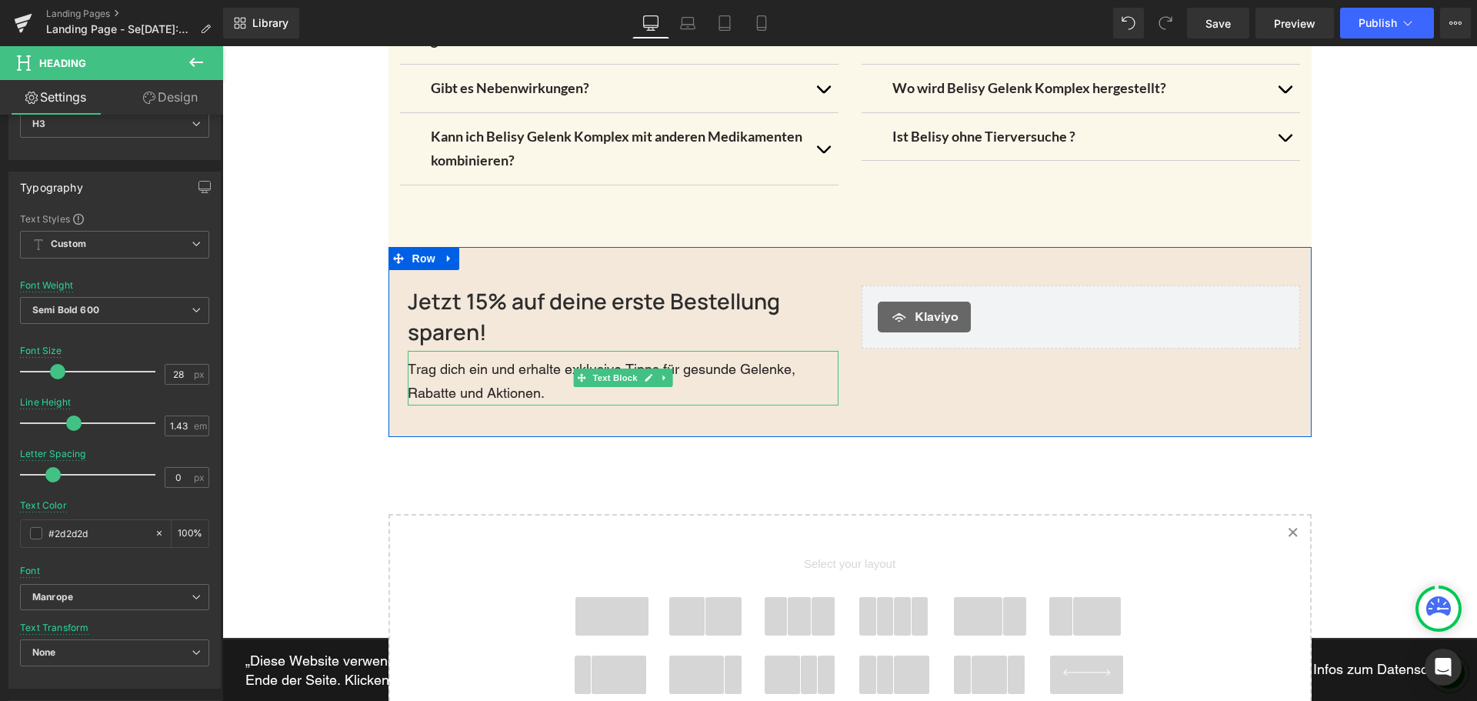
click at [462, 357] on p "Trag dich ein und erhalte exklusive Tipps für gesunde Gelenke, Rabatte und Akti…" at bounding box center [623, 381] width 431 height 48
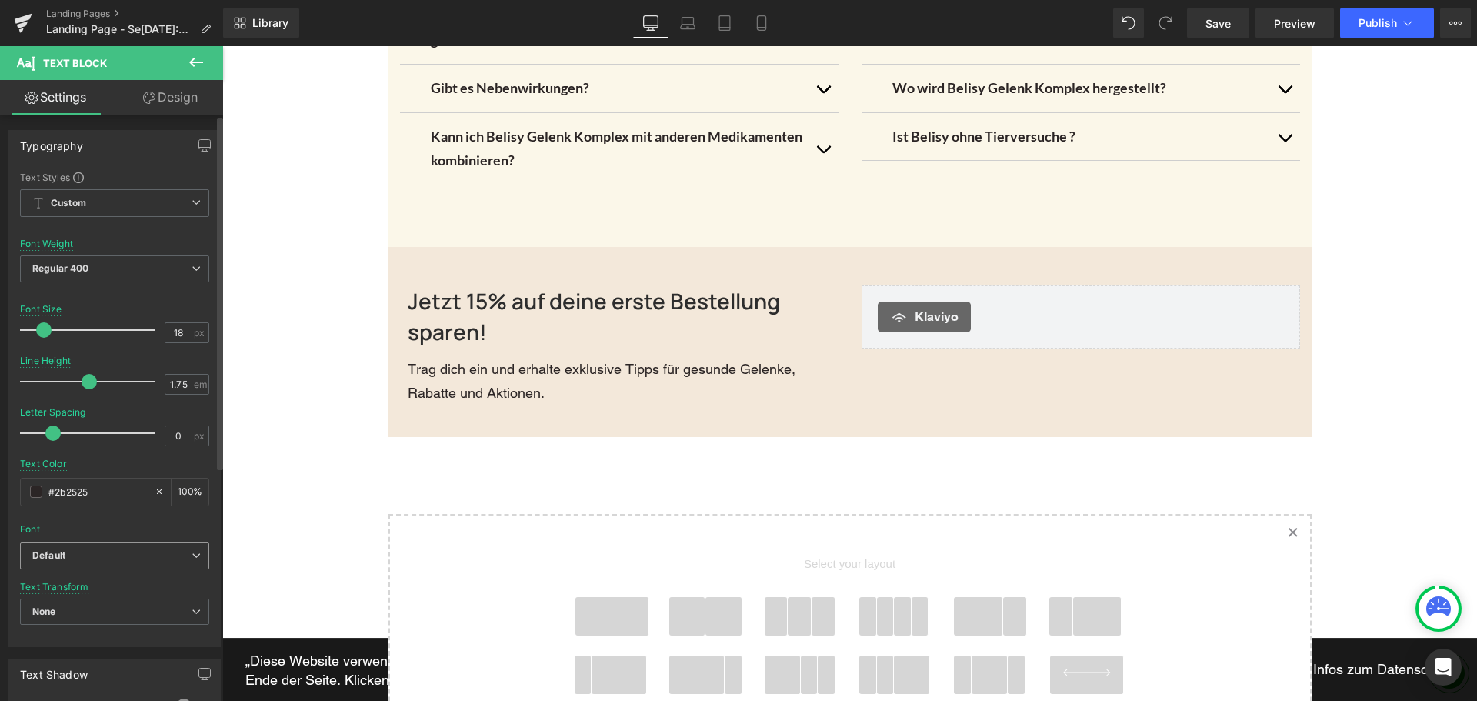
click at [66, 548] on span "Default" at bounding box center [114, 555] width 189 height 27
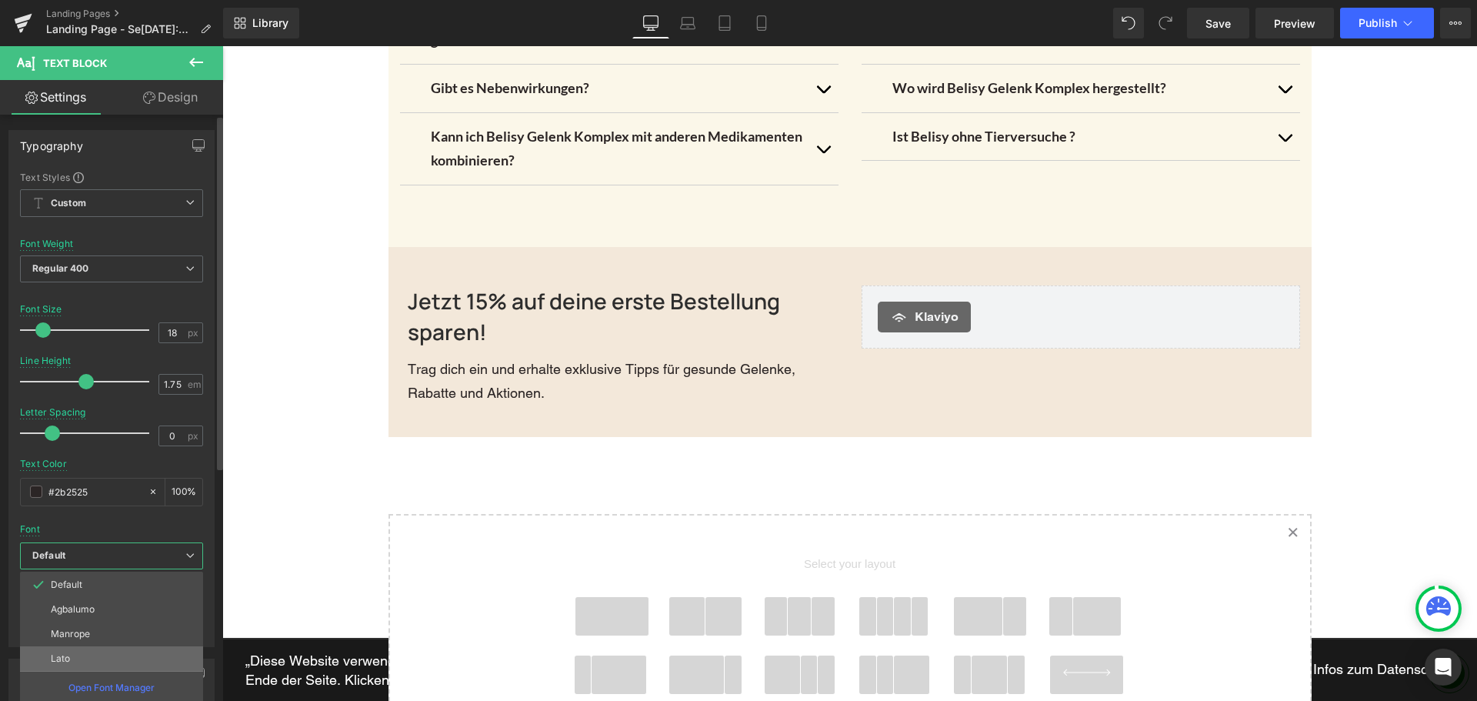
click at [49, 662] on li "Lato" at bounding box center [111, 658] width 183 height 25
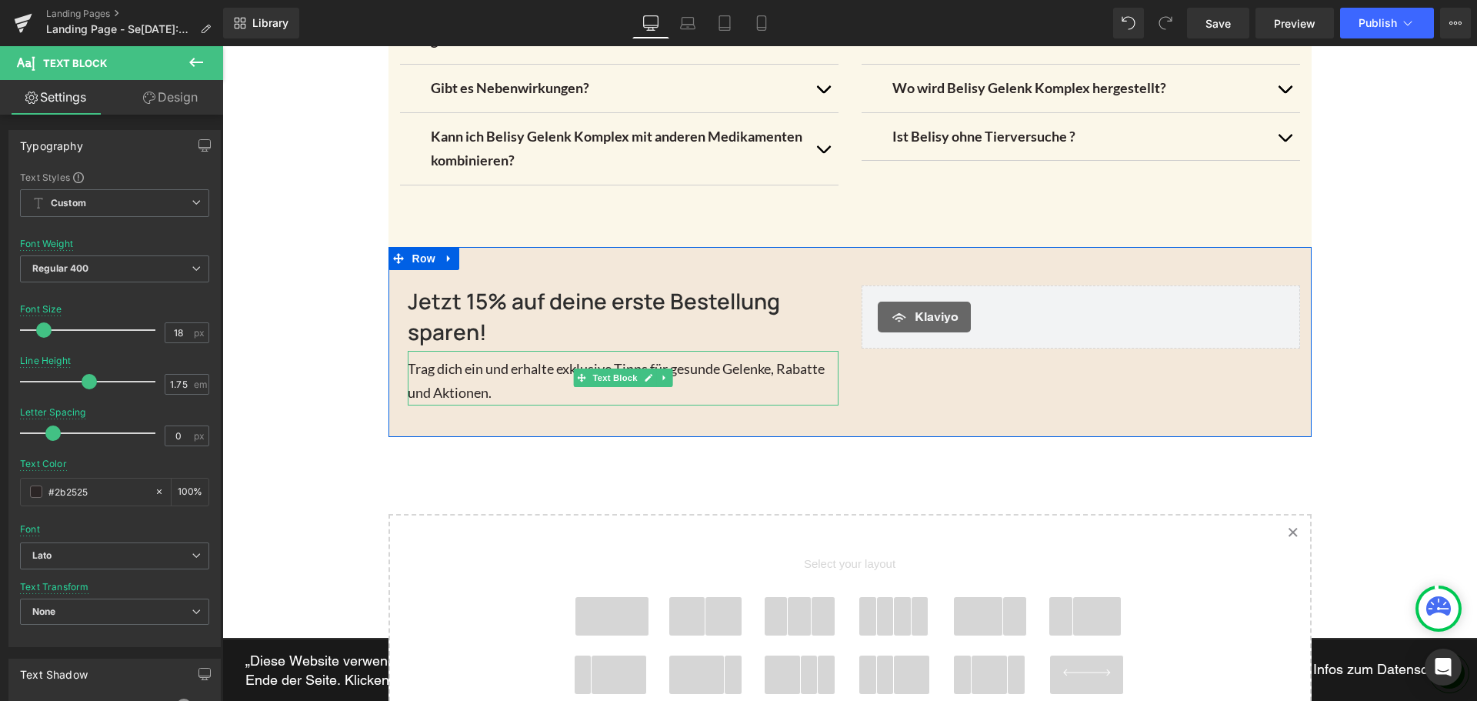
click at [522, 370] on p "Trag dich ein und erhalte exklusive Tipps für gesunde Gelenke, Rabatte und Akti…" at bounding box center [623, 381] width 431 height 48
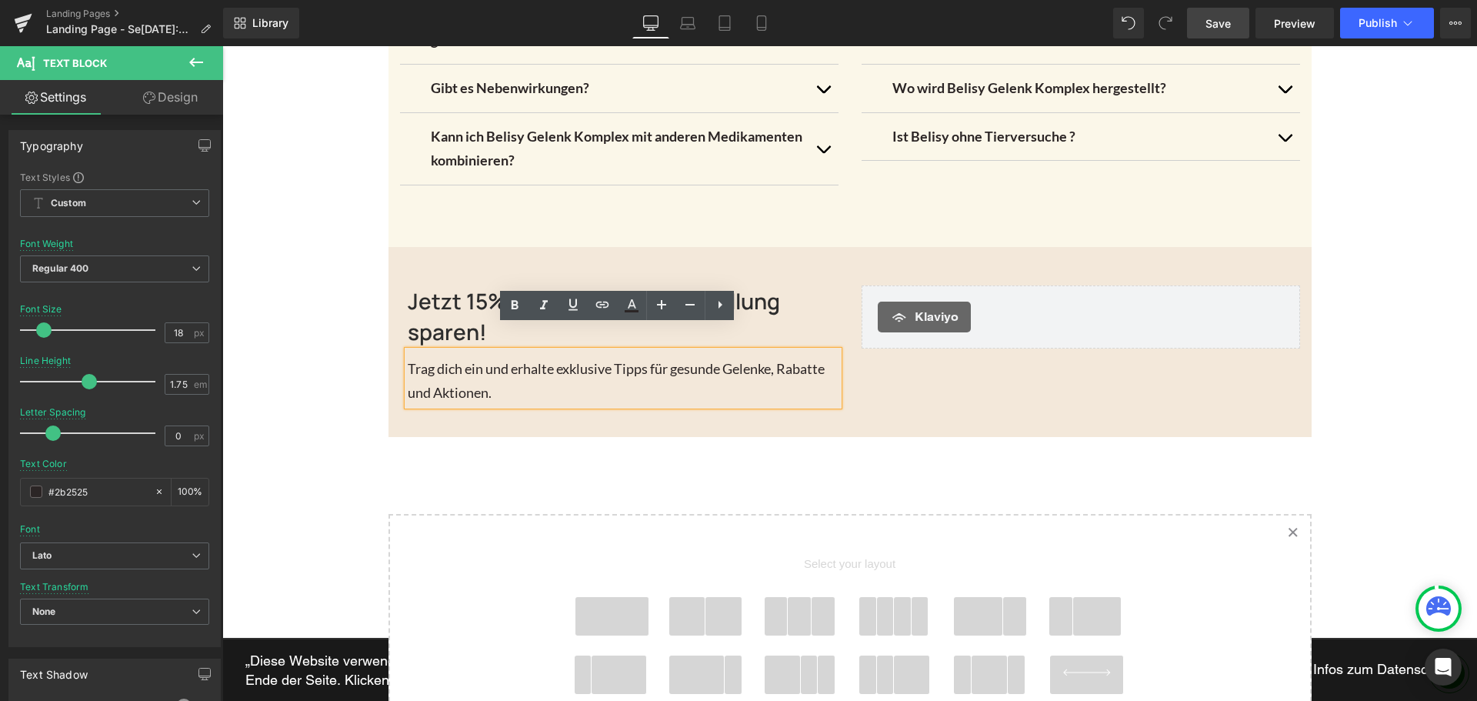
click at [1226, 25] on span "Save" at bounding box center [1218, 23] width 25 height 16
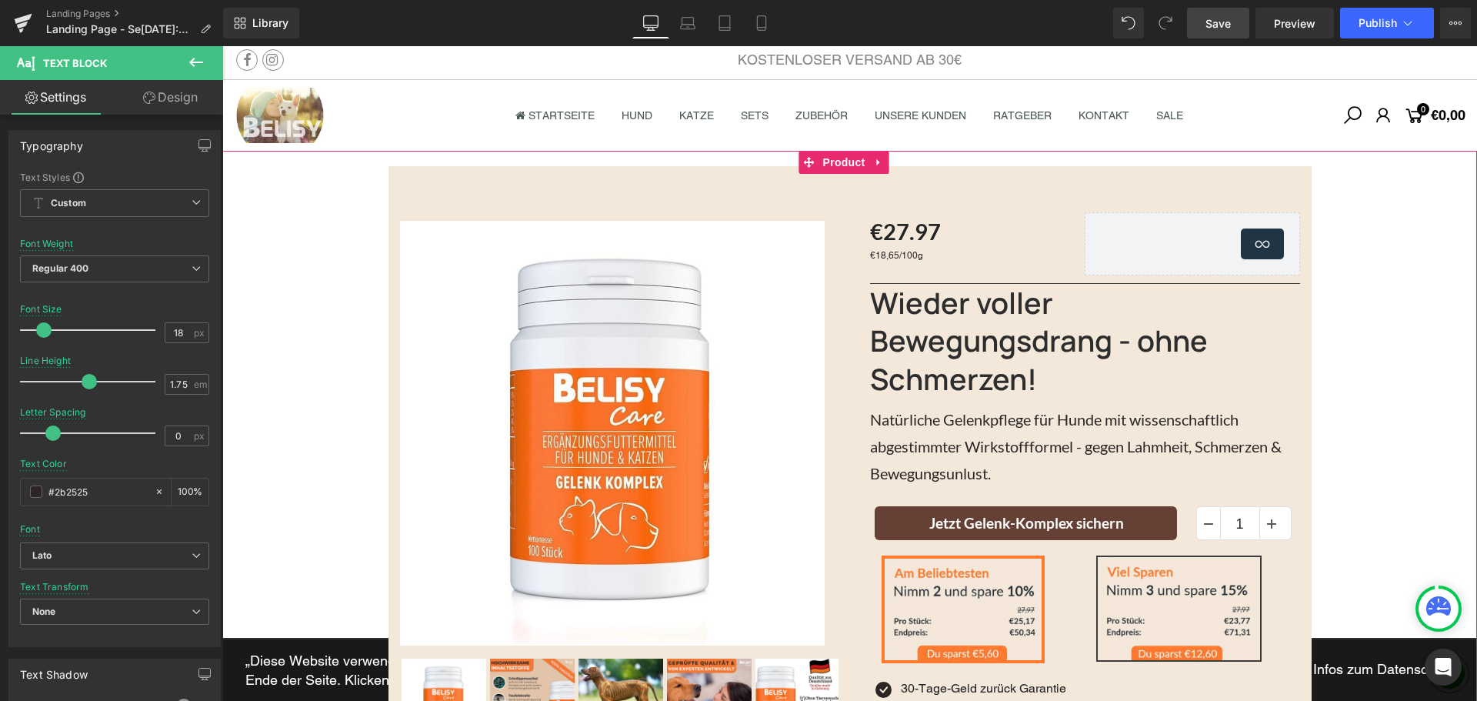
scroll to position [0, 0]
